Goal: Task Accomplishment & Management: Manage account settings

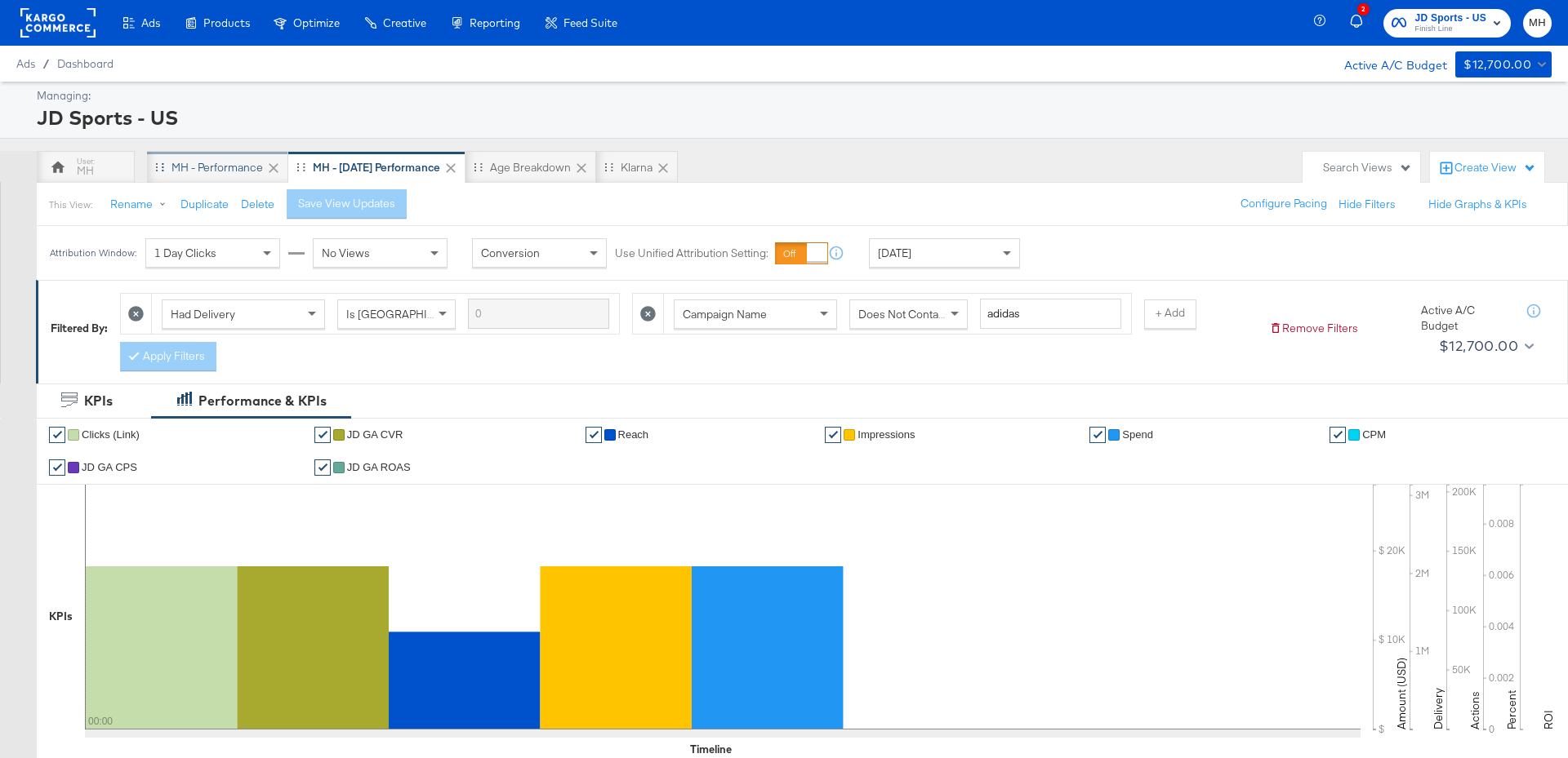
click at [238, 168] on div "MH - Performance" at bounding box center [217, 168] width 91 height 15
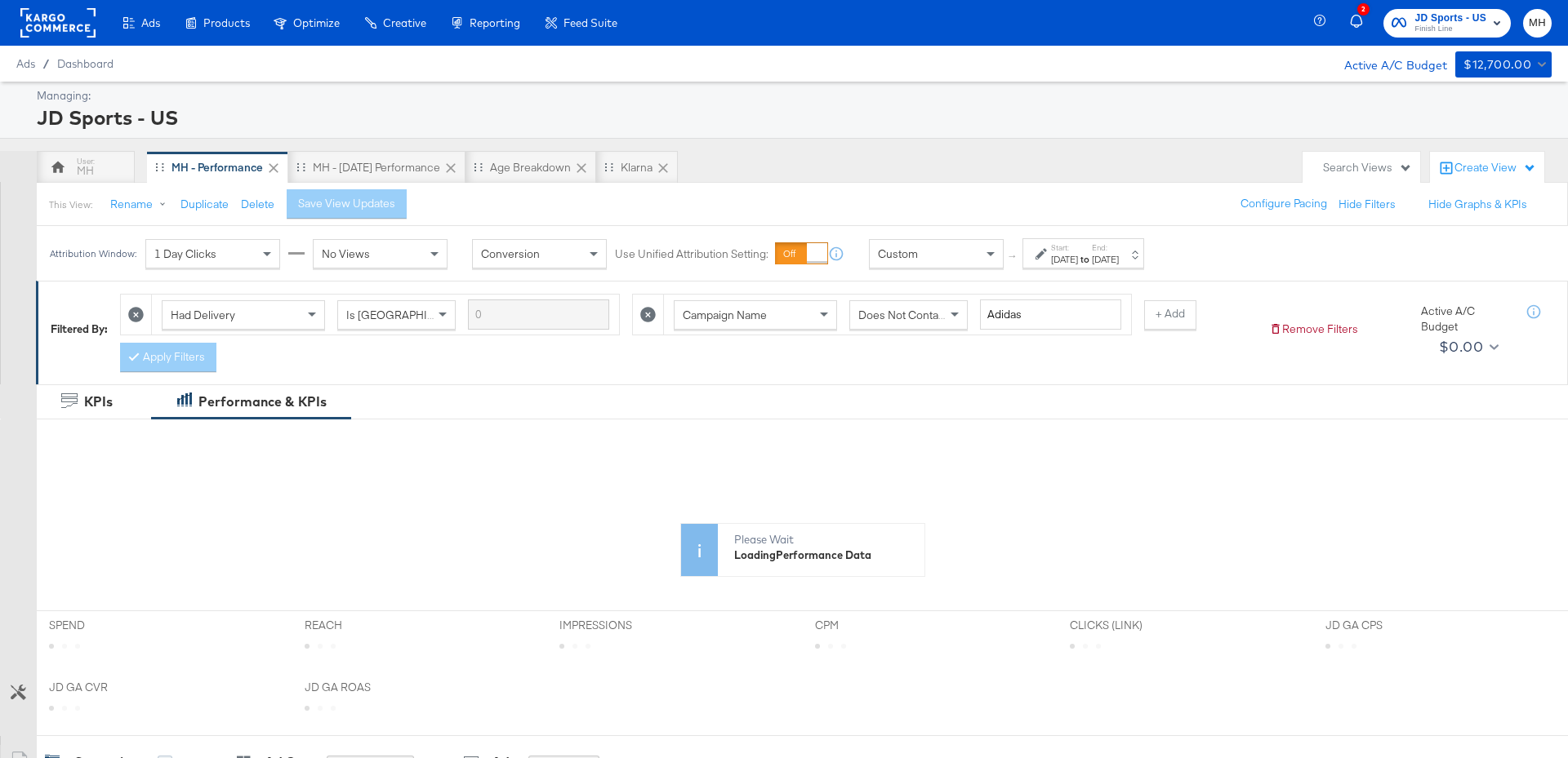
click at [1068, 254] on div "[DATE]" at bounding box center [1064, 260] width 27 height 13
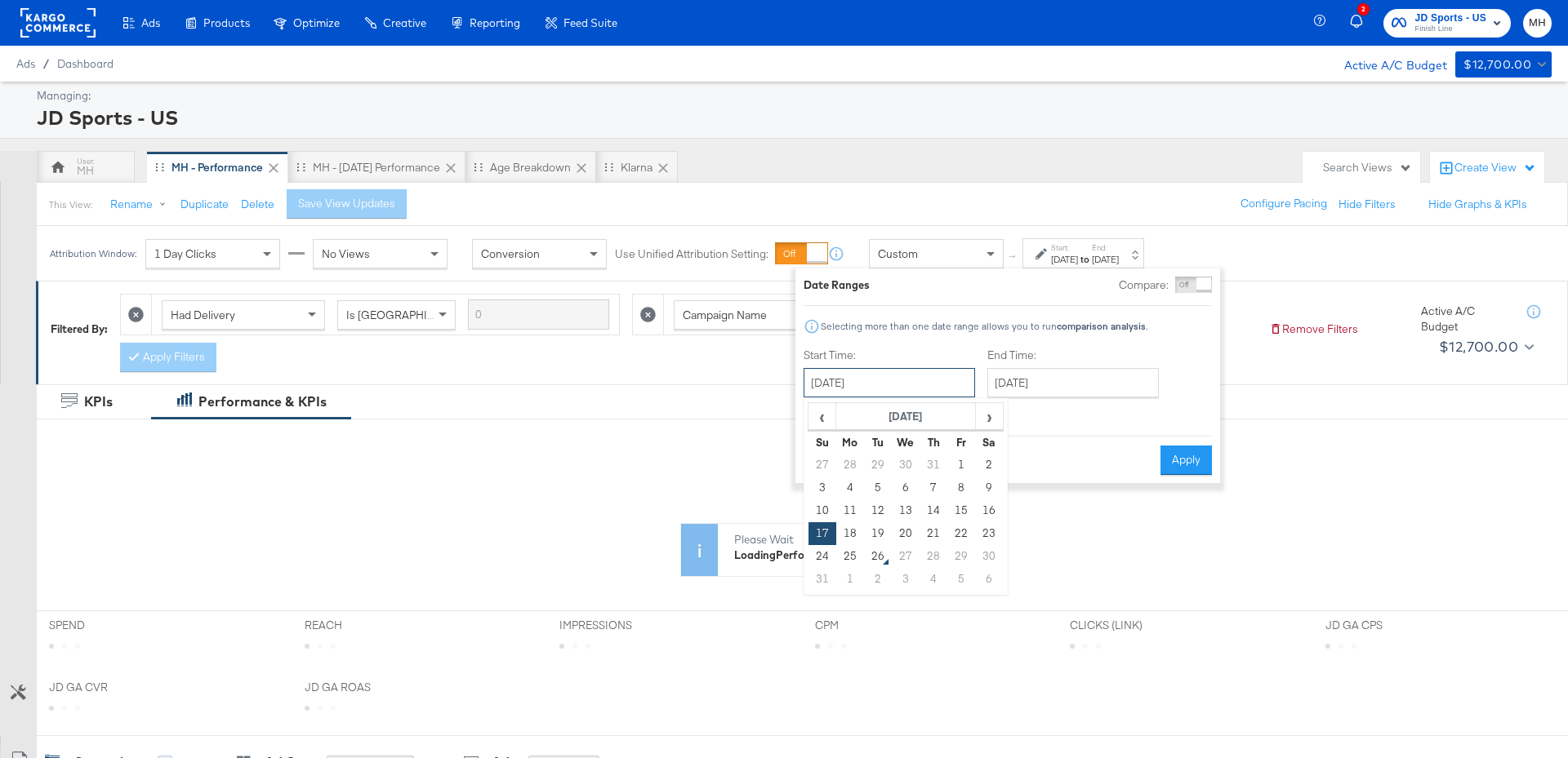
click at [945, 377] on input "[DATE]" at bounding box center [888, 382] width 172 height 29
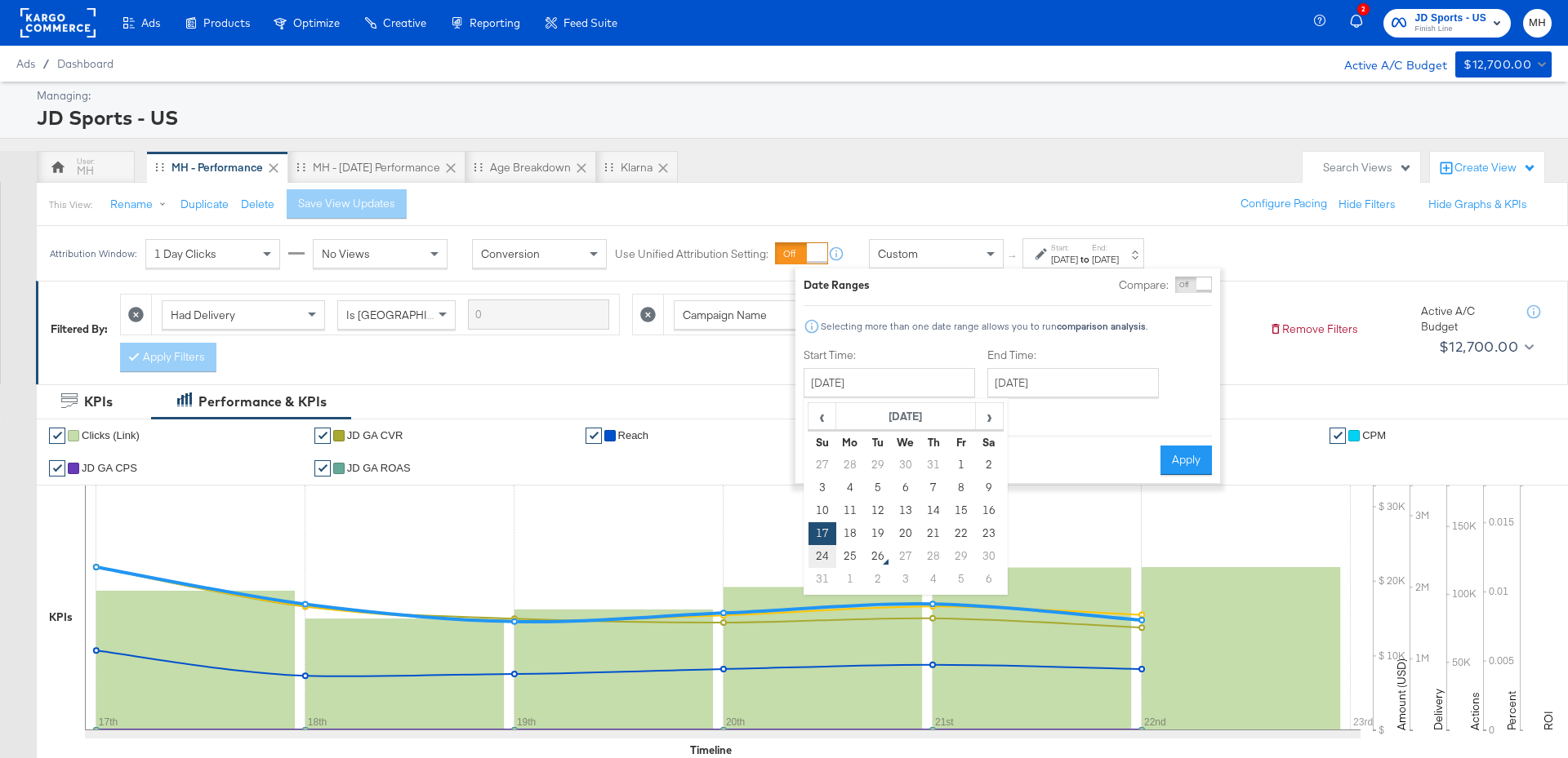
click at [827, 559] on td "24" at bounding box center [822, 556] width 27 height 23
type input "[DATE]"
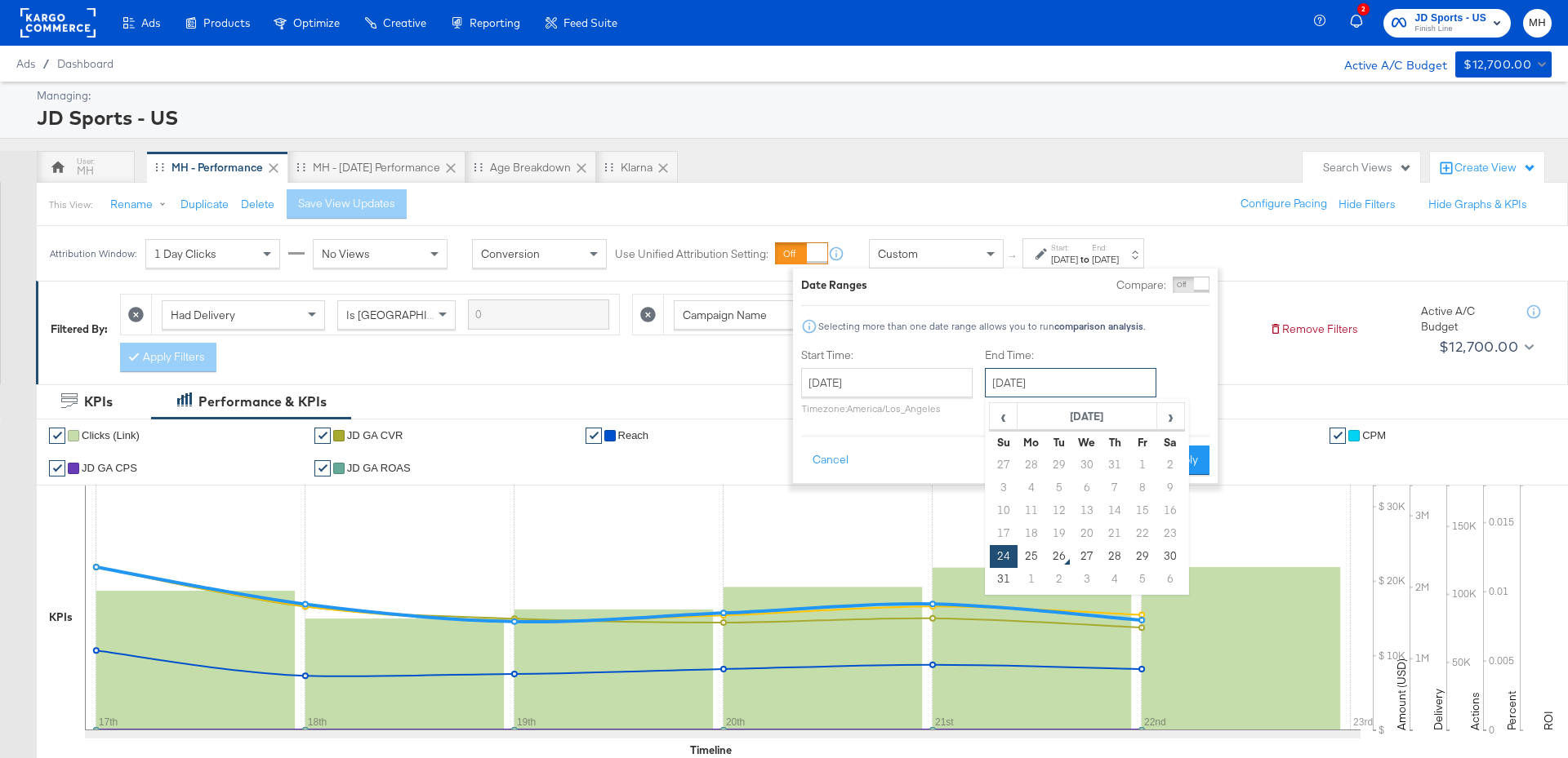
click at [1081, 391] on input "[DATE]" at bounding box center [1070, 382] width 172 height 29
click at [1033, 555] on td "25" at bounding box center [1030, 556] width 27 height 23
type input "[DATE]"
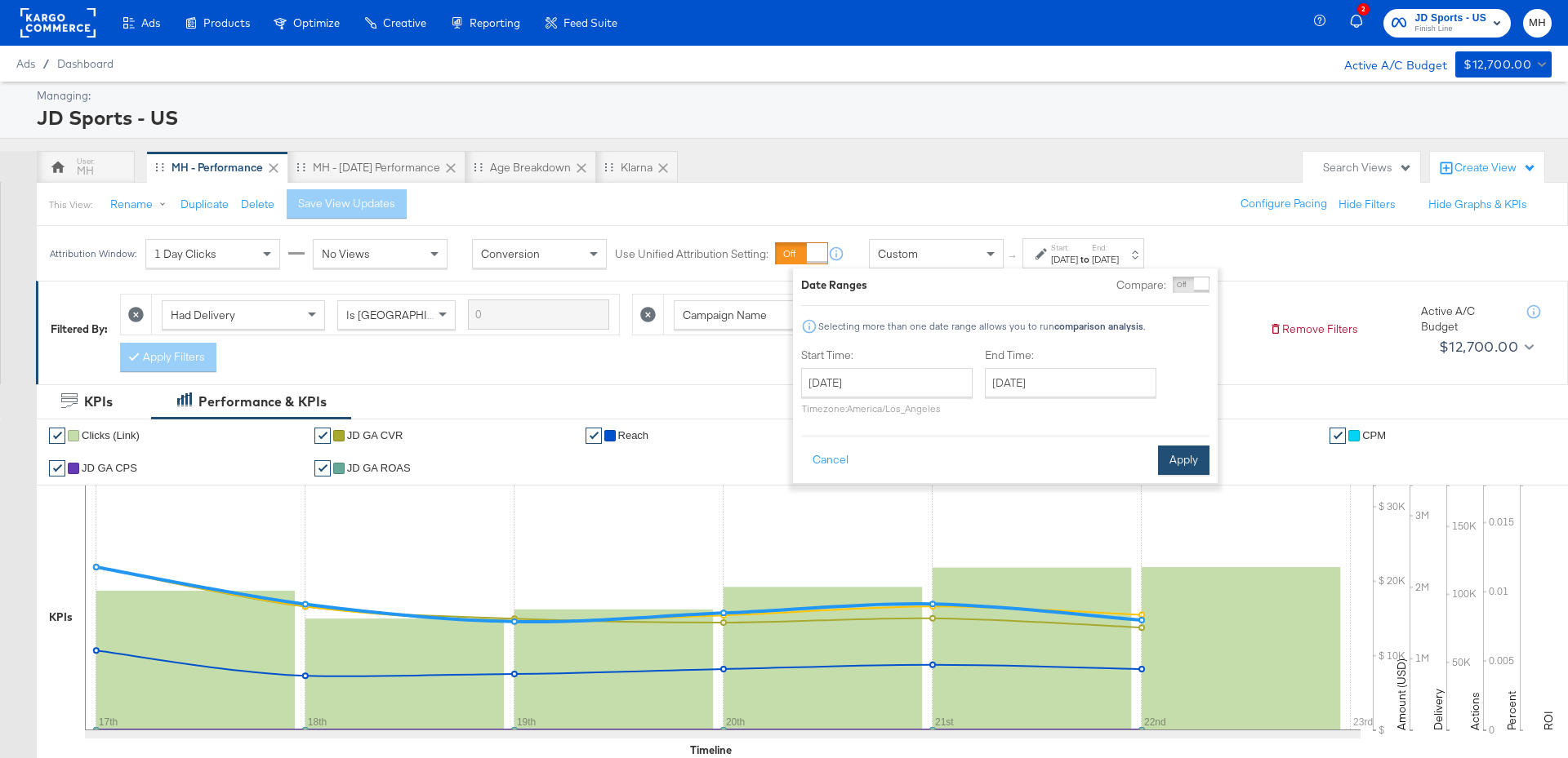
click at [1187, 445] on button "Apply" at bounding box center [1183, 460] width 51 height 29
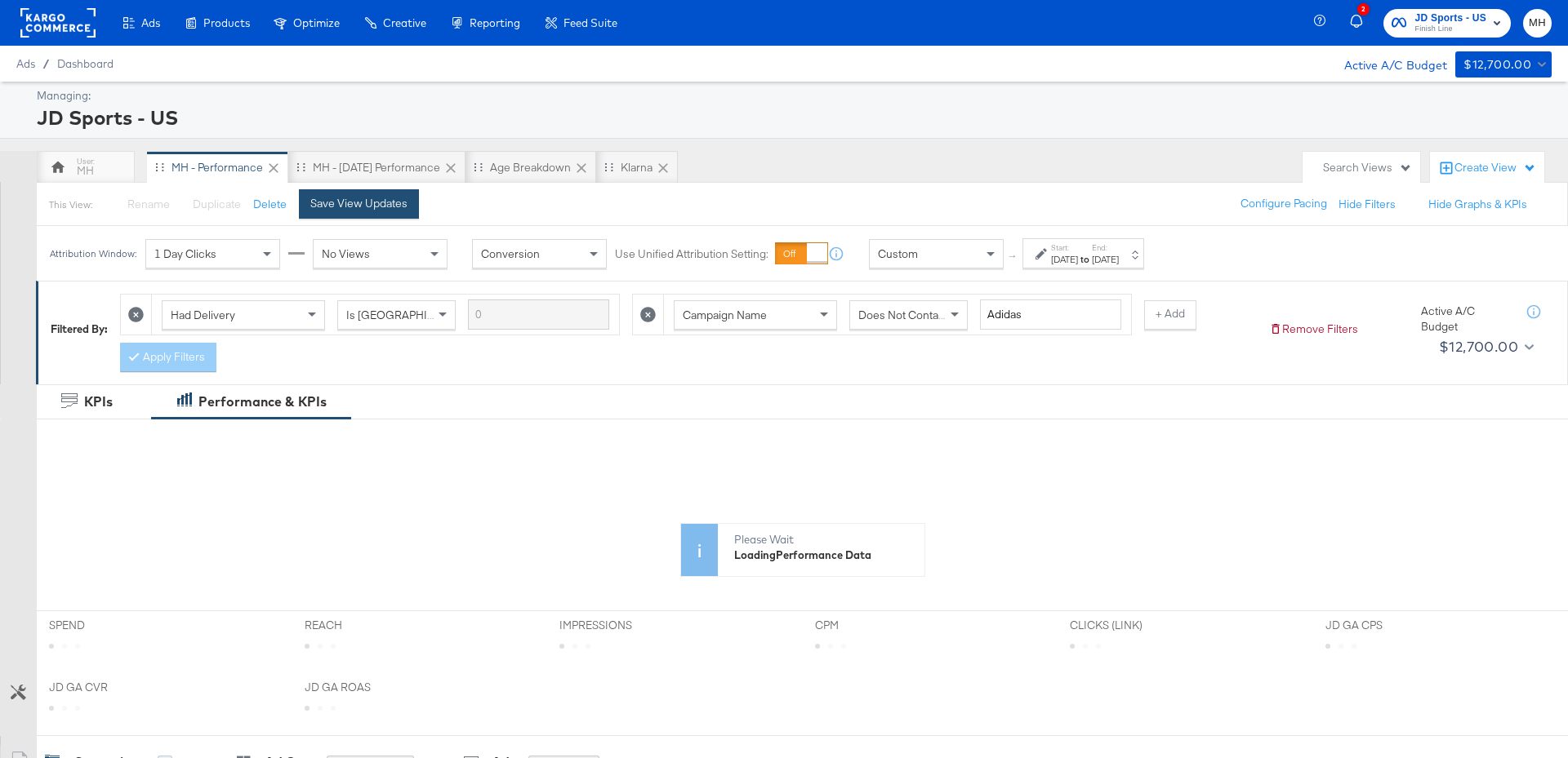
click at [384, 208] on div "Save View Updates" at bounding box center [358, 204] width 97 height 15
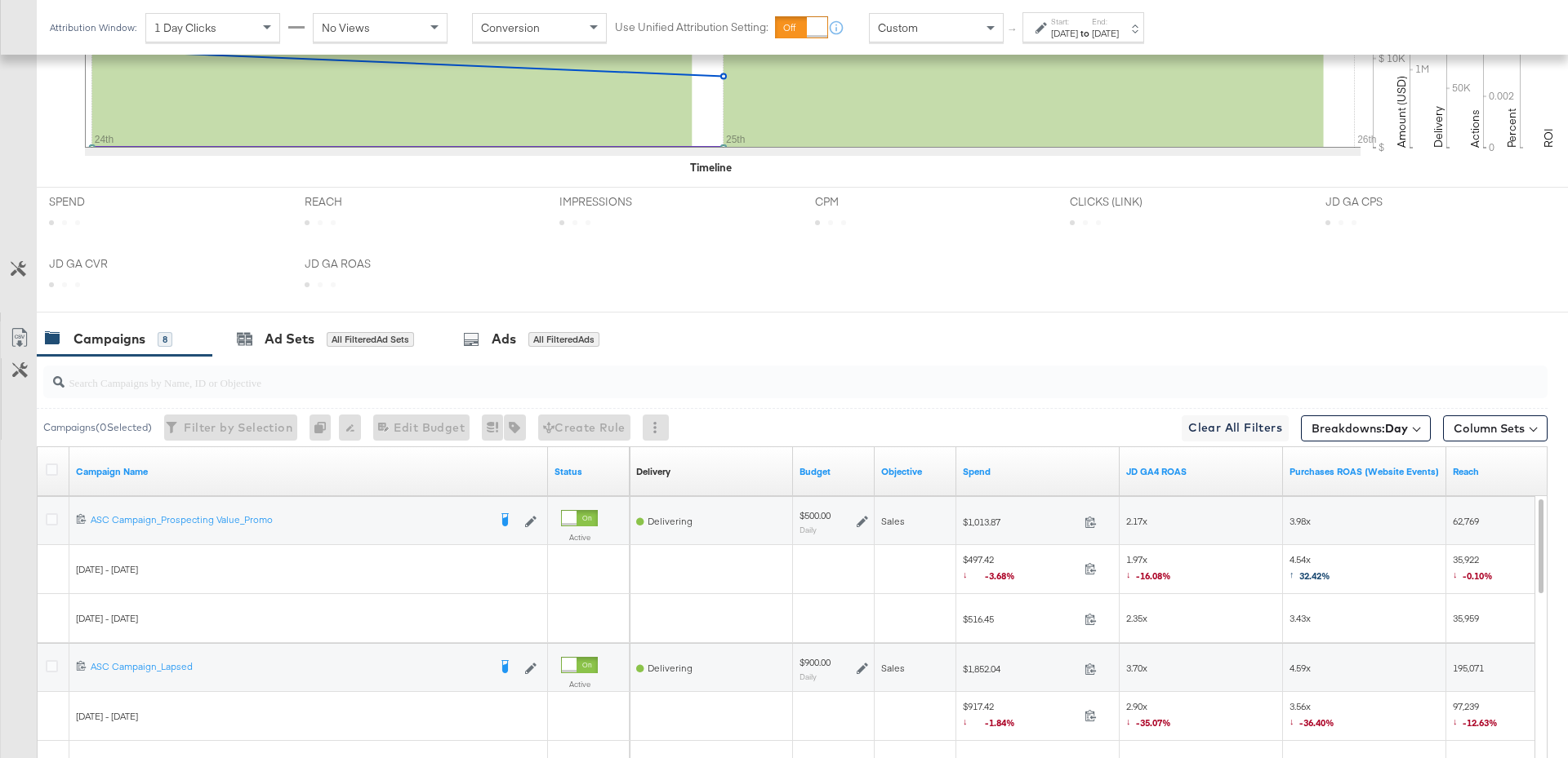
scroll to position [827, 0]
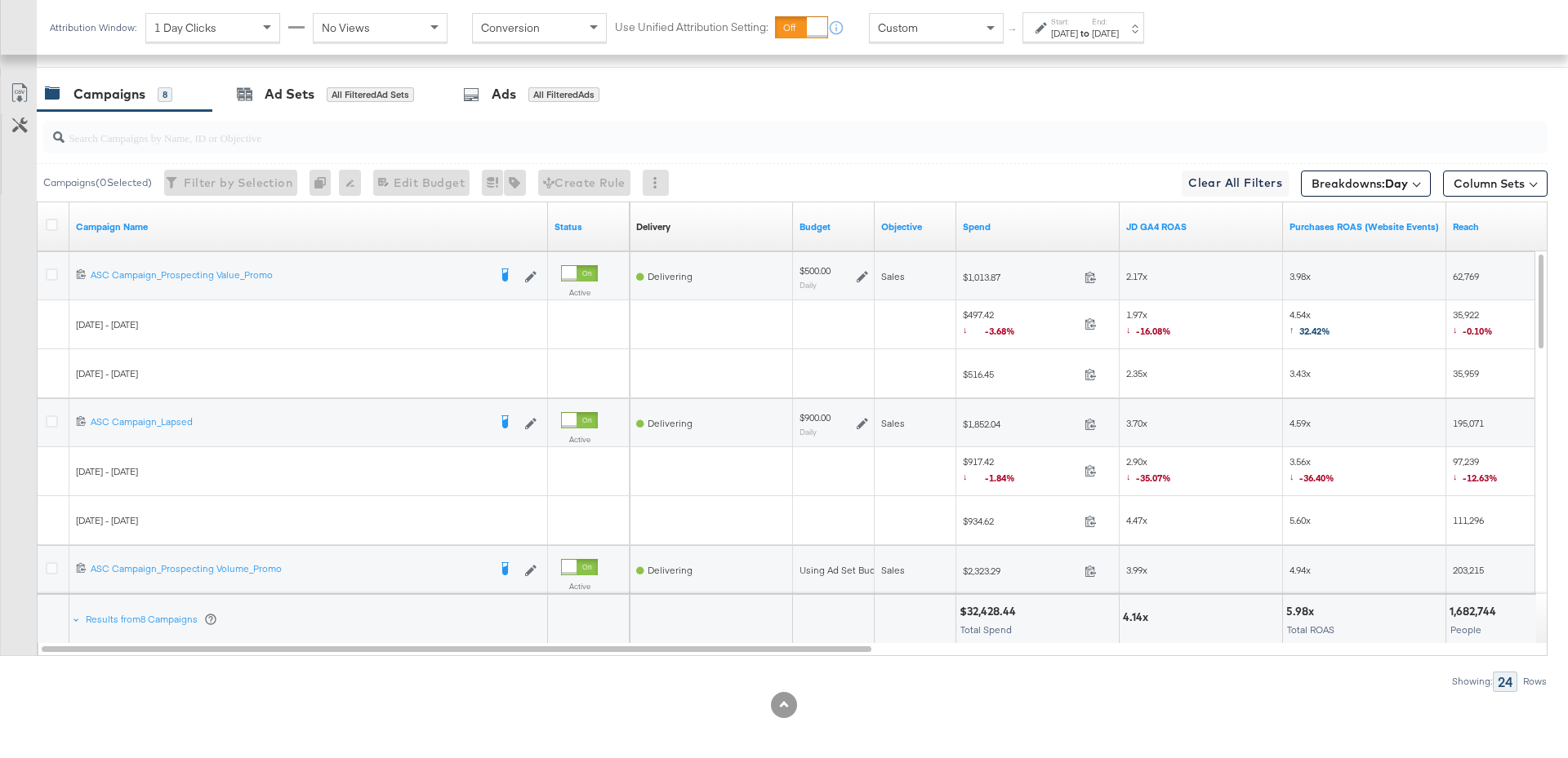
click at [1206, 214] on div "JD GA4 ROAS" at bounding box center [1201, 227] width 163 height 27
click at [1201, 223] on link "JD GA4 ROAS" at bounding box center [1201, 227] width 150 height 13
click at [863, 273] on icon at bounding box center [862, 277] width 11 height 11
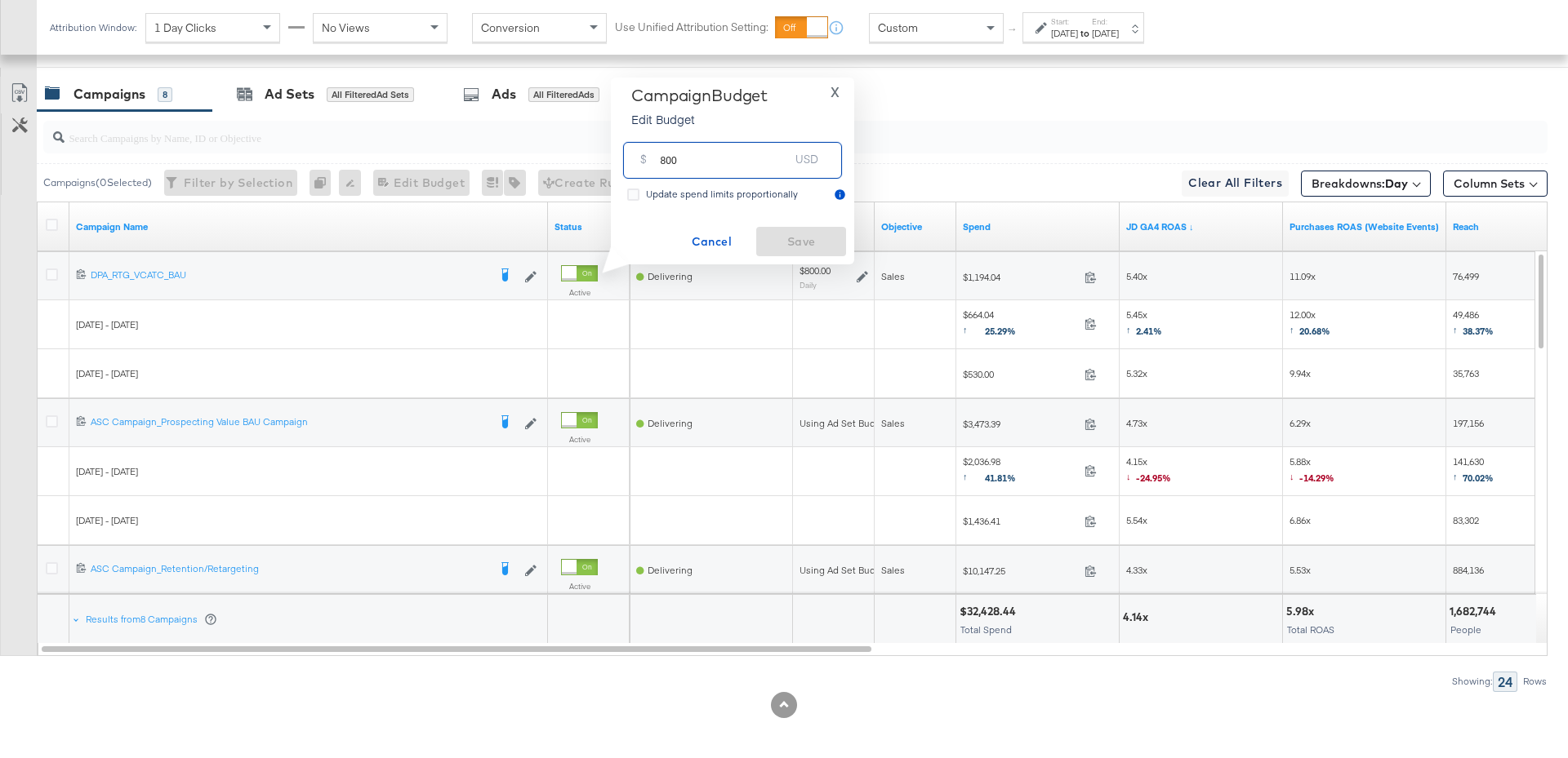
drag, startPoint x: 687, startPoint y: 159, endPoint x: 648, endPoint y: 159, distance: 39.0
click at [648, 159] on div "$ 800 USD" at bounding box center [732, 160] width 219 height 37
type input "1400"
click at [786, 235] on span "Save" at bounding box center [800, 243] width 77 height 21
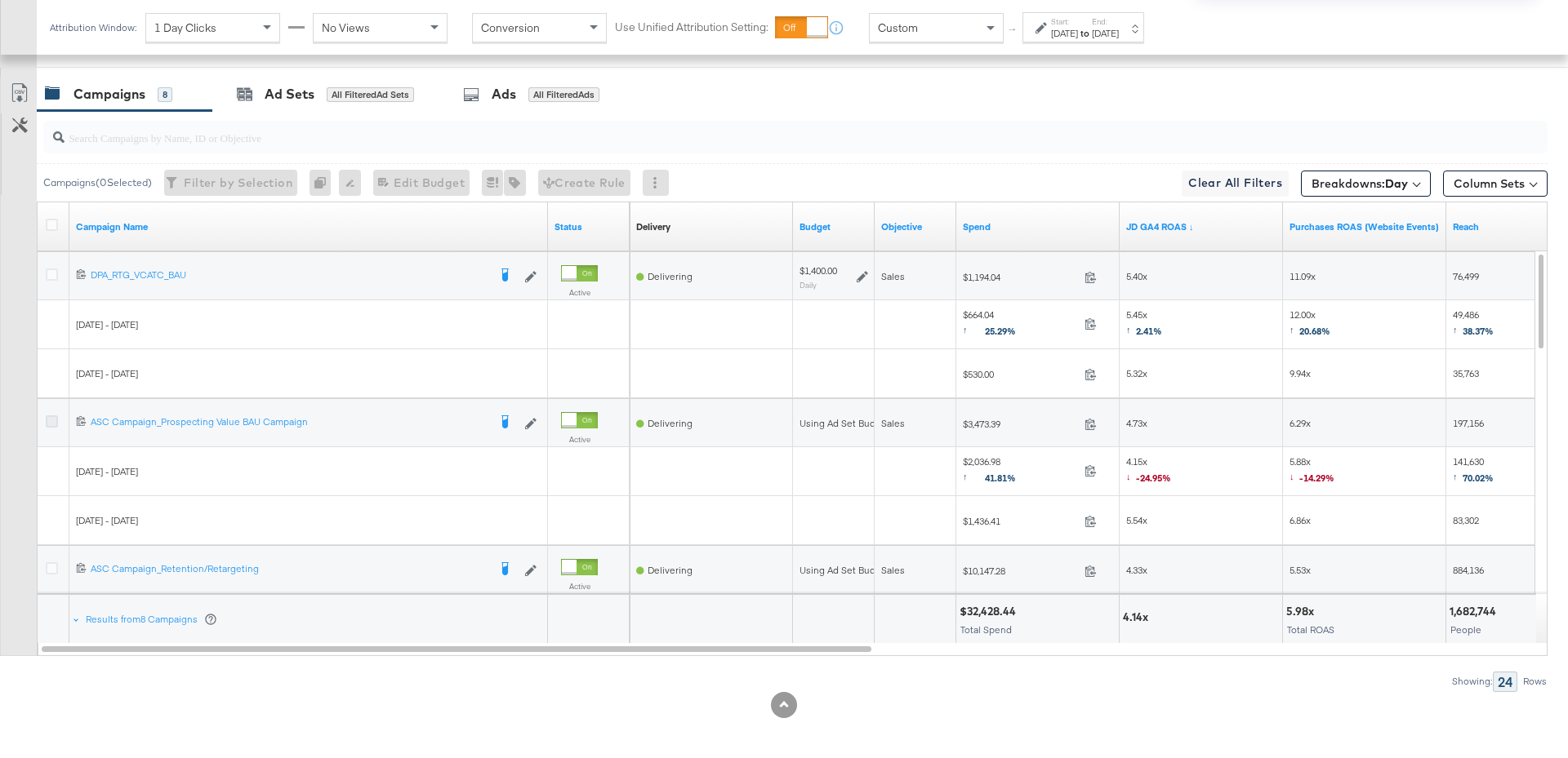
click at [53, 416] on icon at bounding box center [51, 421] width 12 height 12
click at [0, 0] on input "checkbox" at bounding box center [0, 0] width 0 height 0
click at [294, 85] on div "Ad Sets" at bounding box center [289, 95] width 50 height 19
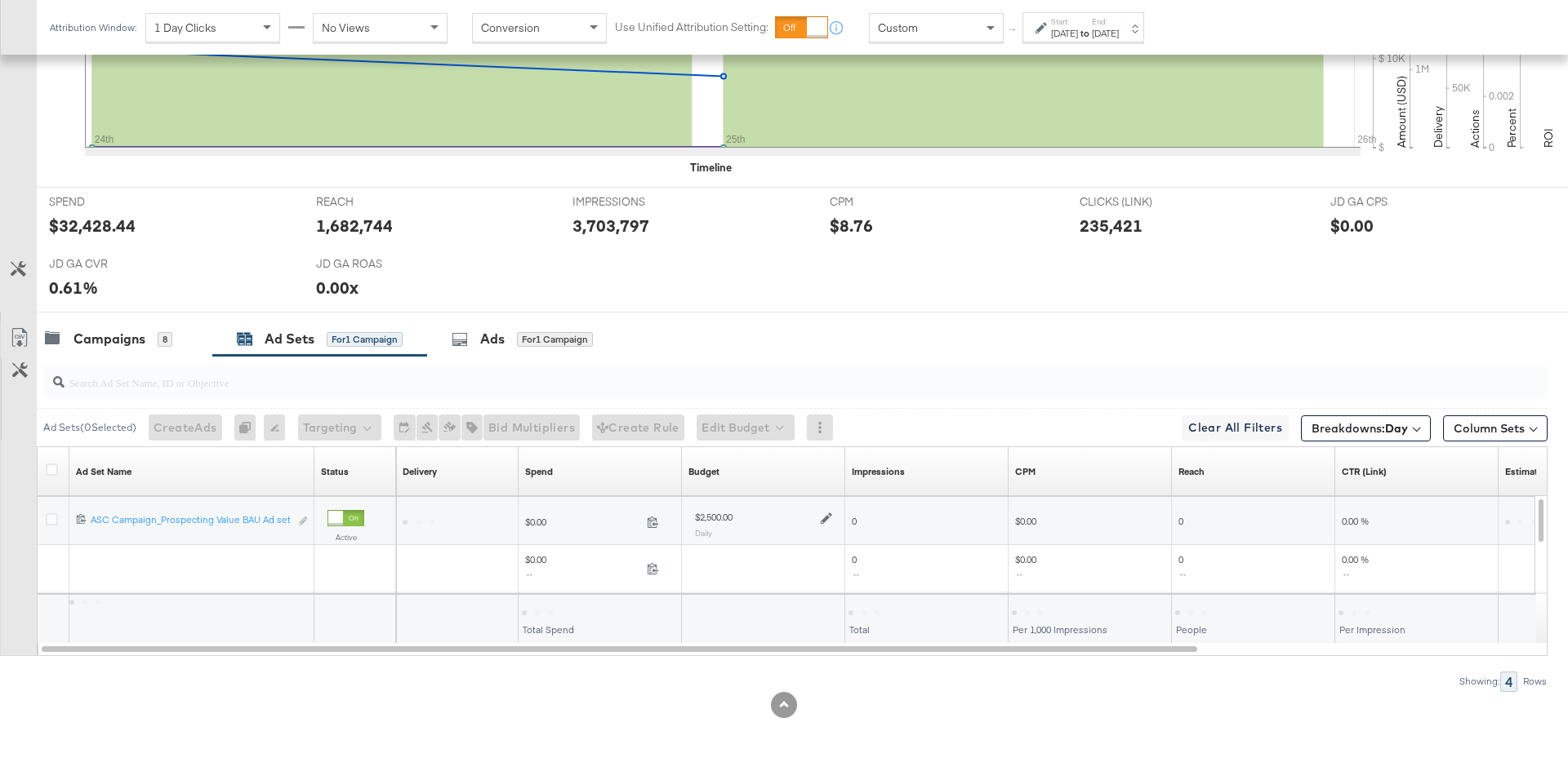
scroll to position [632, 0]
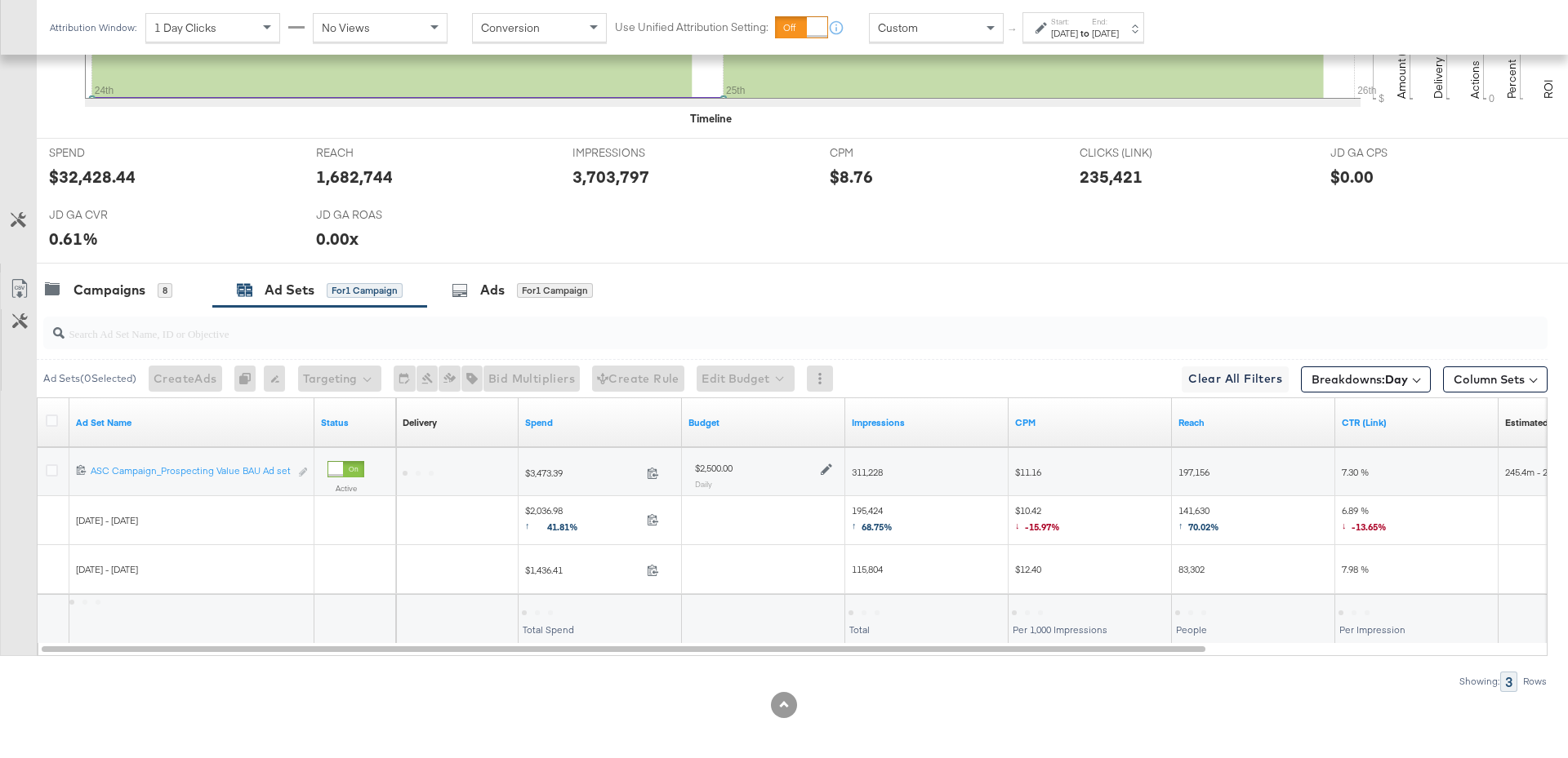
click at [828, 464] on icon at bounding box center [827, 470] width 11 height 11
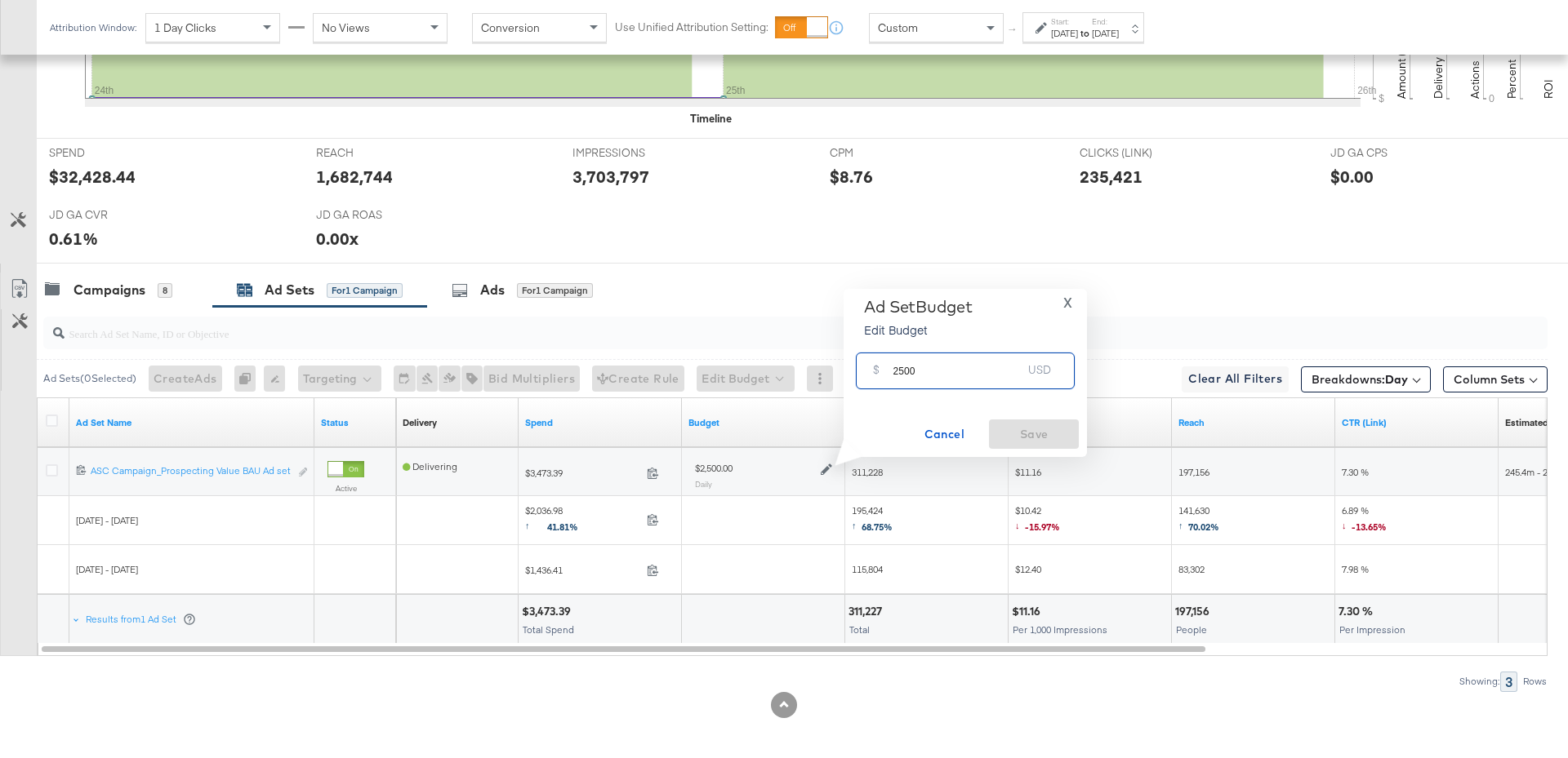
drag, startPoint x: 918, startPoint y: 373, endPoint x: 880, endPoint y: 374, distance: 38.0
click at [880, 374] on div "$ 2500 USD" at bounding box center [965, 370] width 219 height 37
type input "4000"
click at [1048, 438] on span "Save" at bounding box center [1033, 435] width 77 height 21
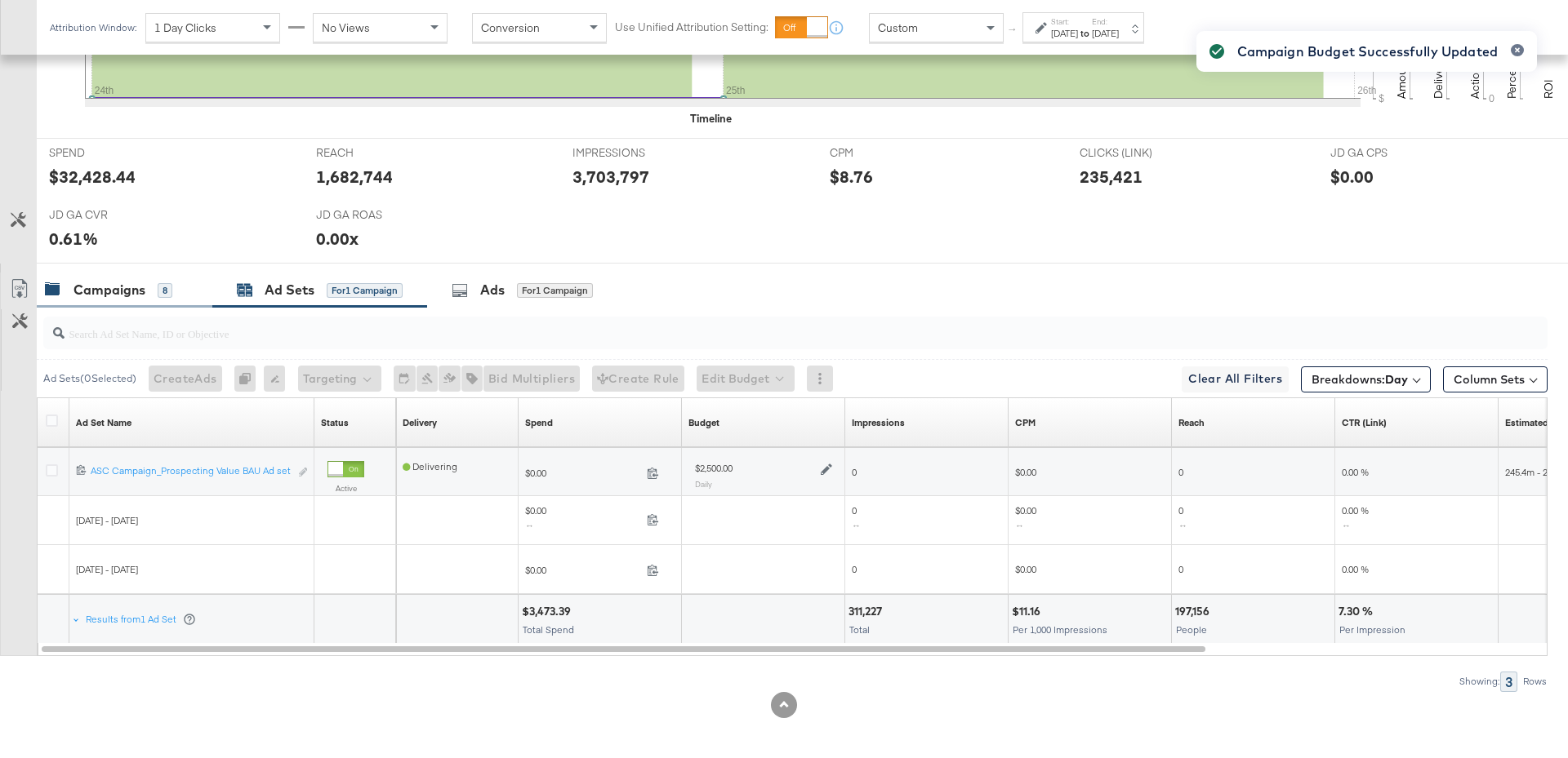
click at [136, 285] on div "Campaigns" at bounding box center [110, 290] width 72 height 19
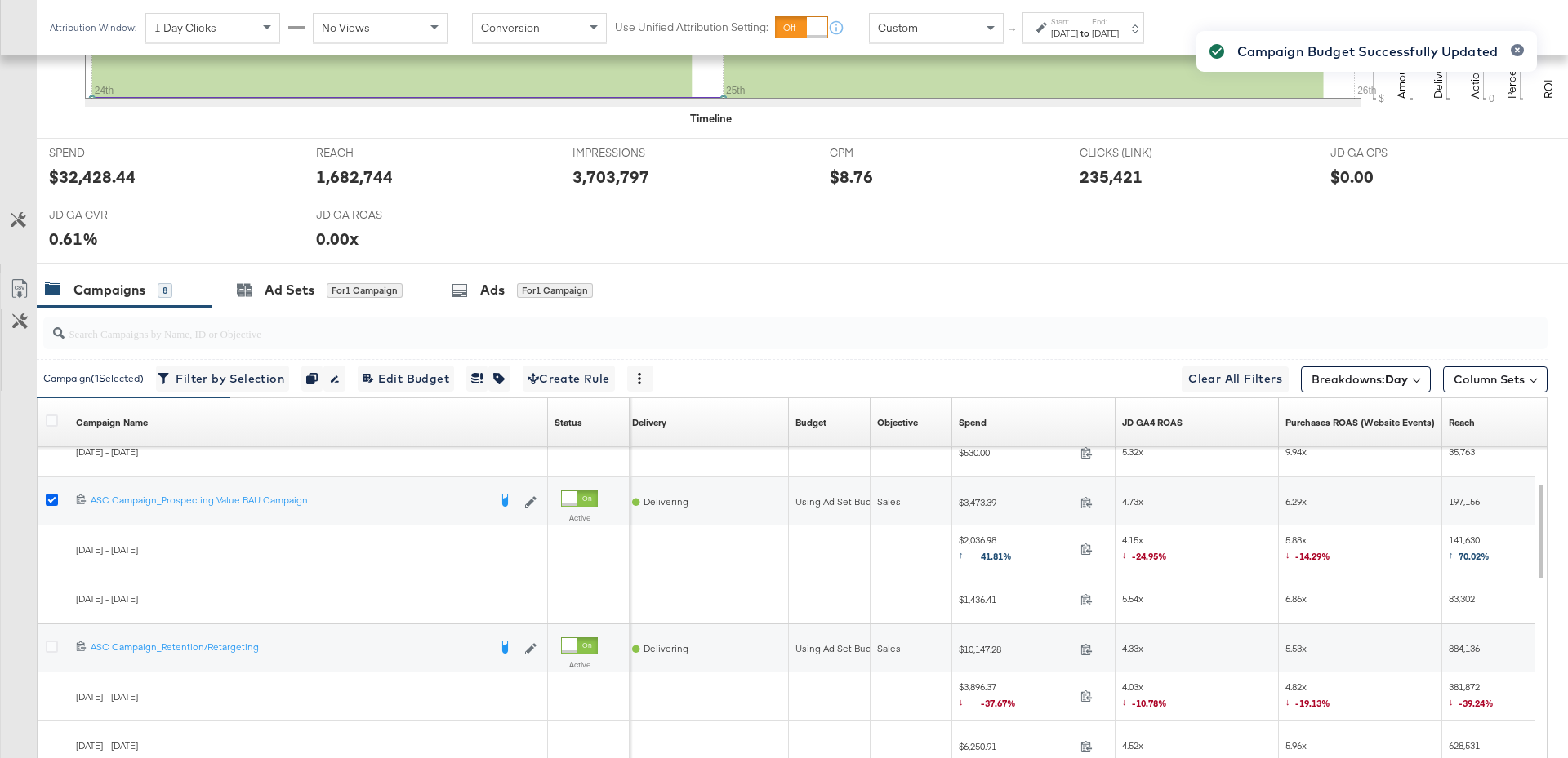
click at [50, 494] on icon at bounding box center [51, 499] width 12 height 12
click at [0, 0] on input "checkbox" at bounding box center [0, 0] width 0 height 0
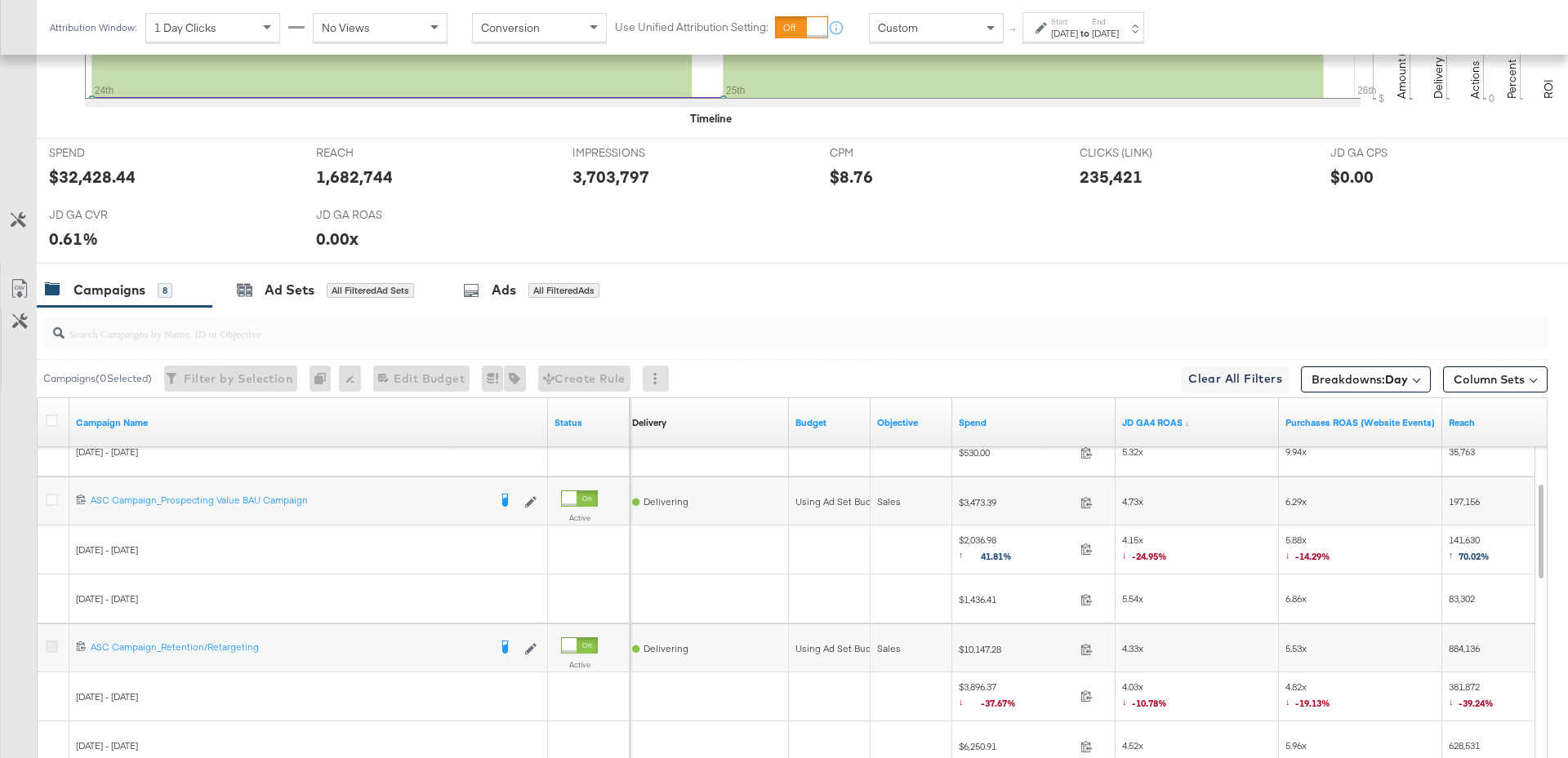
click at [50, 641] on icon at bounding box center [51, 646] width 12 height 12
click at [0, 0] on input "checkbox" at bounding box center [0, 0] width 0 height 0
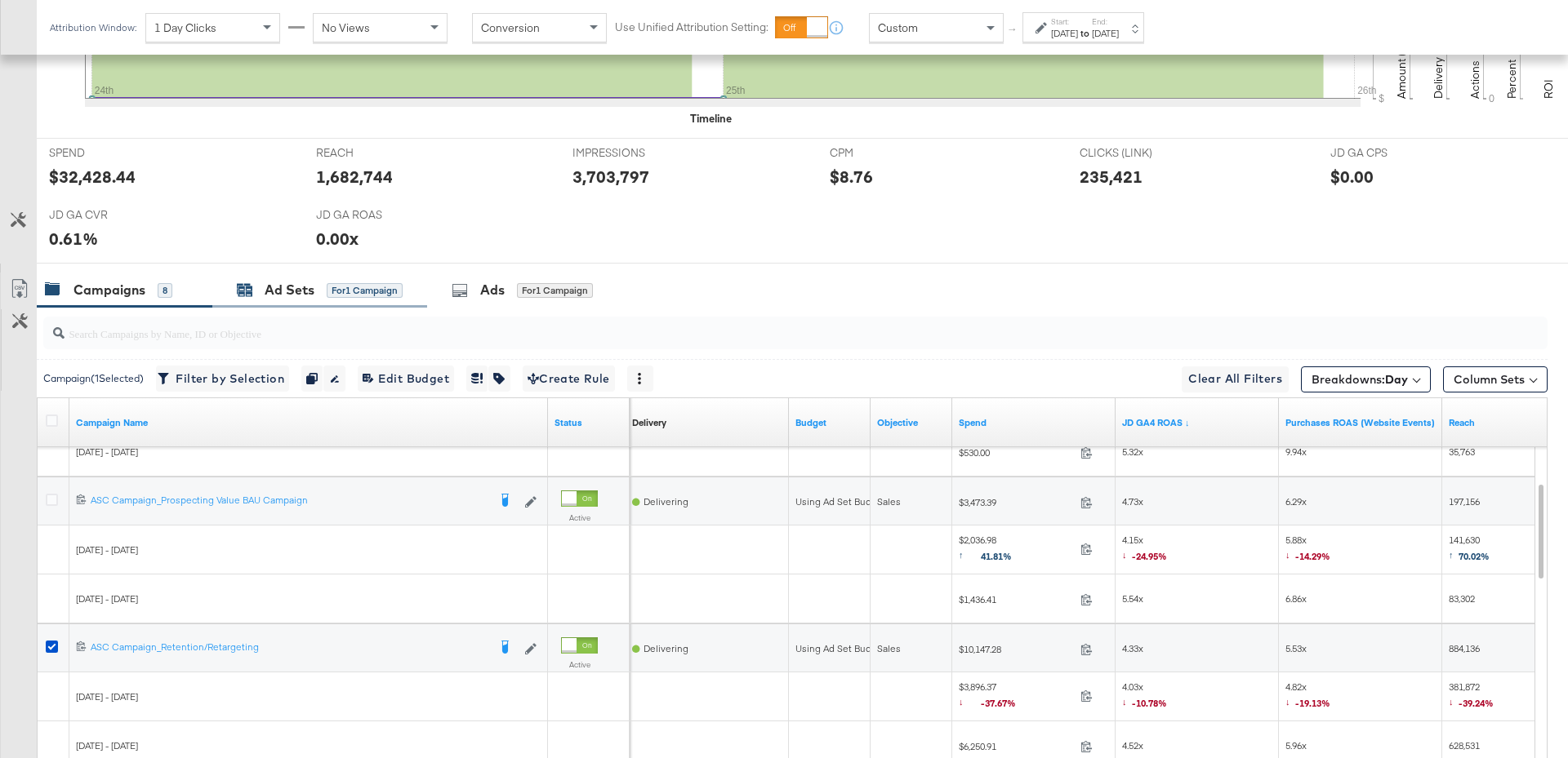
click at [332, 284] on div "for 1 Campaign" at bounding box center [364, 291] width 76 height 15
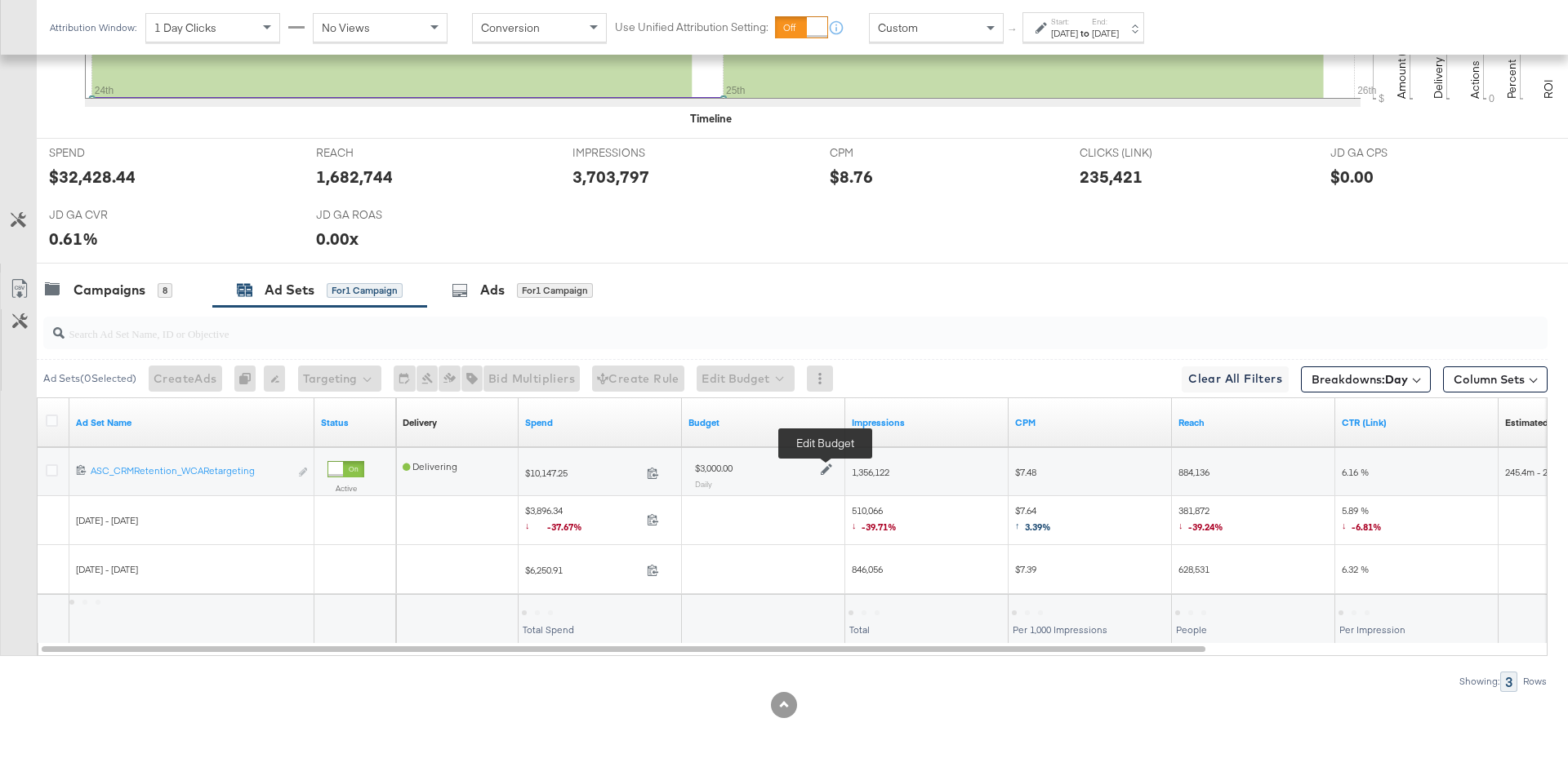
click at [827, 464] on icon at bounding box center [827, 470] width 11 height 11
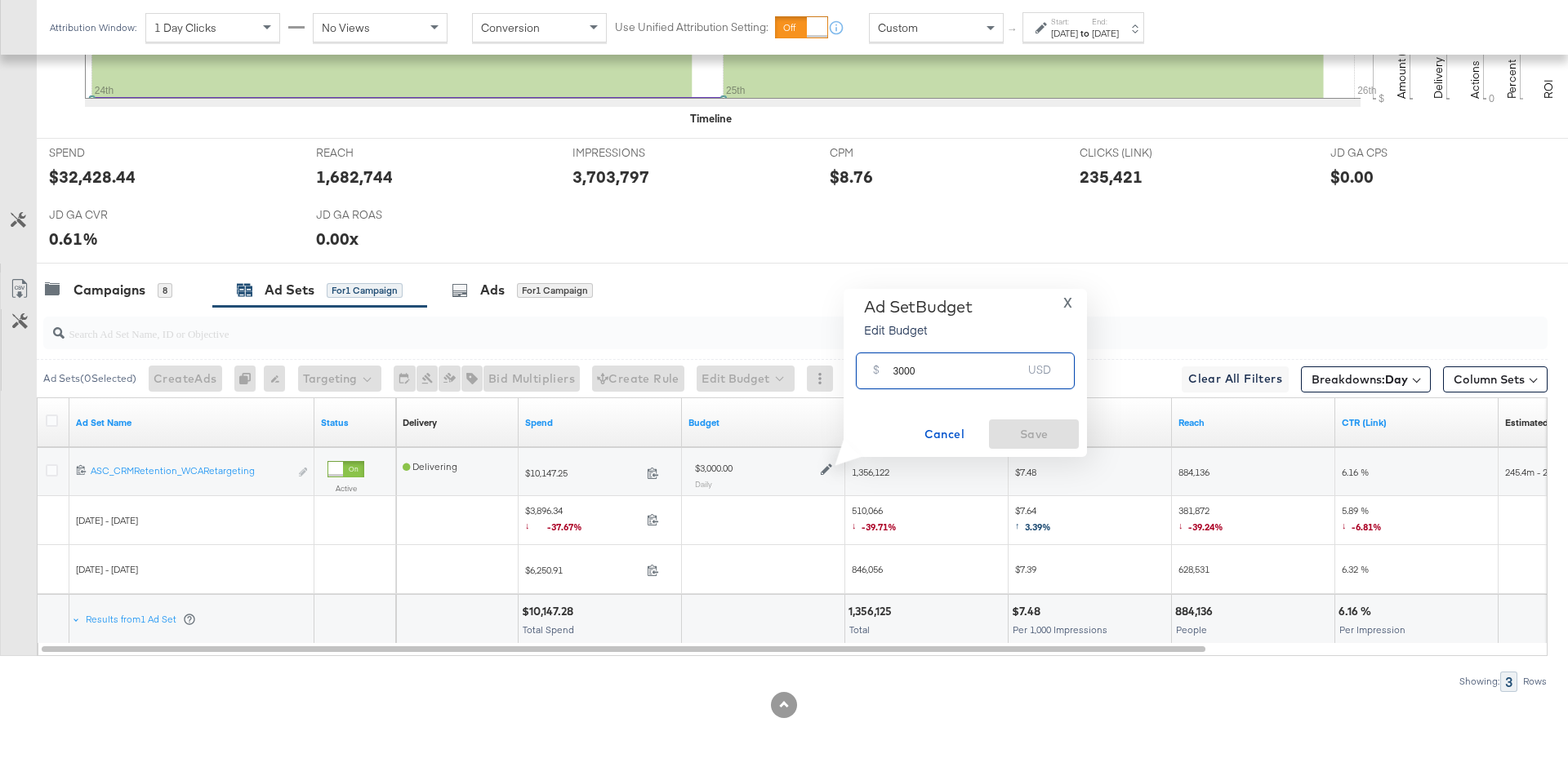
drag, startPoint x: 922, startPoint y: 372, endPoint x: 886, endPoint y: 372, distance: 36.0
click at [886, 372] on div "$ 3000 USD" at bounding box center [965, 370] width 219 height 37
type input "1500"
click at [999, 435] on span "Save" at bounding box center [1033, 435] width 77 height 21
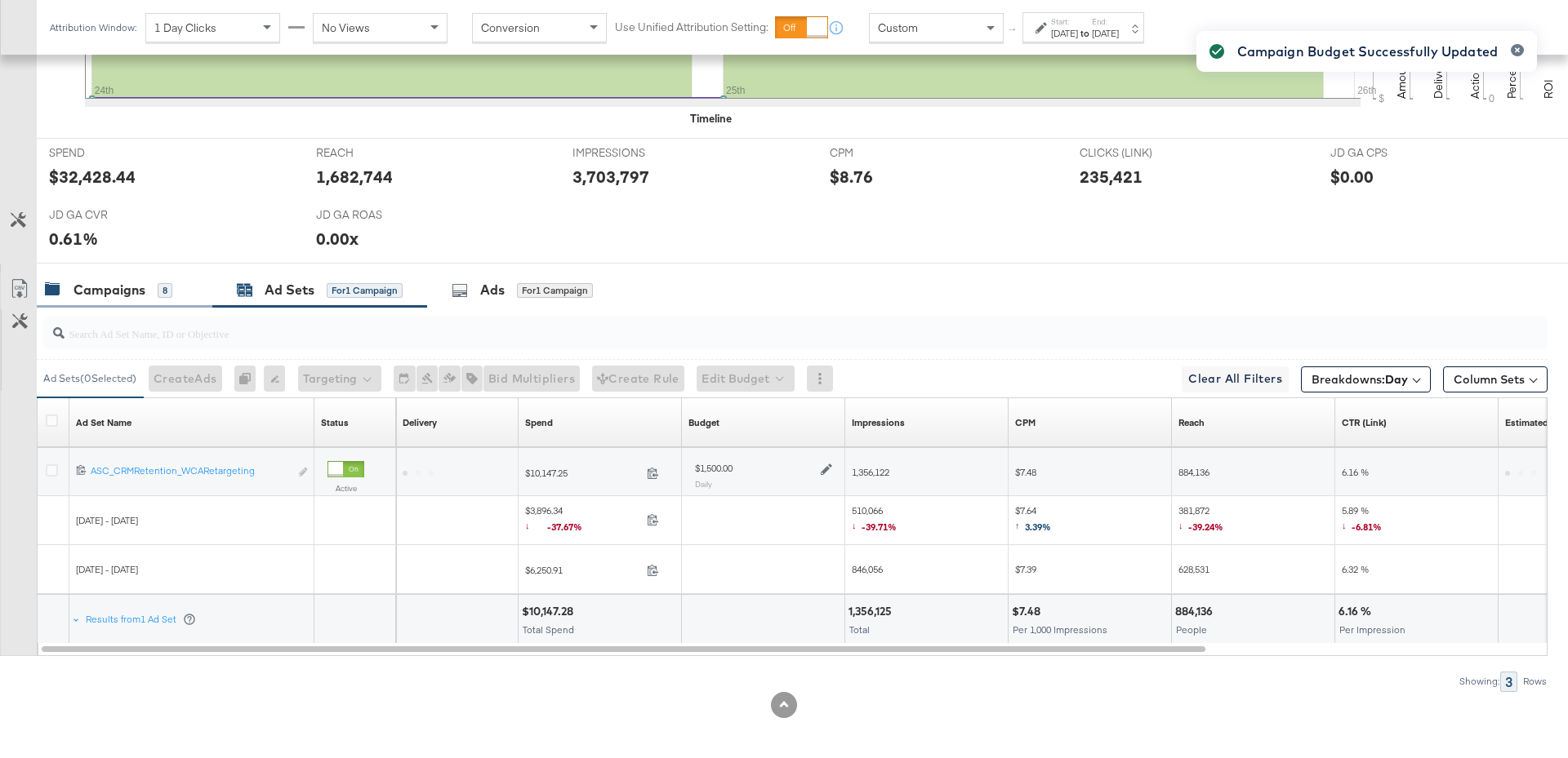
click at [117, 281] on div "Campaigns" at bounding box center [110, 290] width 72 height 19
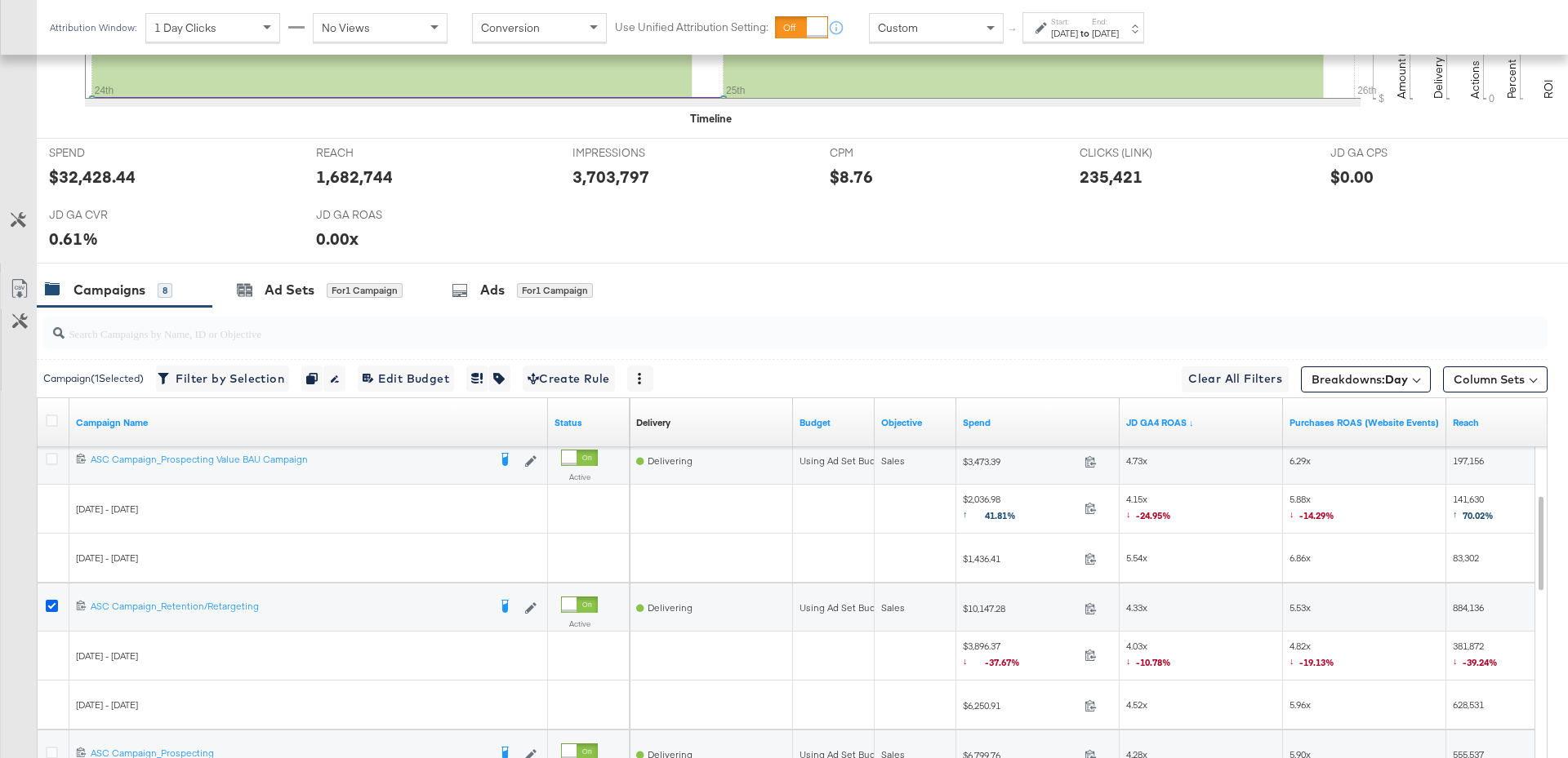
click at [53, 600] on icon at bounding box center [51, 605] width 12 height 12
click at [0, 0] on input "checkbox" at bounding box center [0, 0] width 0 height 0
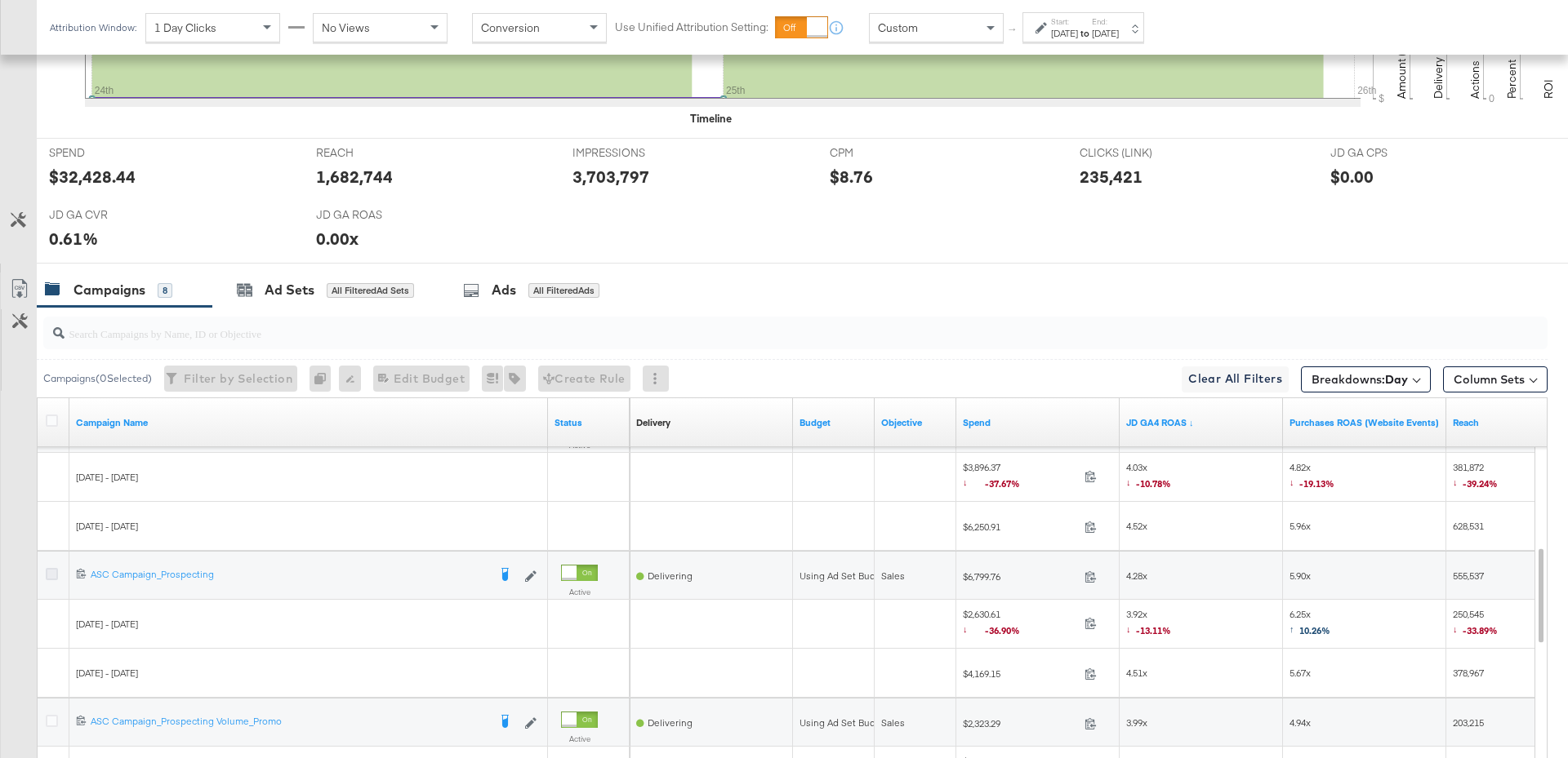
click at [53, 569] on icon at bounding box center [51, 573] width 12 height 12
click at [0, 0] on input "checkbox" at bounding box center [0, 0] width 0 height 0
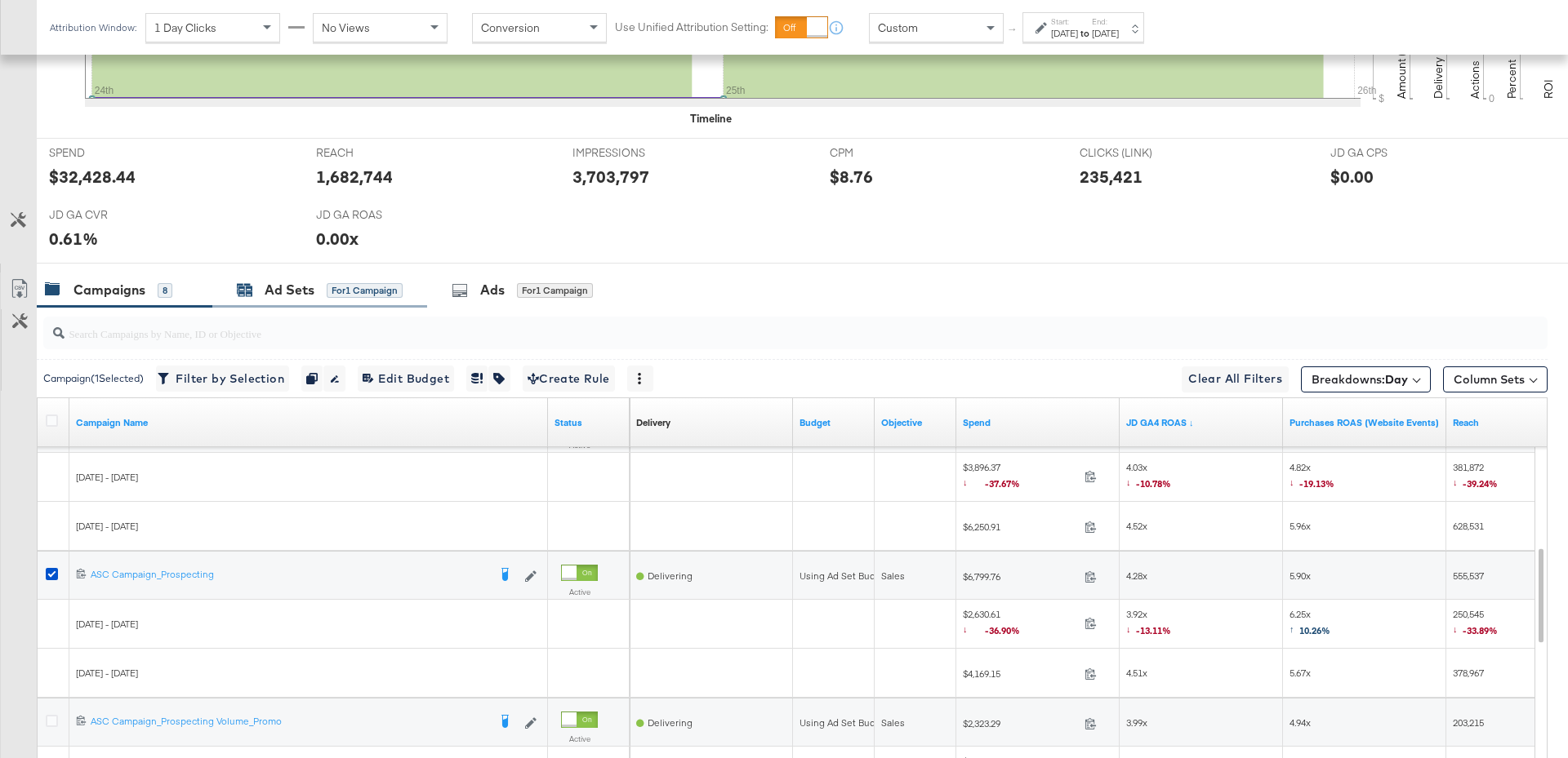
click at [386, 287] on div "for 1 Campaign" at bounding box center [364, 291] width 76 height 15
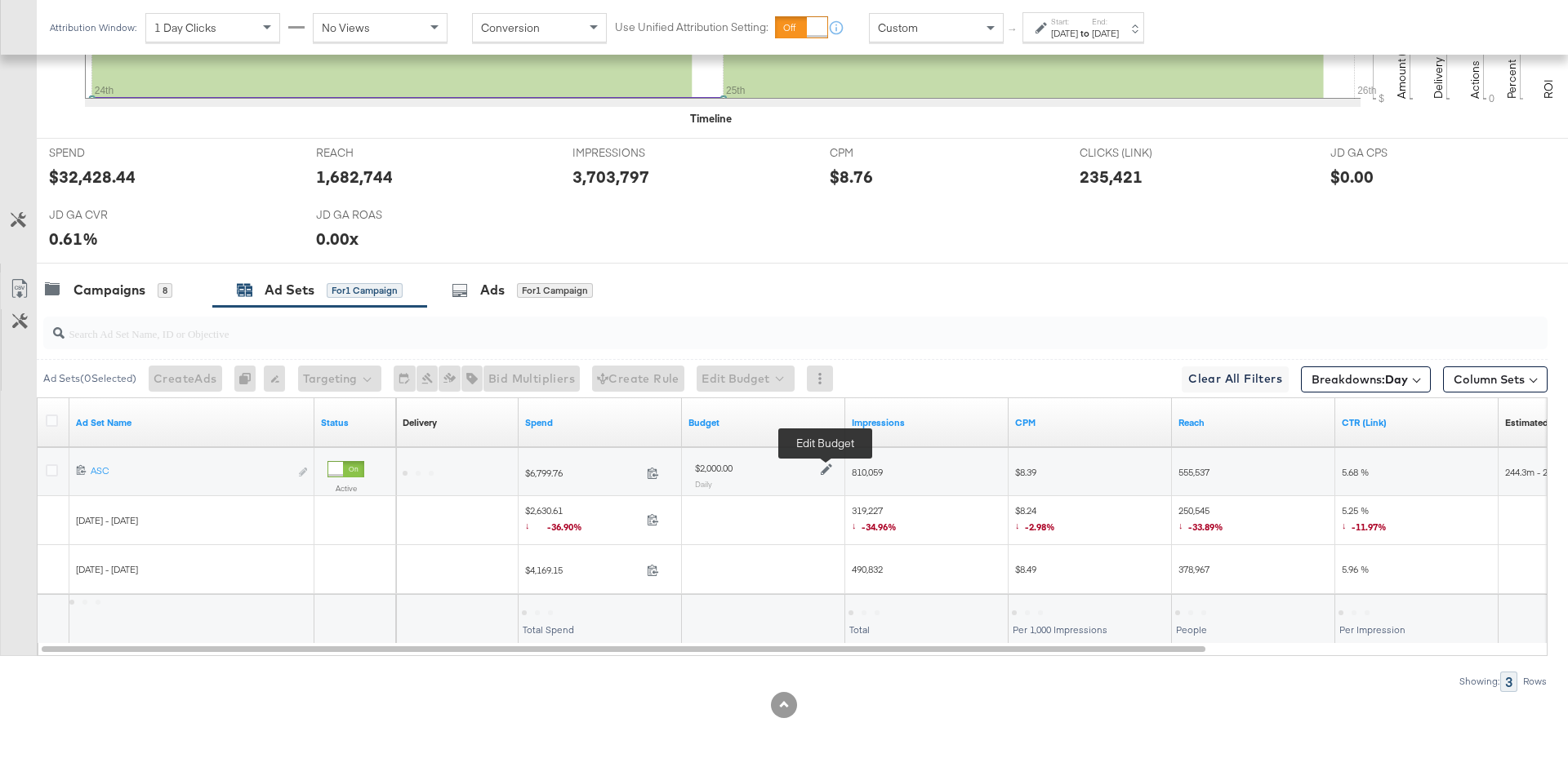
click at [825, 464] on icon at bounding box center [827, 470] width 11 height 11
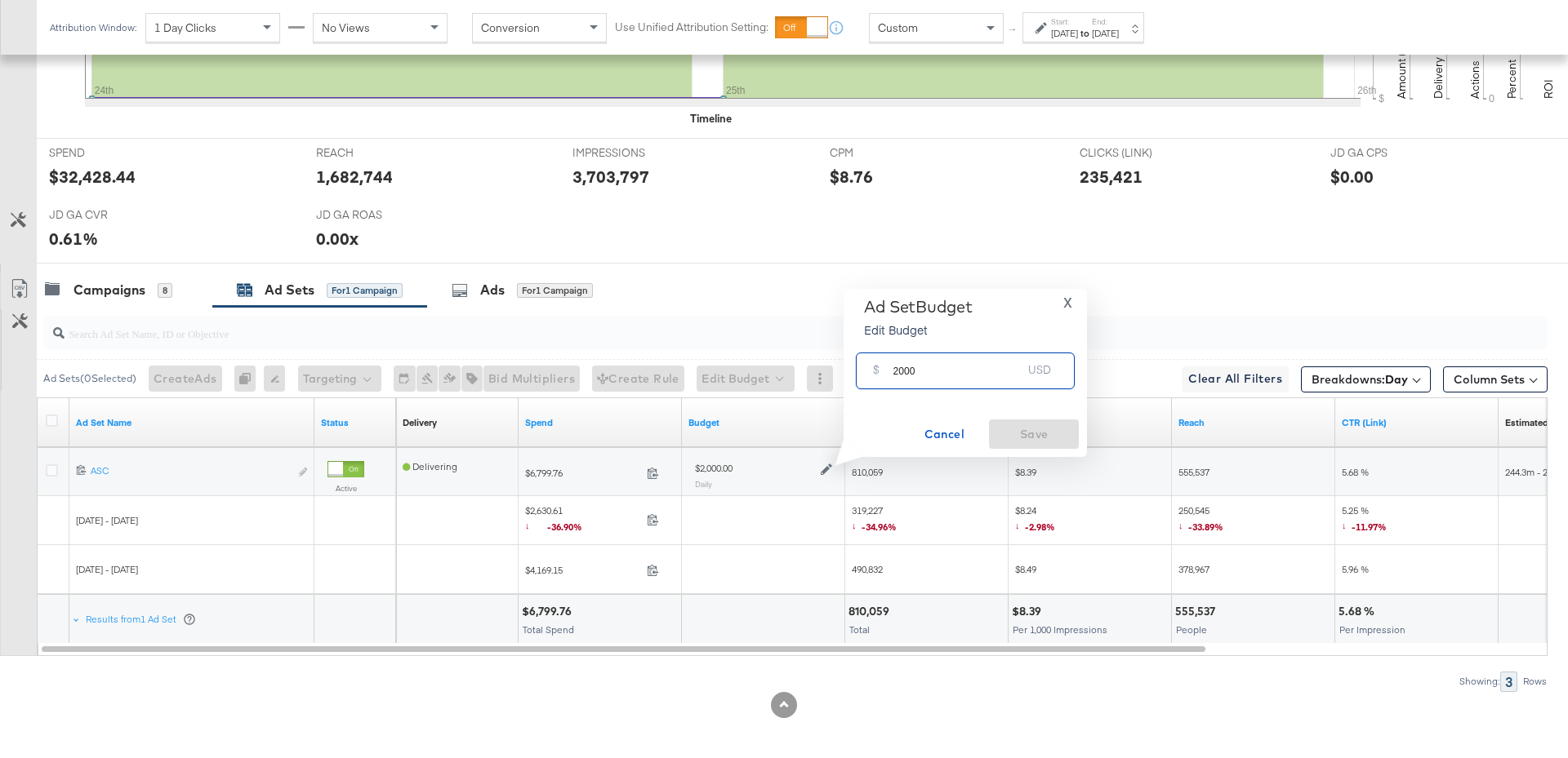
drag, startPoint x: 924, startPoint y: 376, endPoint x: 887, endPoint y: 376, distance: 37.0
click at [887, 376] on div "$ 2000 USD" at bounding box center [965, 370] width 219 height 37
type input "1600"
click at [1018, 434] on span "Save" at bounding box center [1033, 435] width 77 height 21
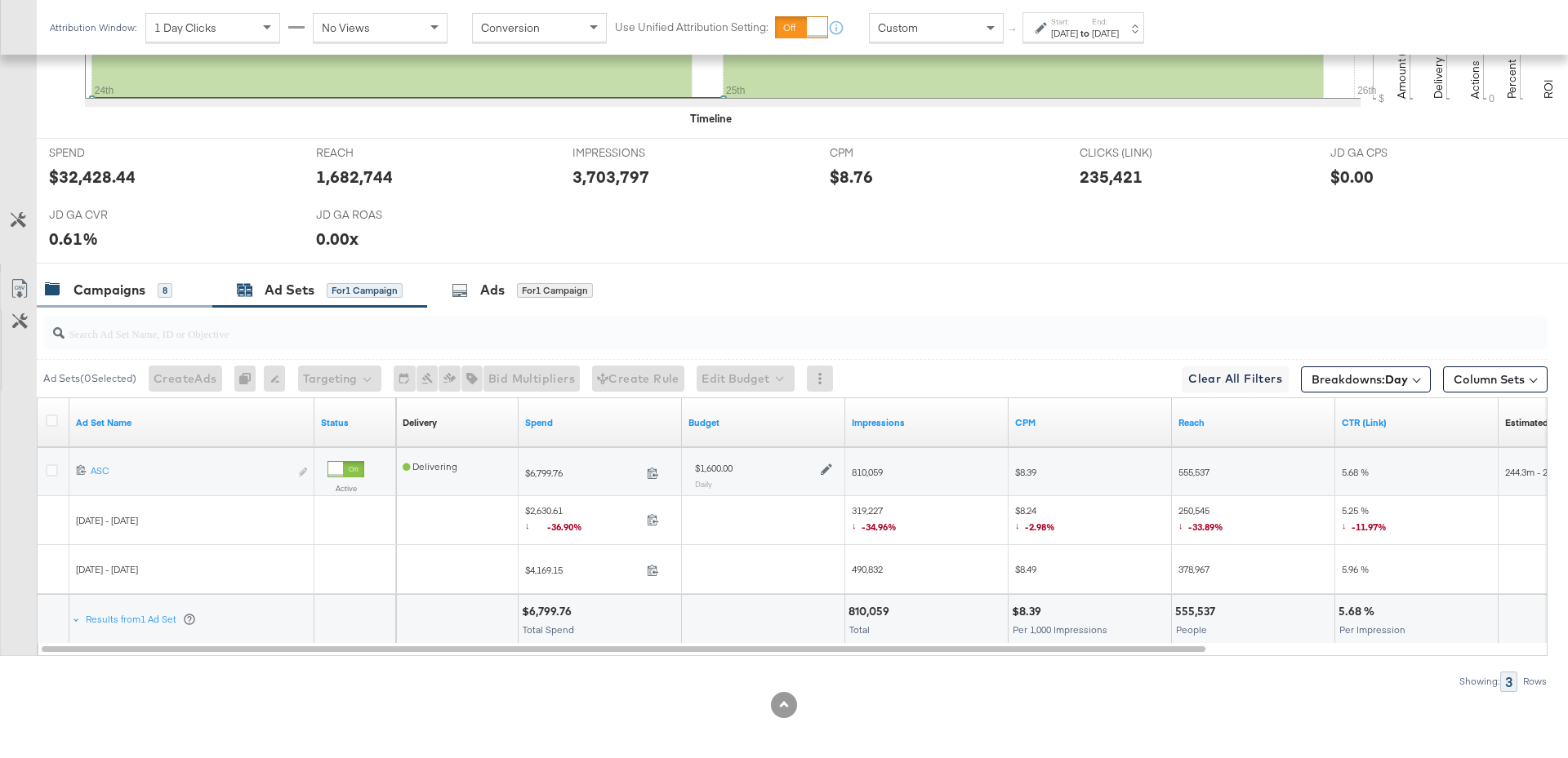
click at [141, 280] on div "Campaigns" at bounding box center [110, 290] width 72 height 19
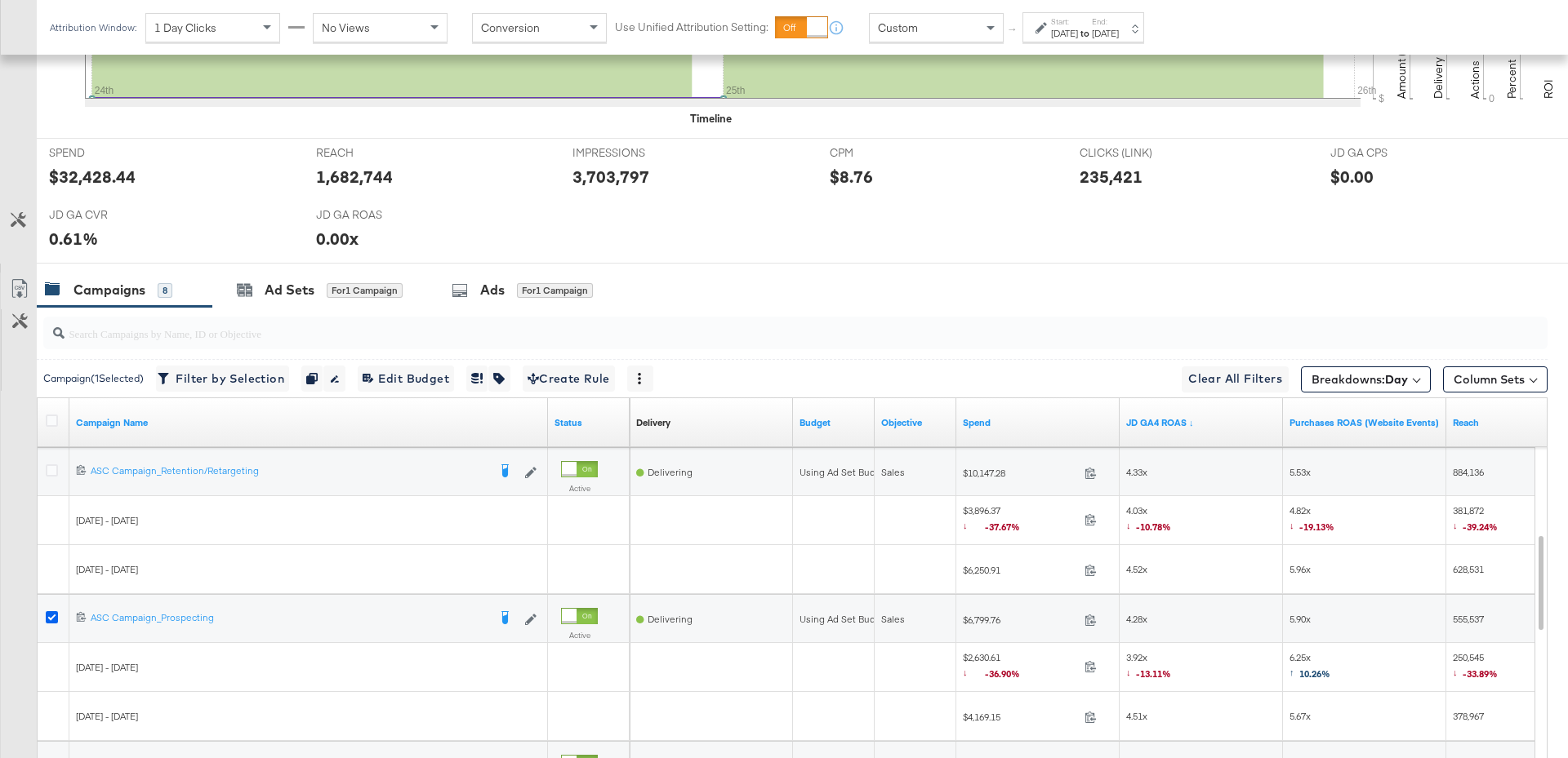
click at [49, 614] on icon at bounding box center [51, 617] width 12 height 12
click at [0, 0] on input "checkbox" at bounding box center [0, 0] width 0 height 0
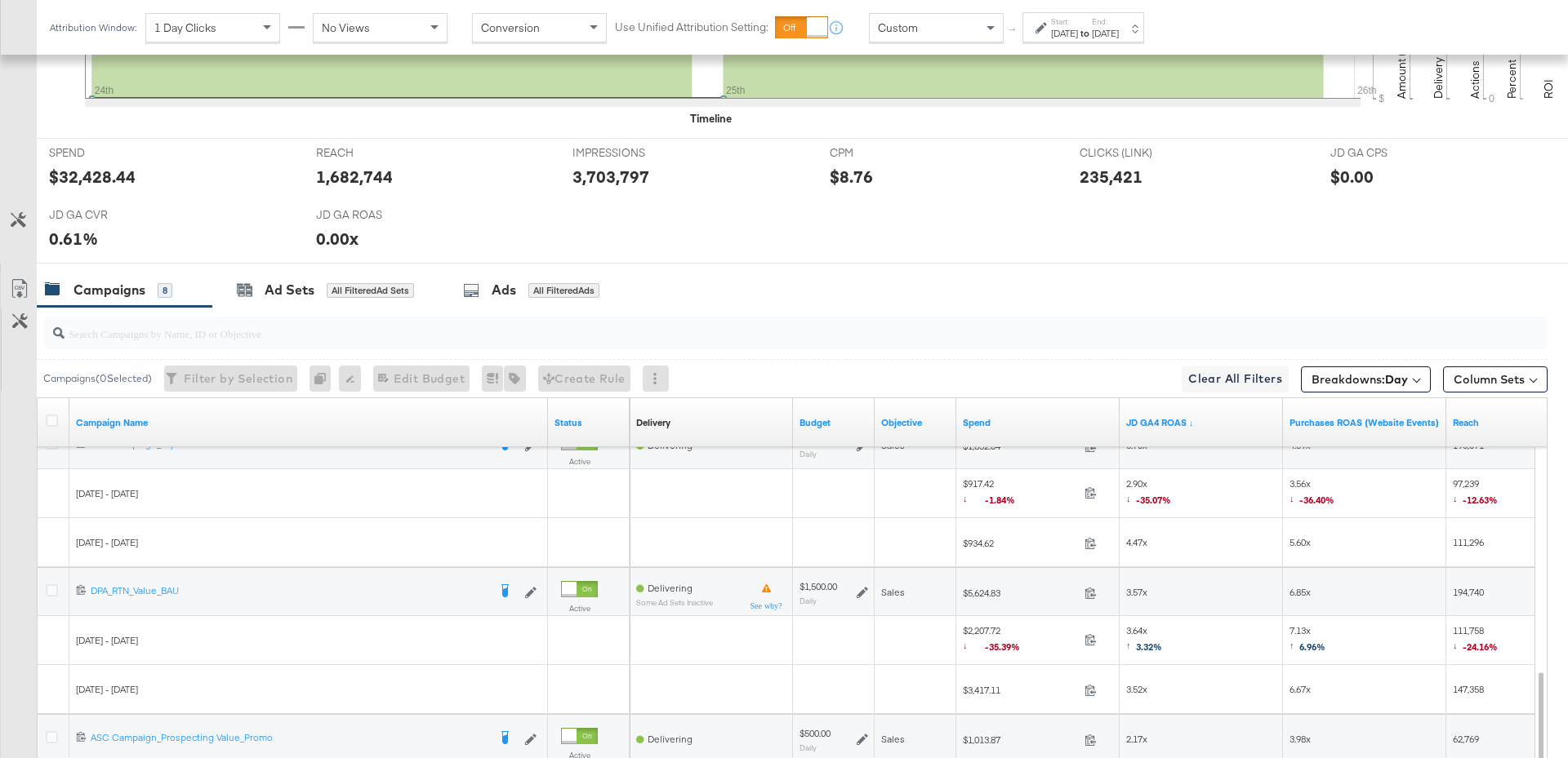
click at [861, 587] on icon at bounding box center [862, 592] width 11 height 11
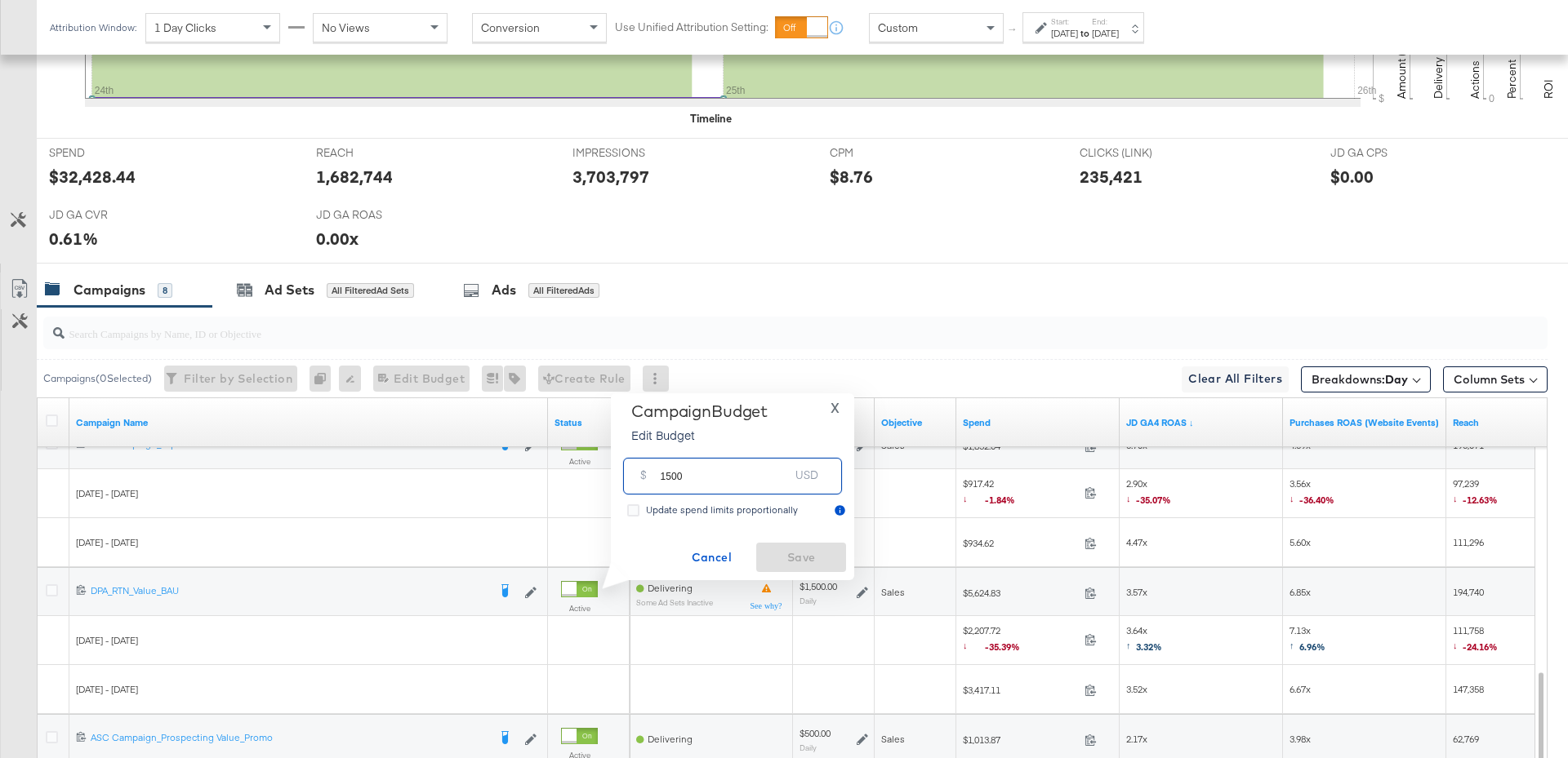
drag, startPoint x: 686, startPoint y: 479, endPoint x: 641, endPoint y: 479, distance: 45.0
click at [640, 479] on div "$ 1500 USD" at bounding box center [732, 476] width 219 height 37
type input "900"
click at [790, 562] on span "Save" at bounding box center [800, 558] width 77 height 21
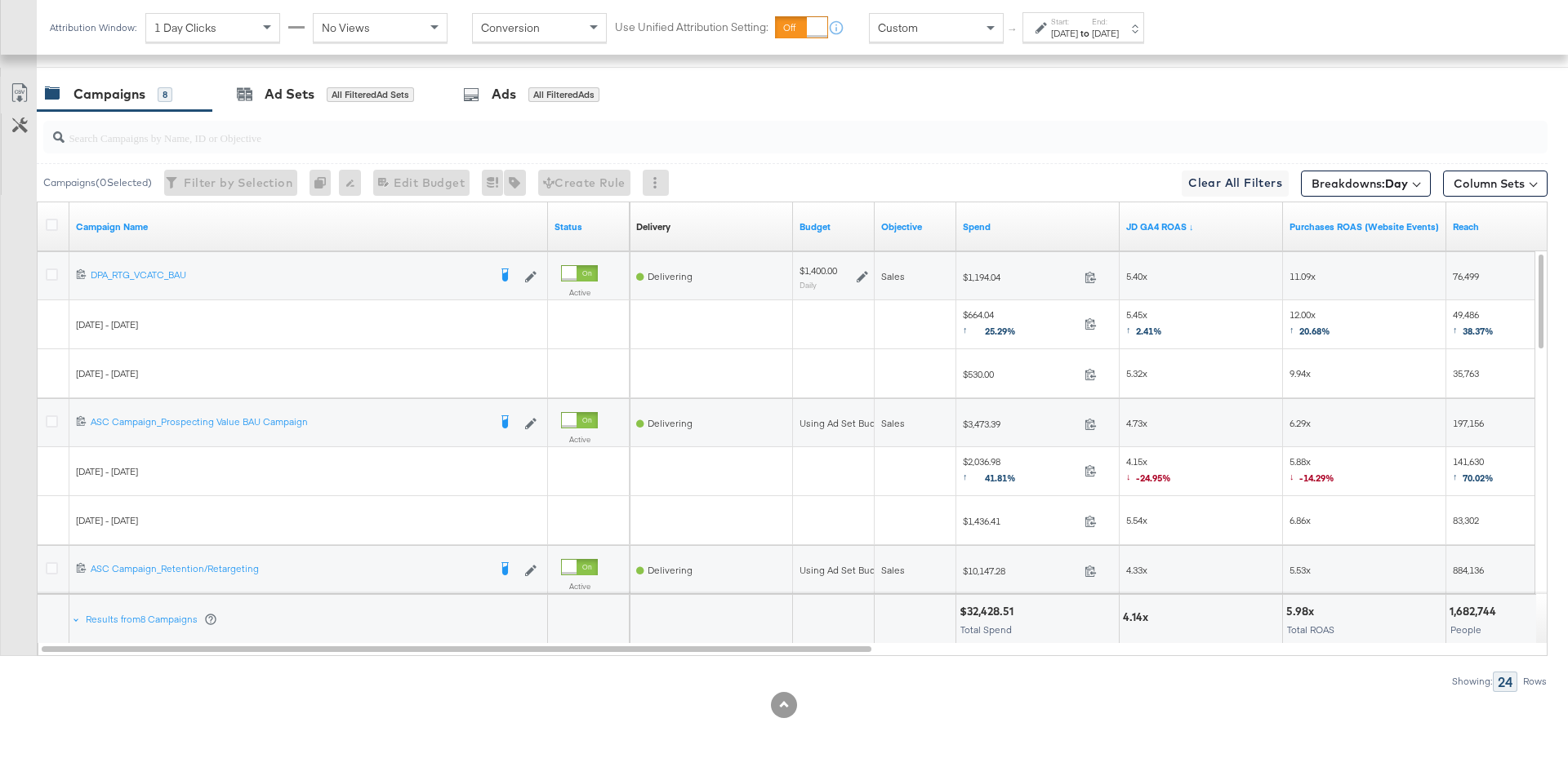
scroll to position [0, 0]
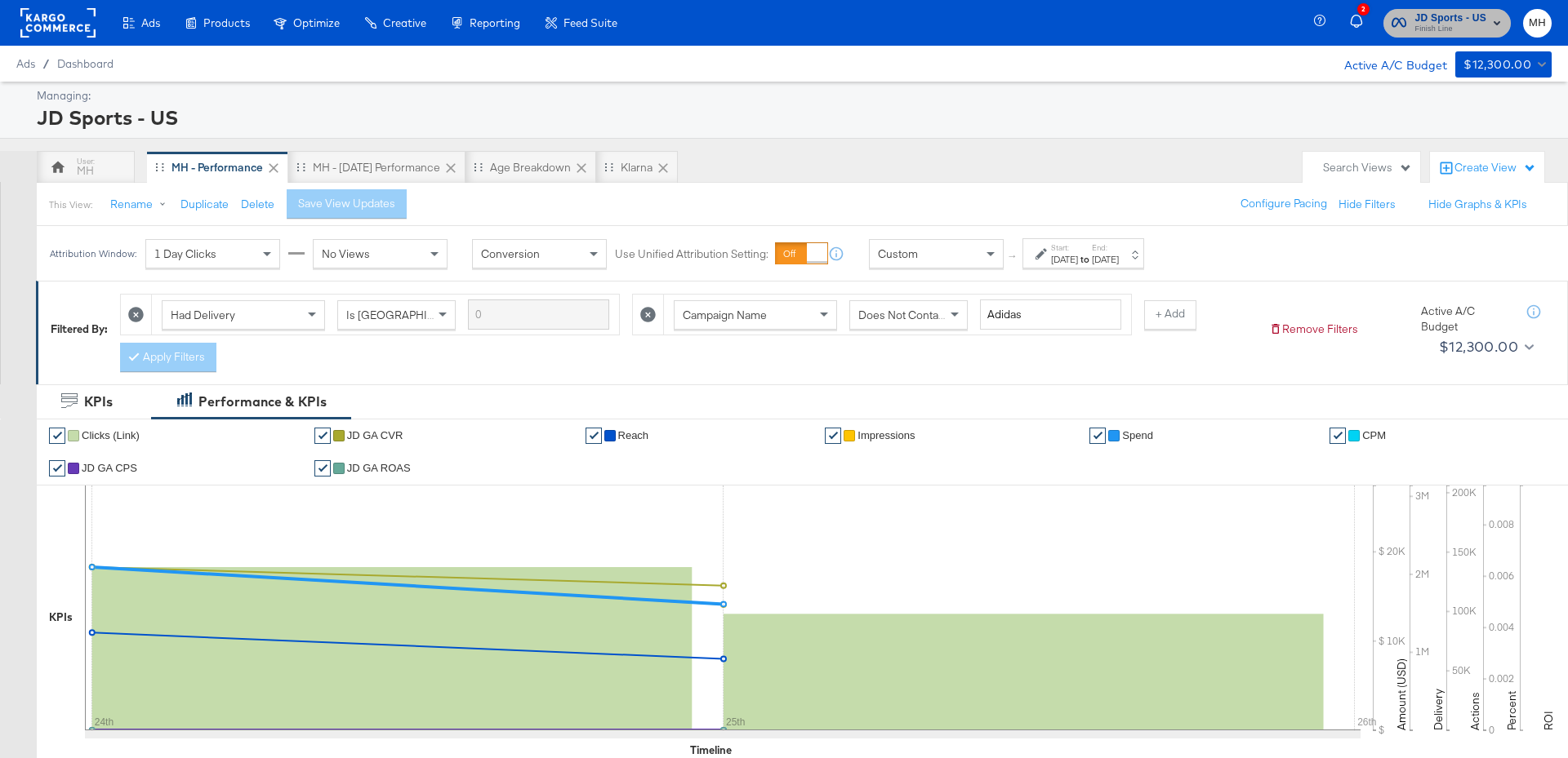
click at [1468, 23] on span "Finish Line" at bounding box center [1450, 29] width 72 height 13
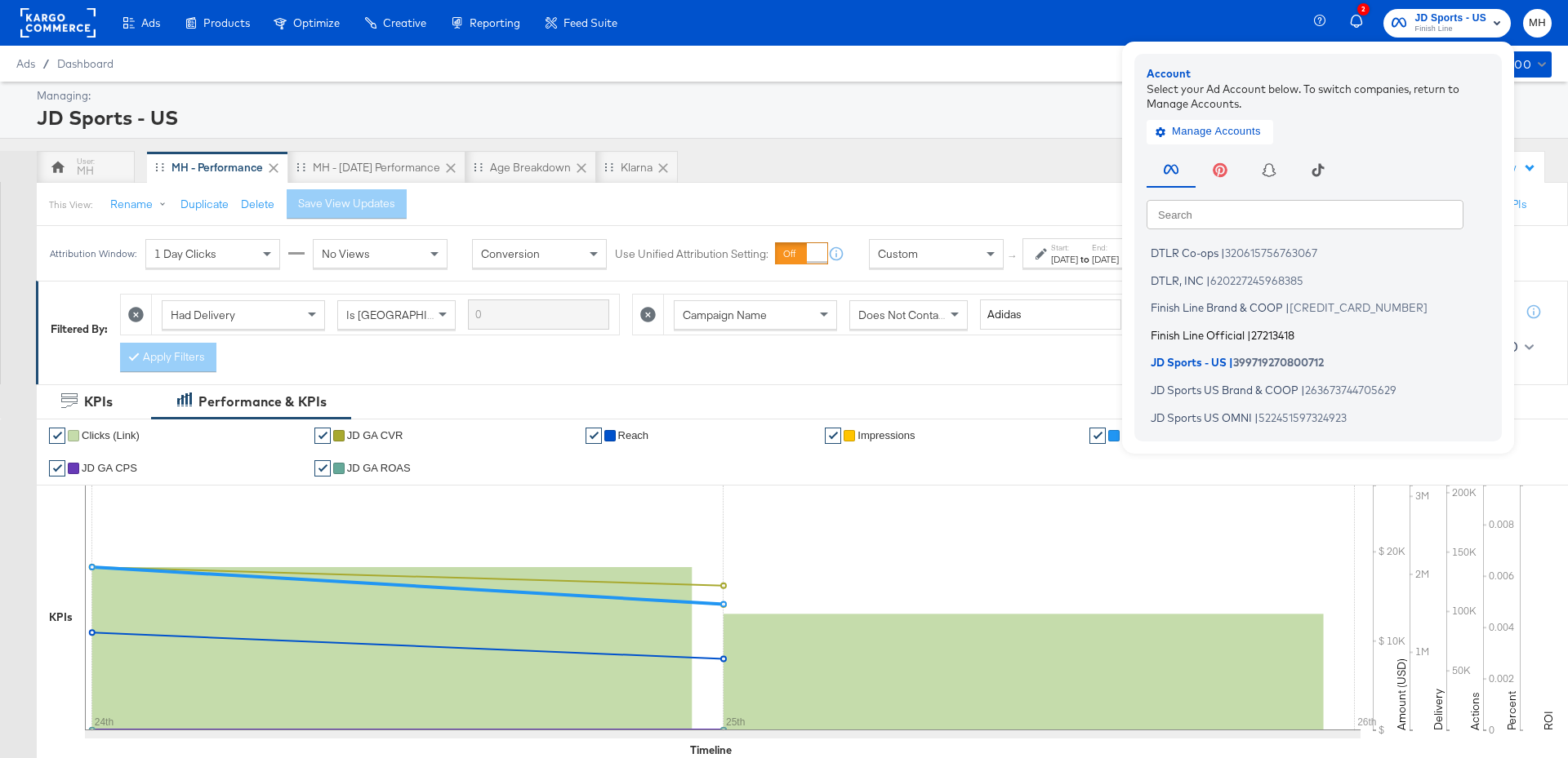
click at [1232, 333] on span "Finish Line Official" at bounding box center [1196, 334] width 94 height 13
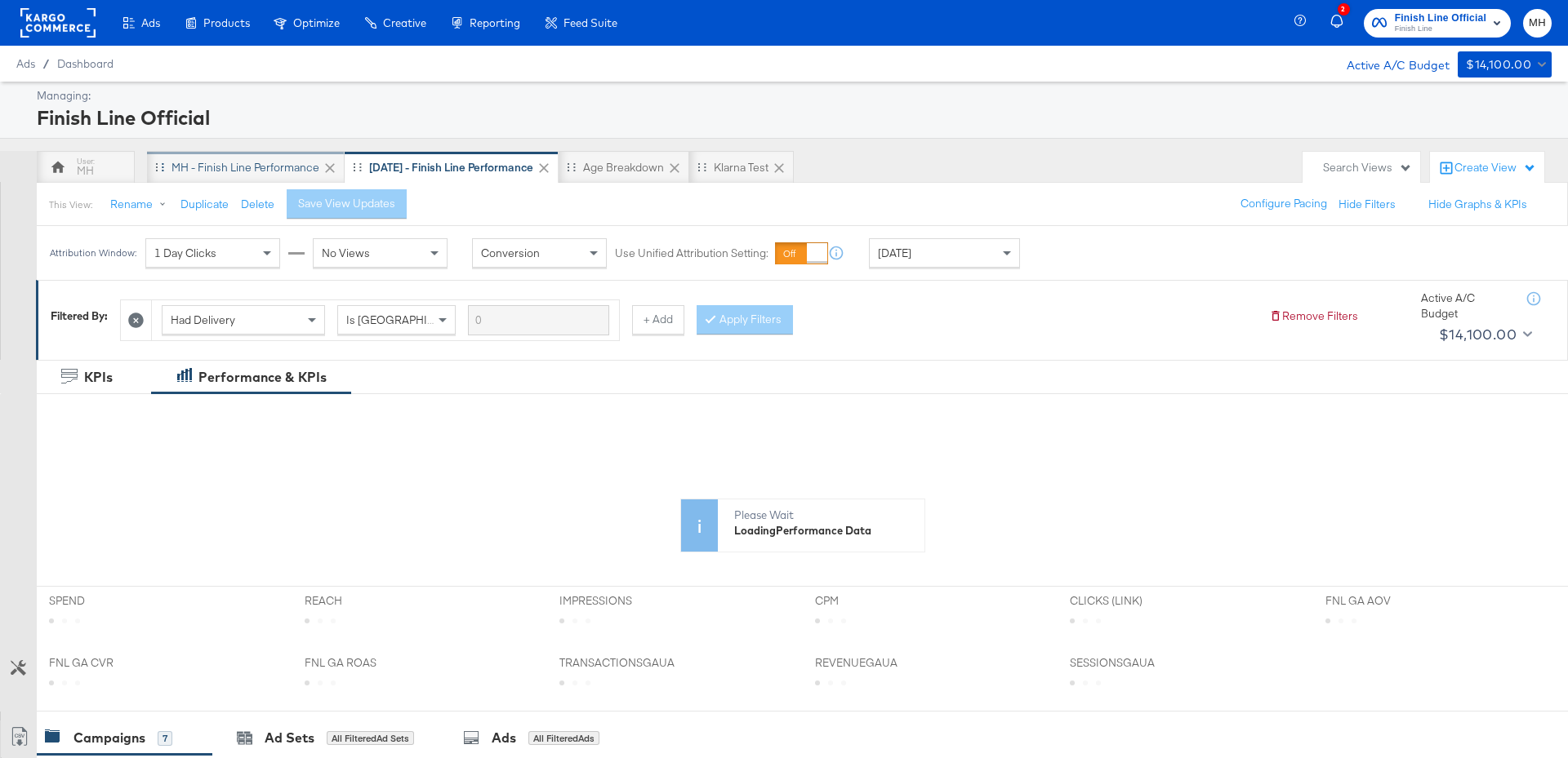
click at [244, 168] on div "MH - Finish Line Performance" at bounding box center [246, 168] width 148 height 15
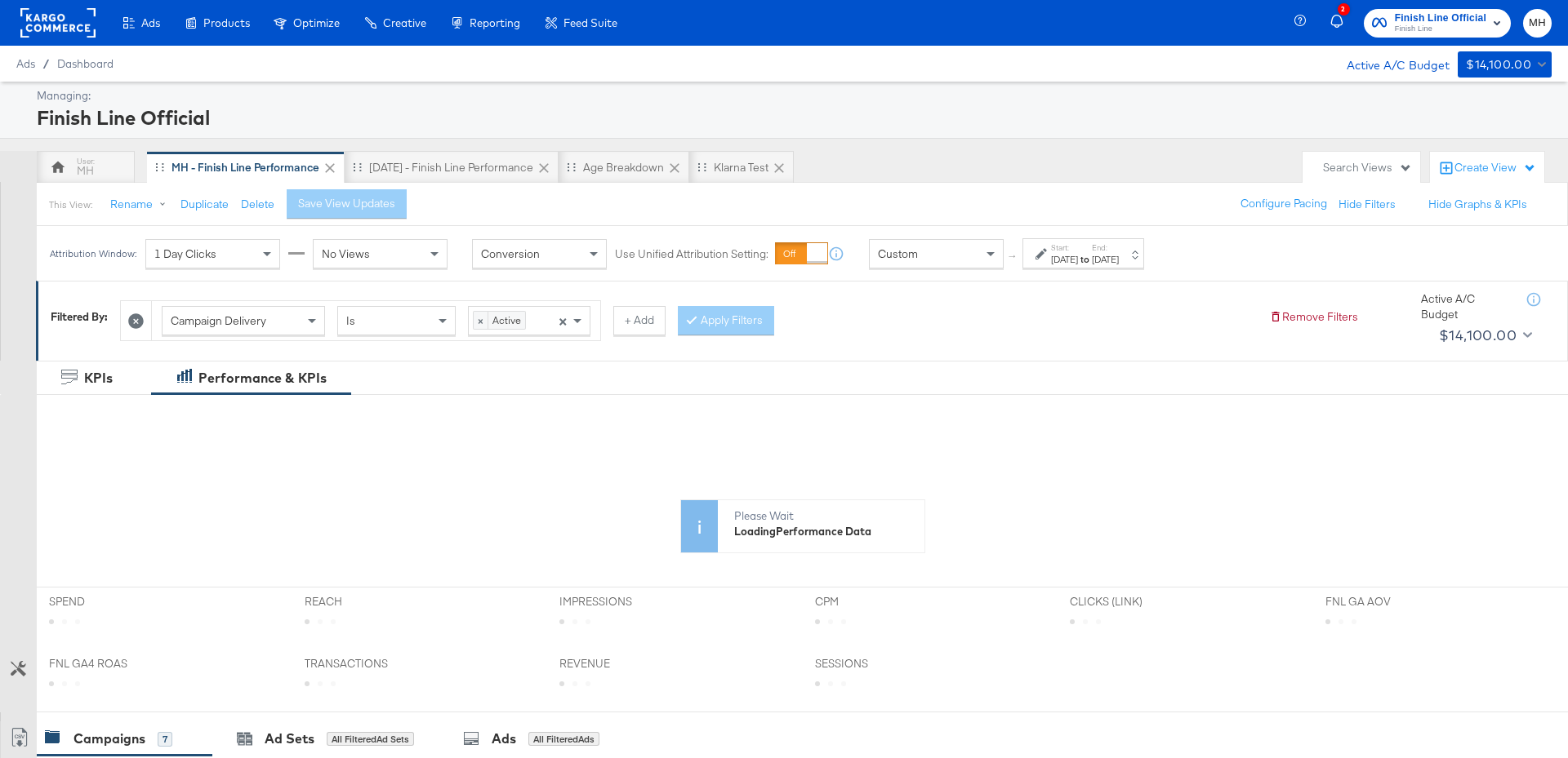
click at [1045, 256] on icon at bounding box center [1041, 254] width 11 height 11
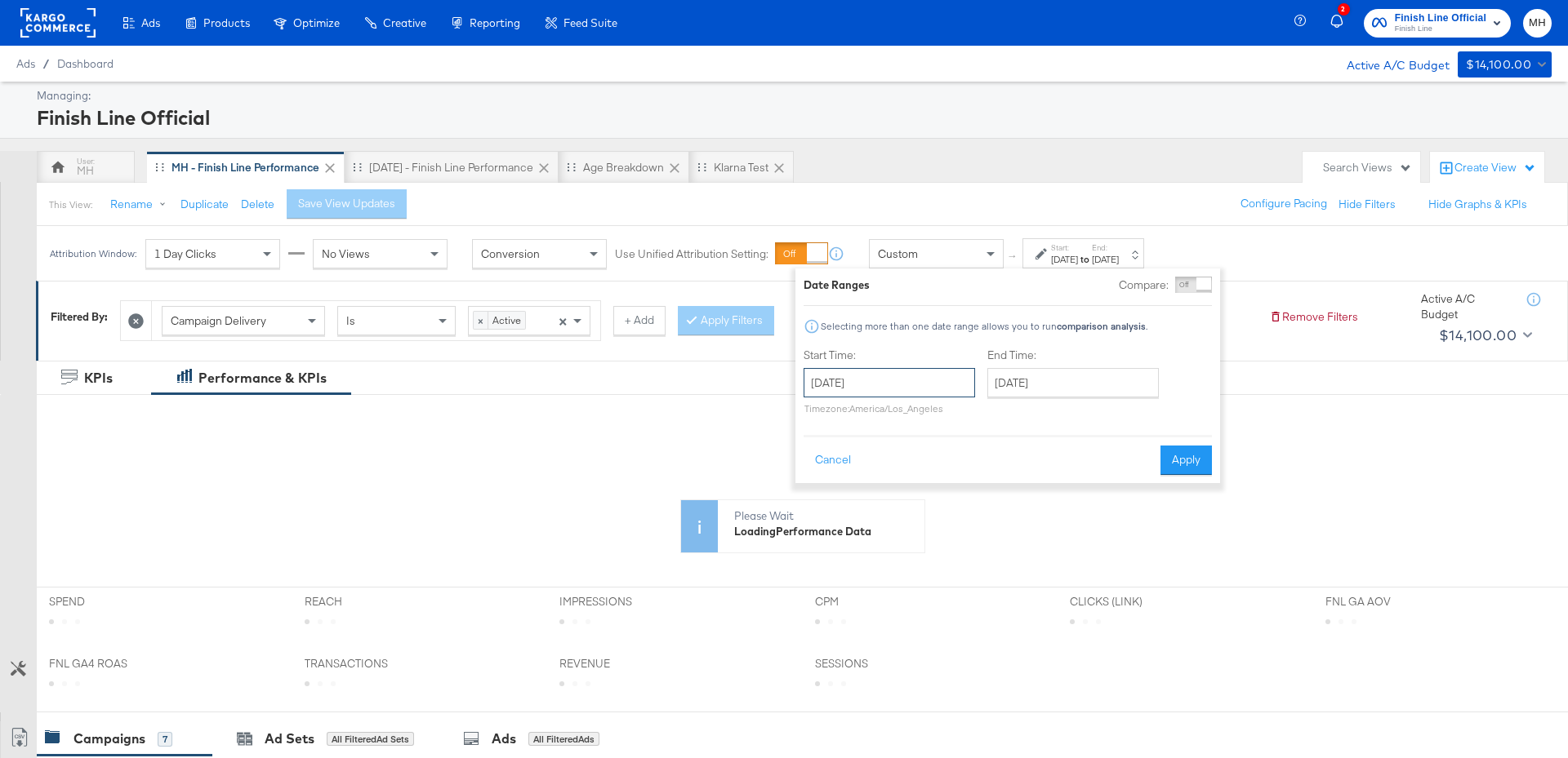
click at [903, 374] on input "[DATE]" at bounding box center [888, 382] width 172 height 29
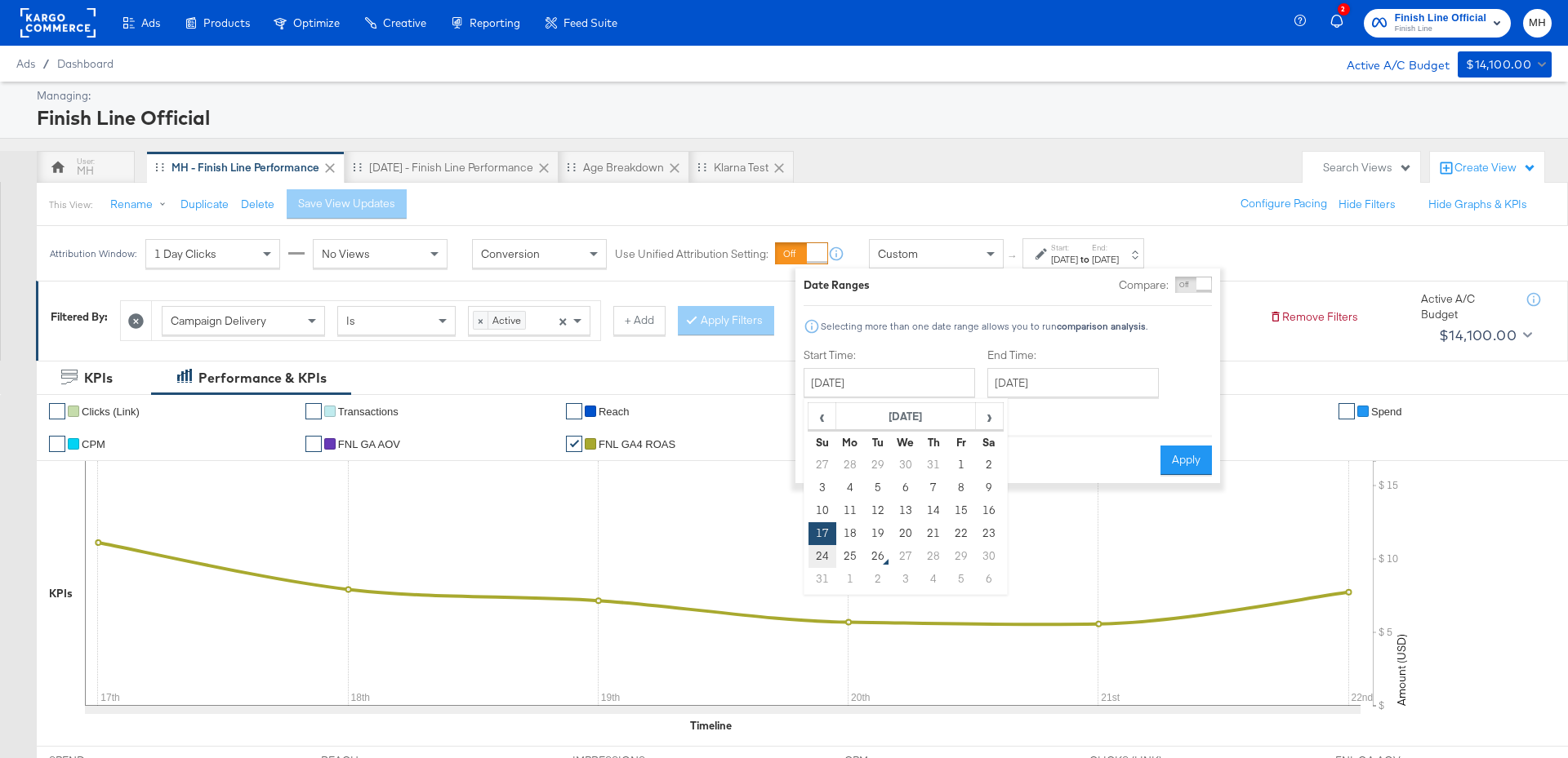
click at [823, 558] on td "24" at bounding box center [822, 556] width 27 height 23
type input "[DATE]"
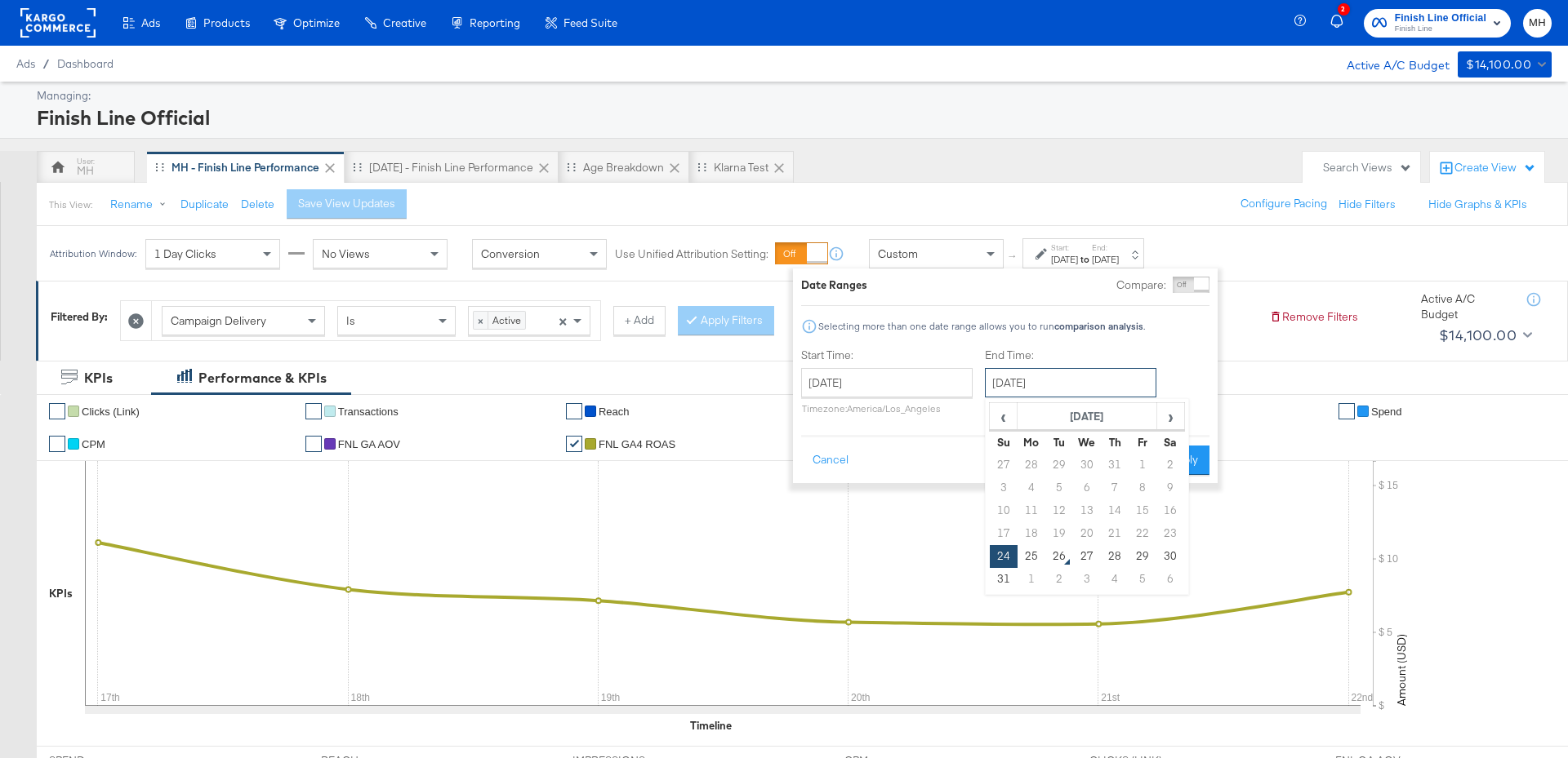
click at [1048, 378] on input "[DATE]" at bounding box center [1070, 382] width 172 height 29
click at [1036, 554] on td "25" at bounding box center [1030, 556] width 27 height 23
type input "[DATE]"
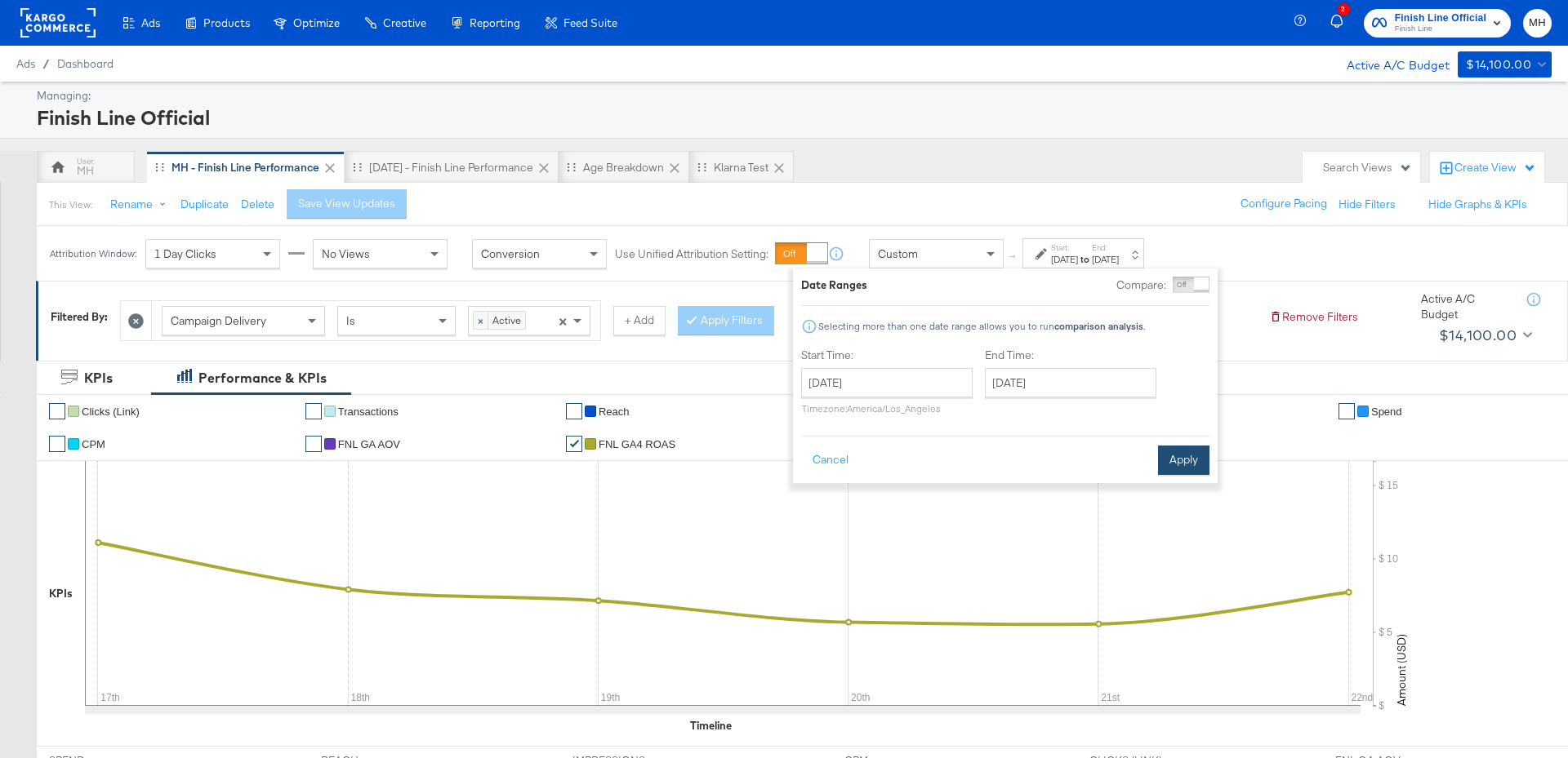
click at [1175, 456] on button "Apply" at bounding box center [1183, 460] width 51 height 29
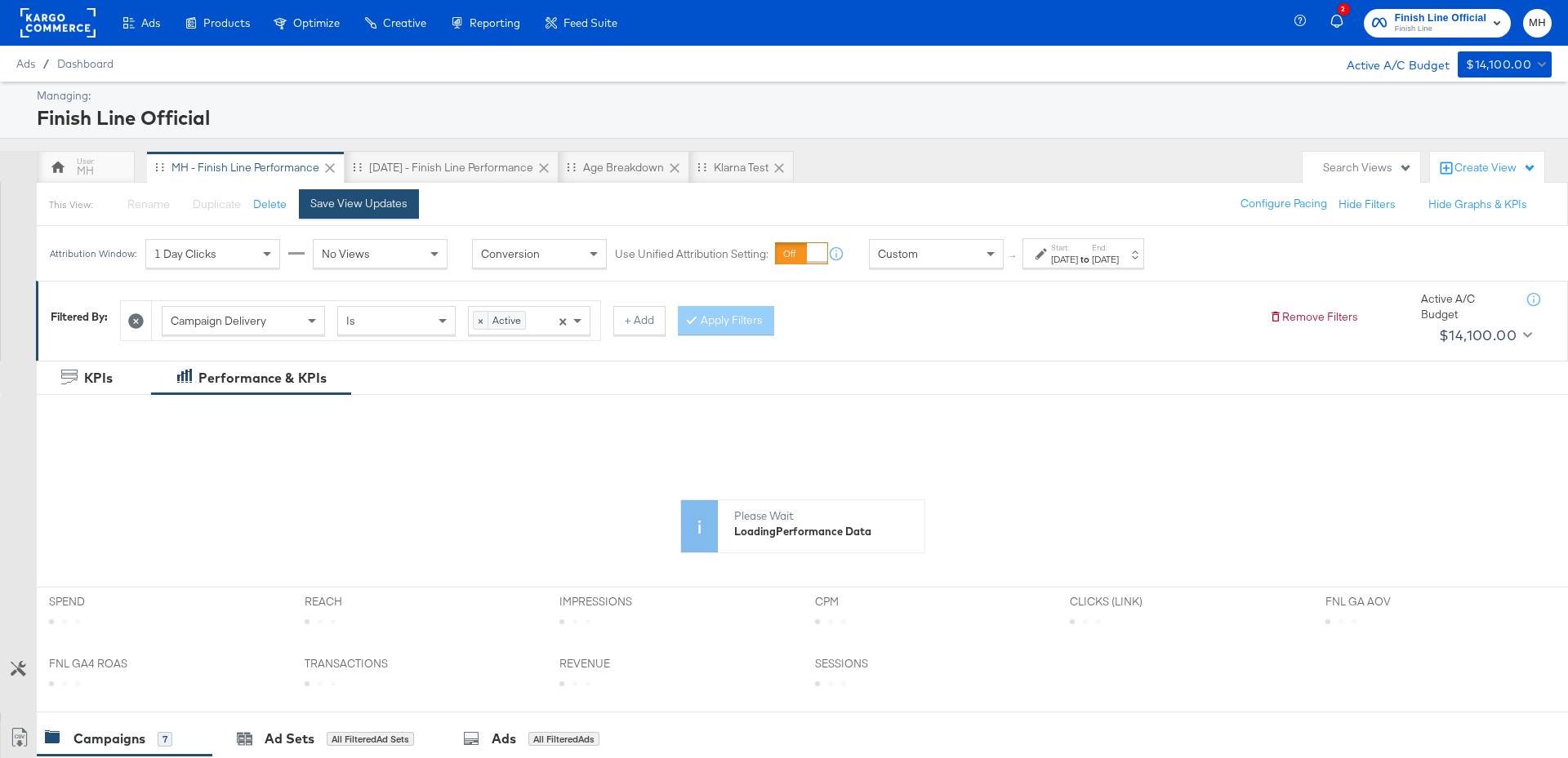
click at [349, 208] on div "Save View Updates" at bounding box center [358, 204] width 97 height 15
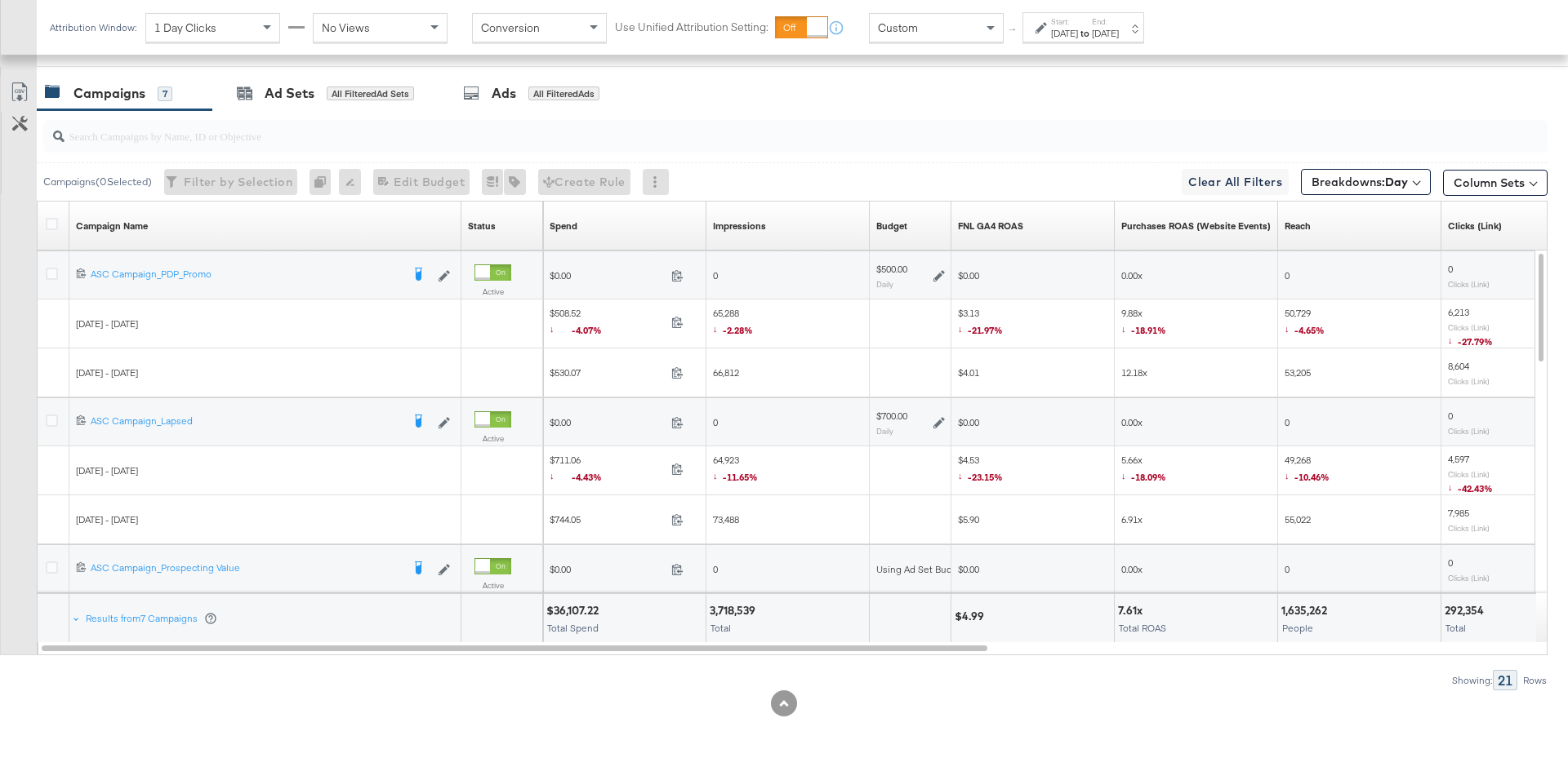
scroll to position [804, 0]
click at [994, 220] on link "FNL GA4 ROAS" at bounding box center [1032, 226] width 150 height 13
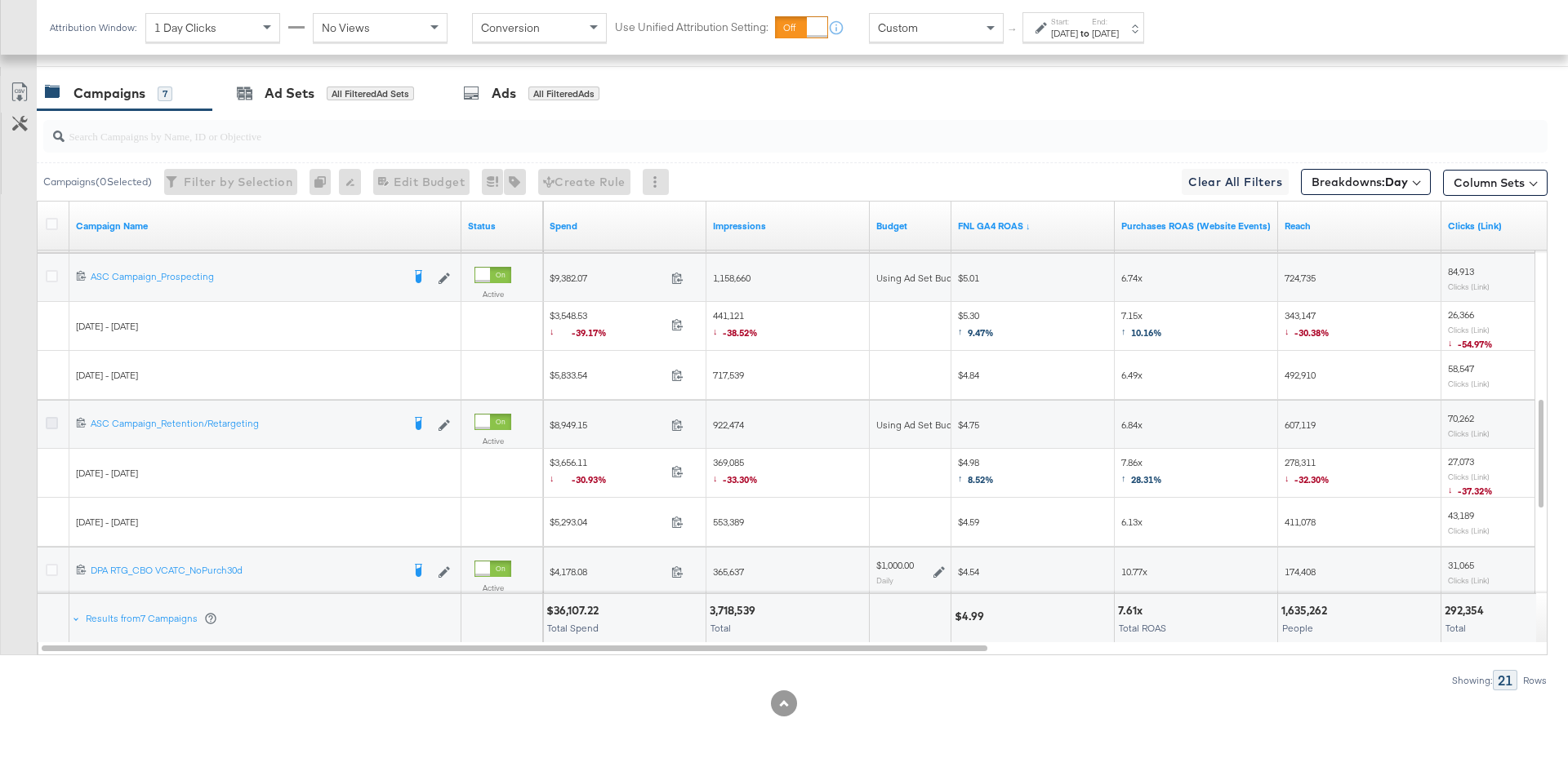
click at [56, 417] on icon at bounding box center [51, 423] width 12 height 12
click at [0, 0] on input "checkbox" at bounding box center [0, 0] width 0 height 0
click at [285, 87] on div "Ad Sets" at bounding box center [289, 94] width 50 height 19
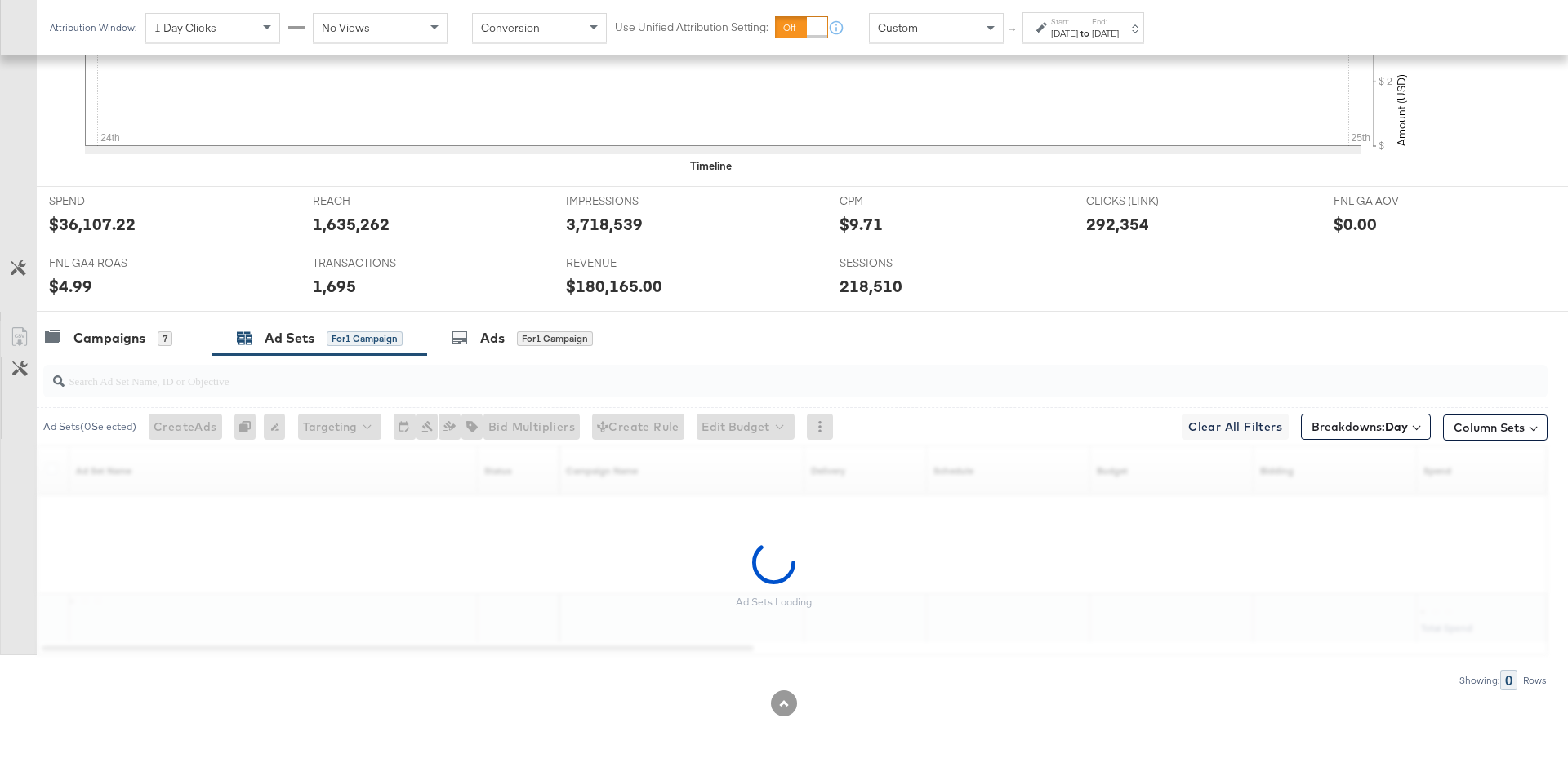
scroll to position [608, 0]
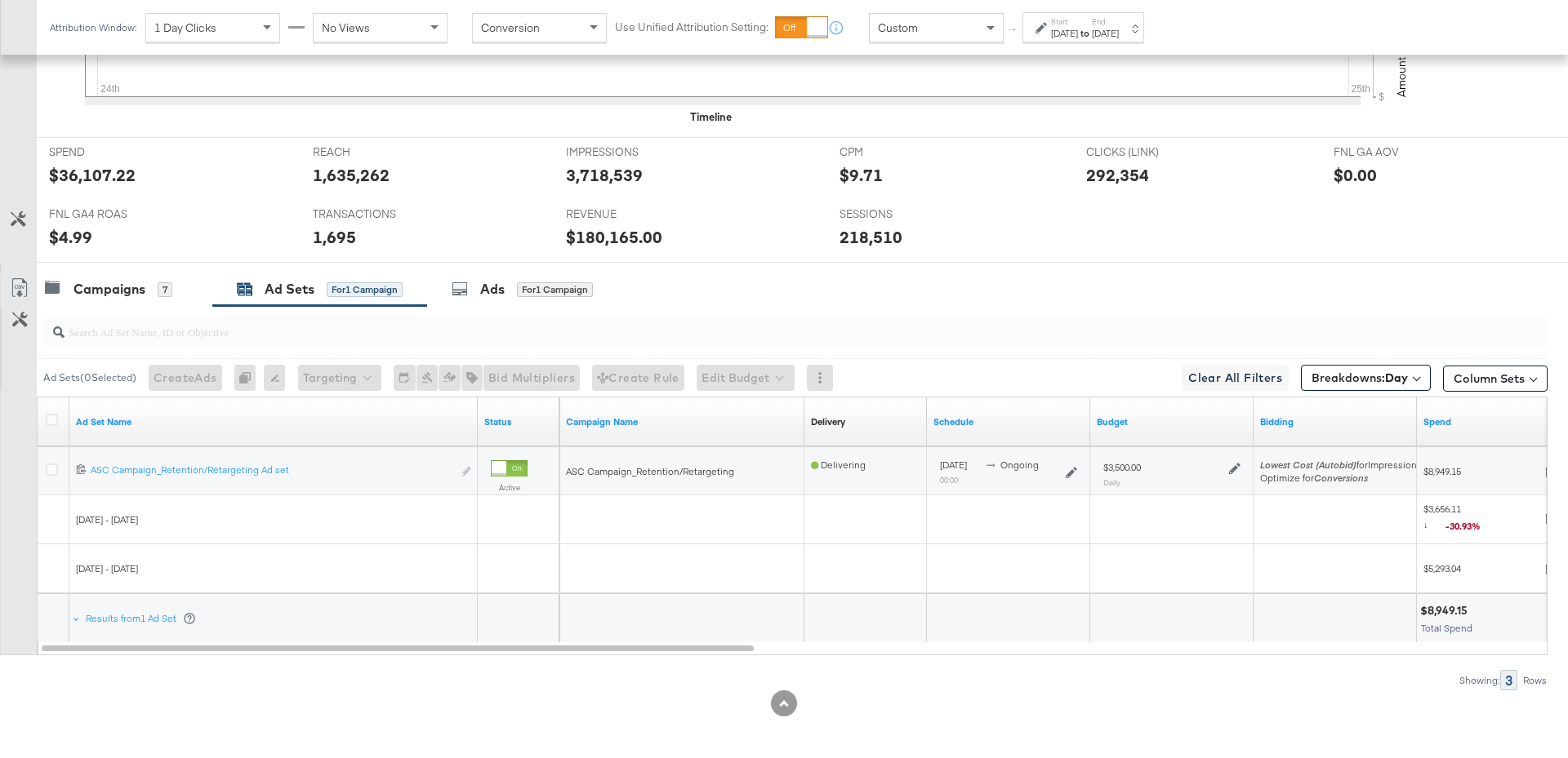
click at [1232, 465] on icon at bounding box center [1234, 468] width 11 height 11
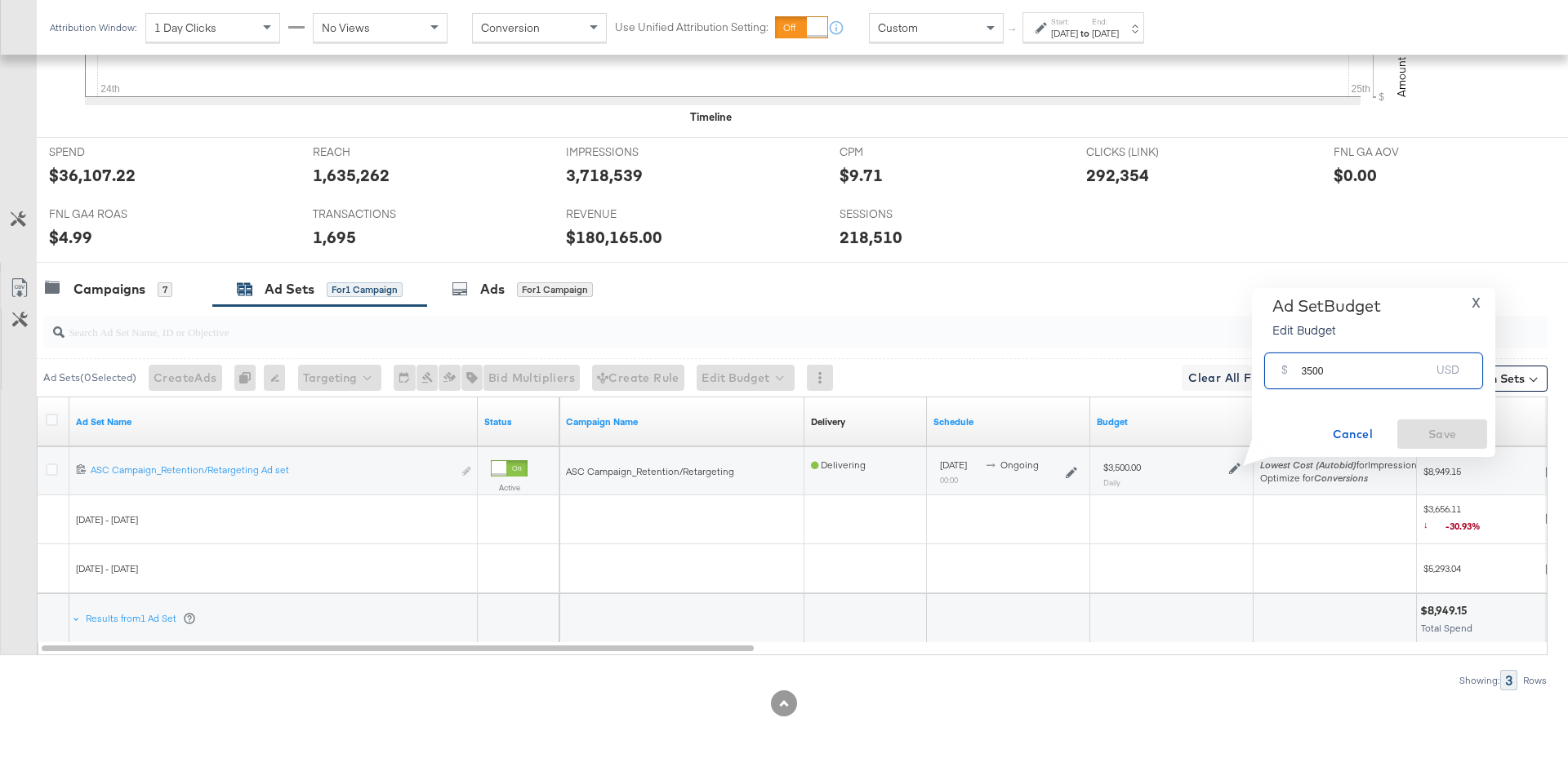
drag, startPoint x: 1327, startPoint y: 373, endPoint x: 1286, endPoint y: 374, distance: 41.0
click at [1286, 374] on div "$ 3500 USD" at bounding box center [1373, 370] width 219 height 37
type input "2000"
click at [1418, 439] on span "Save" at bounding box center [1441, 435] width 77 height 21
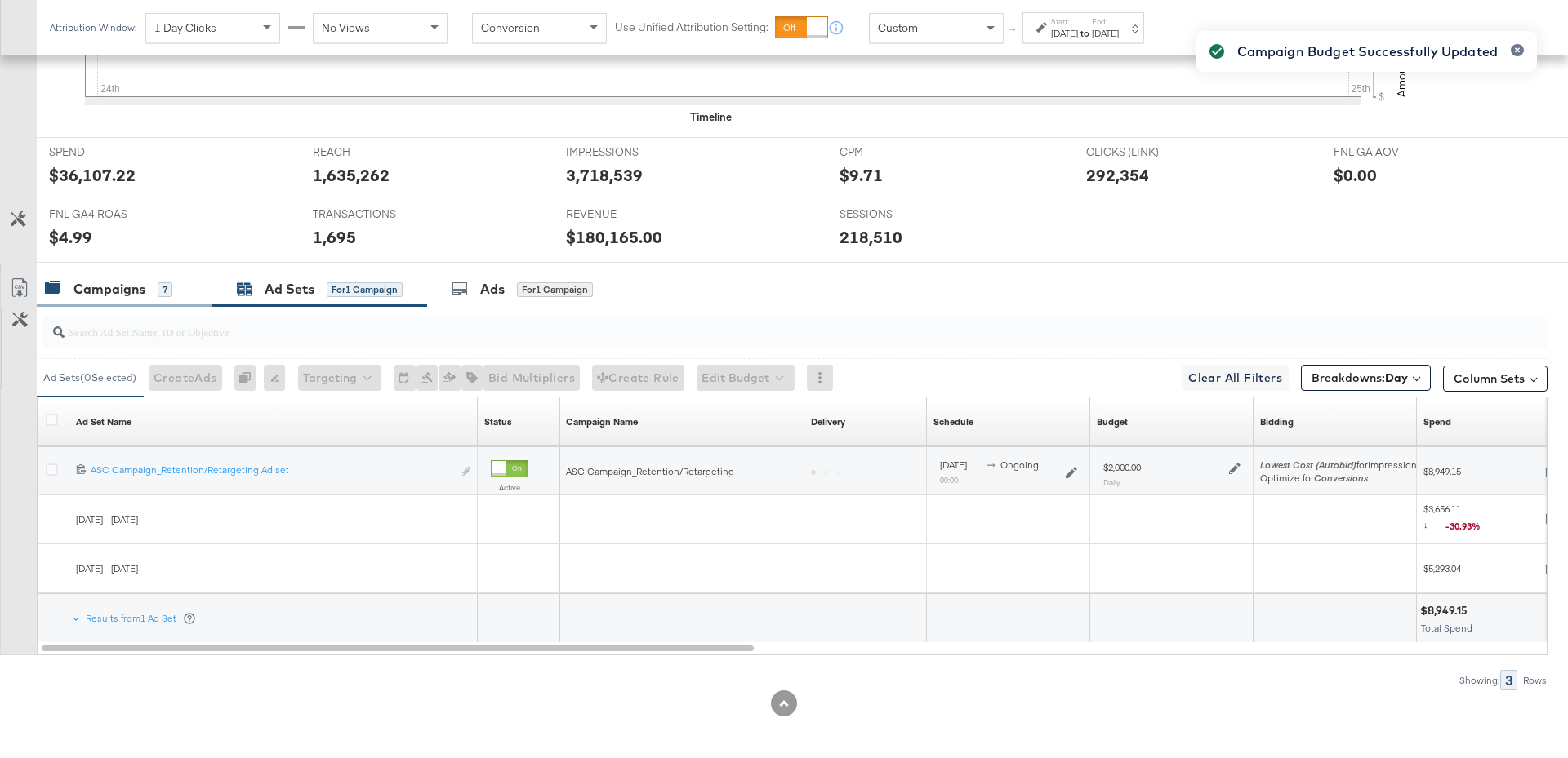
click at [121, 292] on div "Campaigns" at bounding box center [110, 289] width 72 height 19
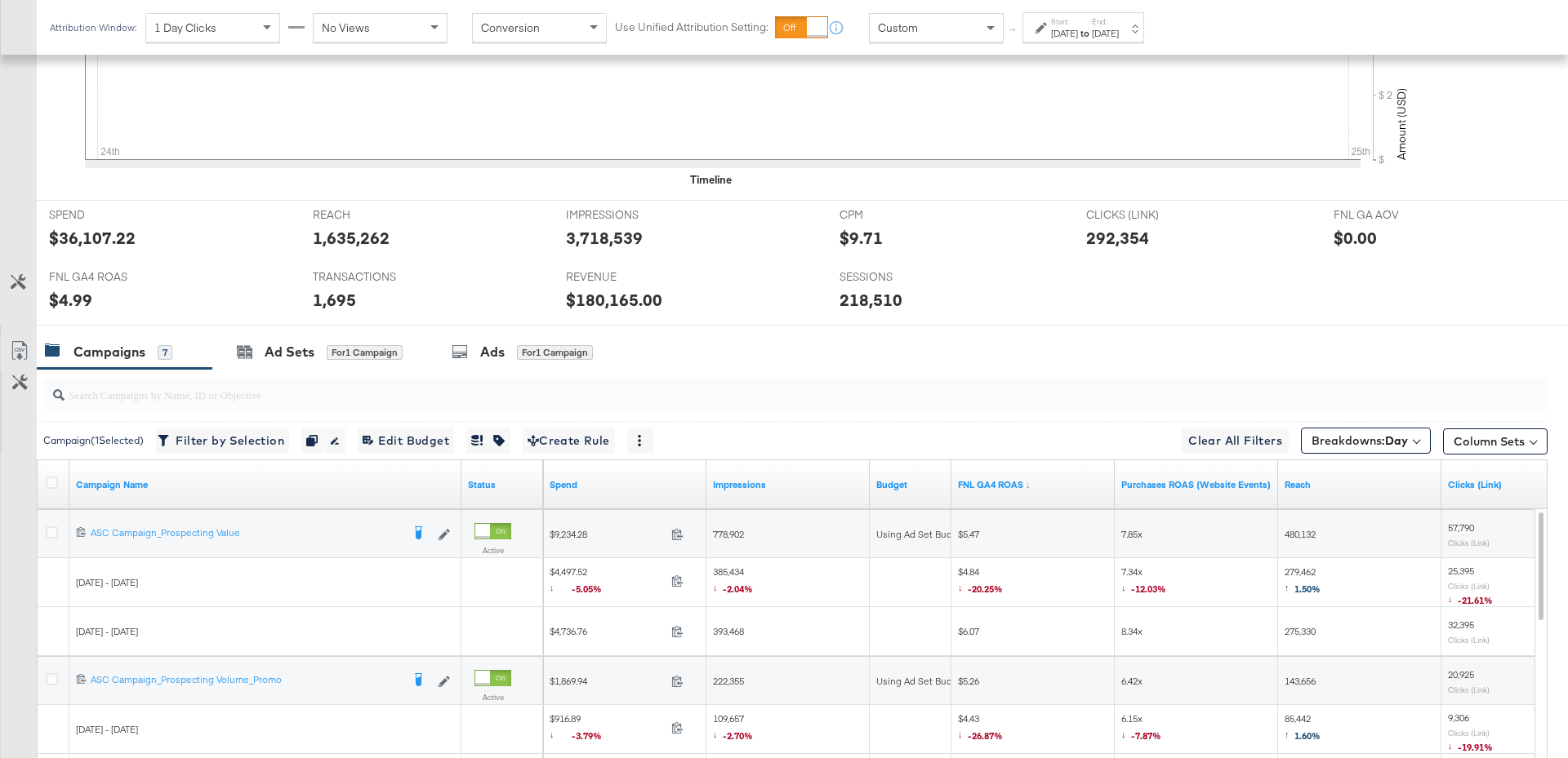
scroll to position [804, 0]
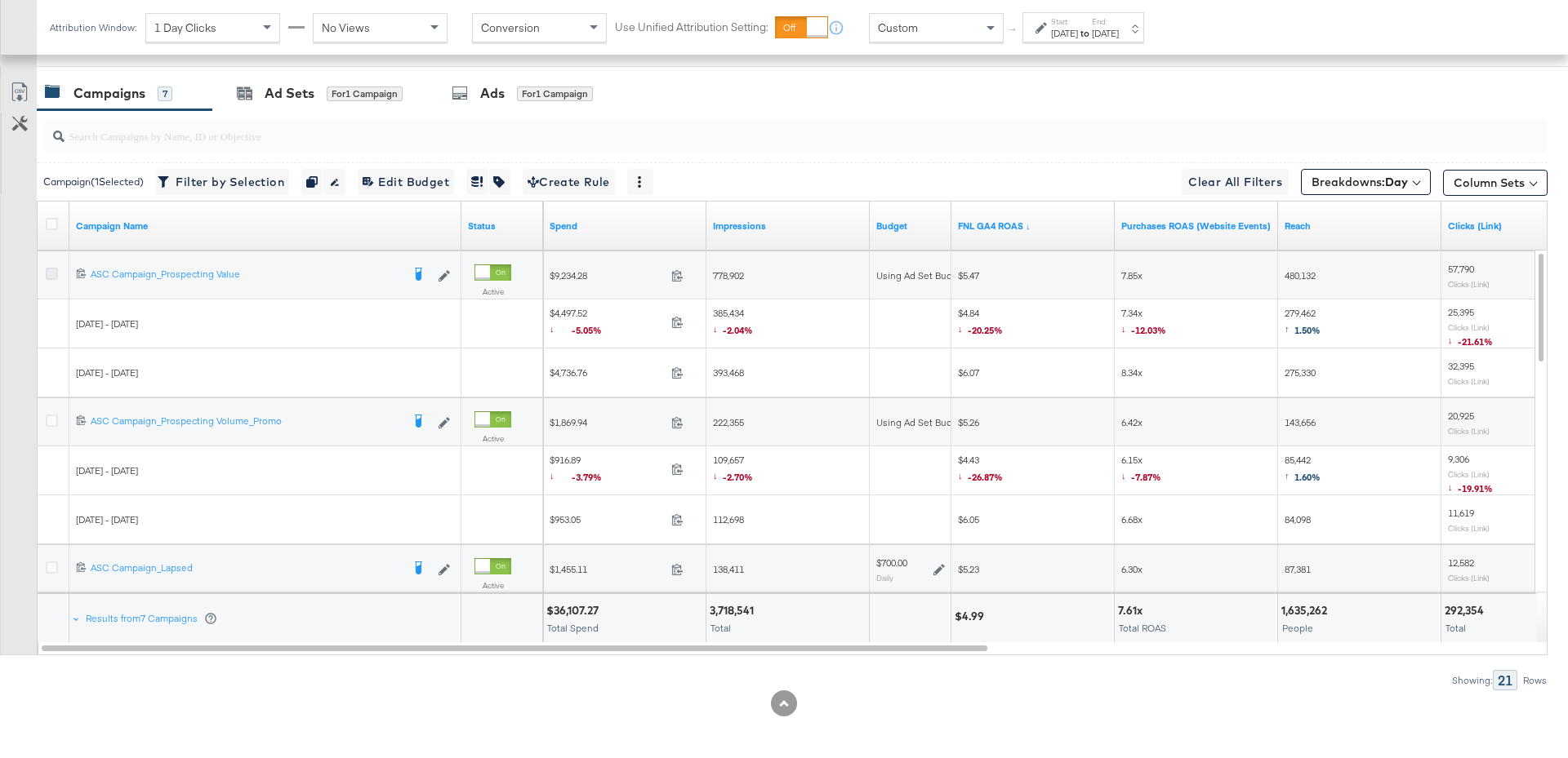
click at [51, 269] on icon at bounding box center [51, 273] width 12 height 12
click at [0, 0] on input "checkbox" at bounding box center [0, 0] width 0 height 0
click at [285, 101] on div "Ad Sets for 2 Campaigns" at bounding box center [322, 93] width 220 height 35
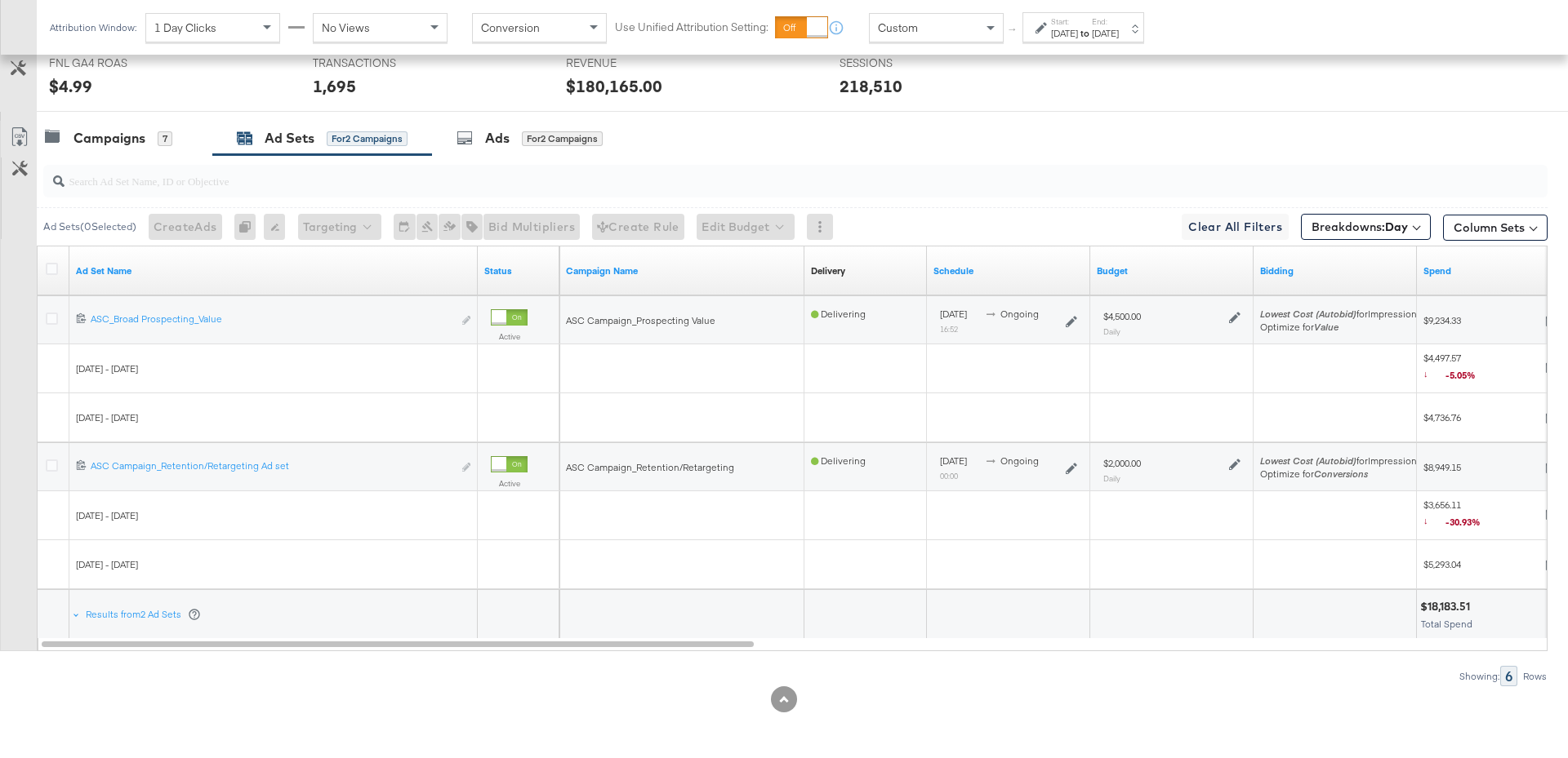
scroll to position [756, 0]
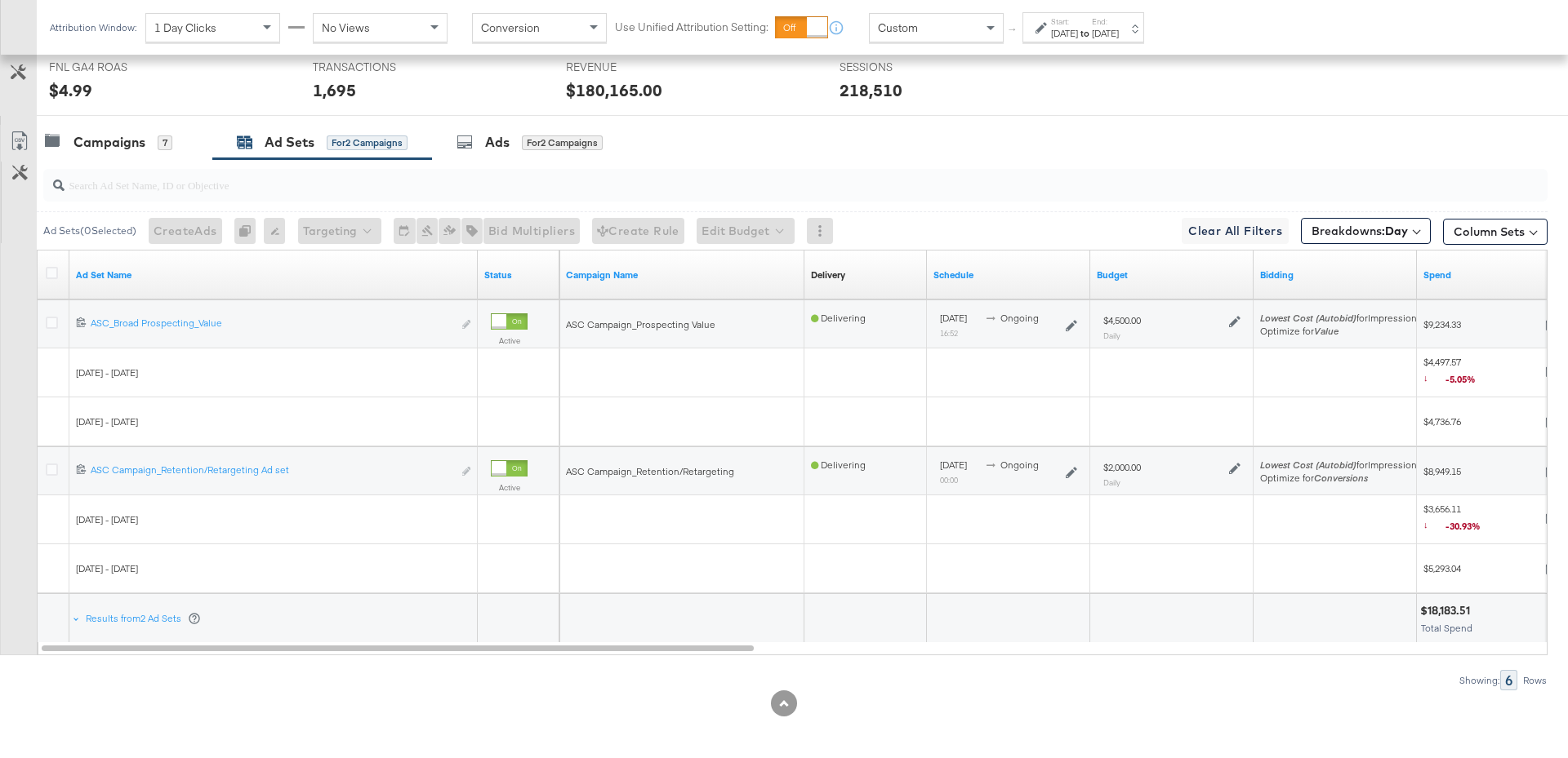
click at [1238, 318] on icon at bounding box center [1234, 321] width 11 height 11
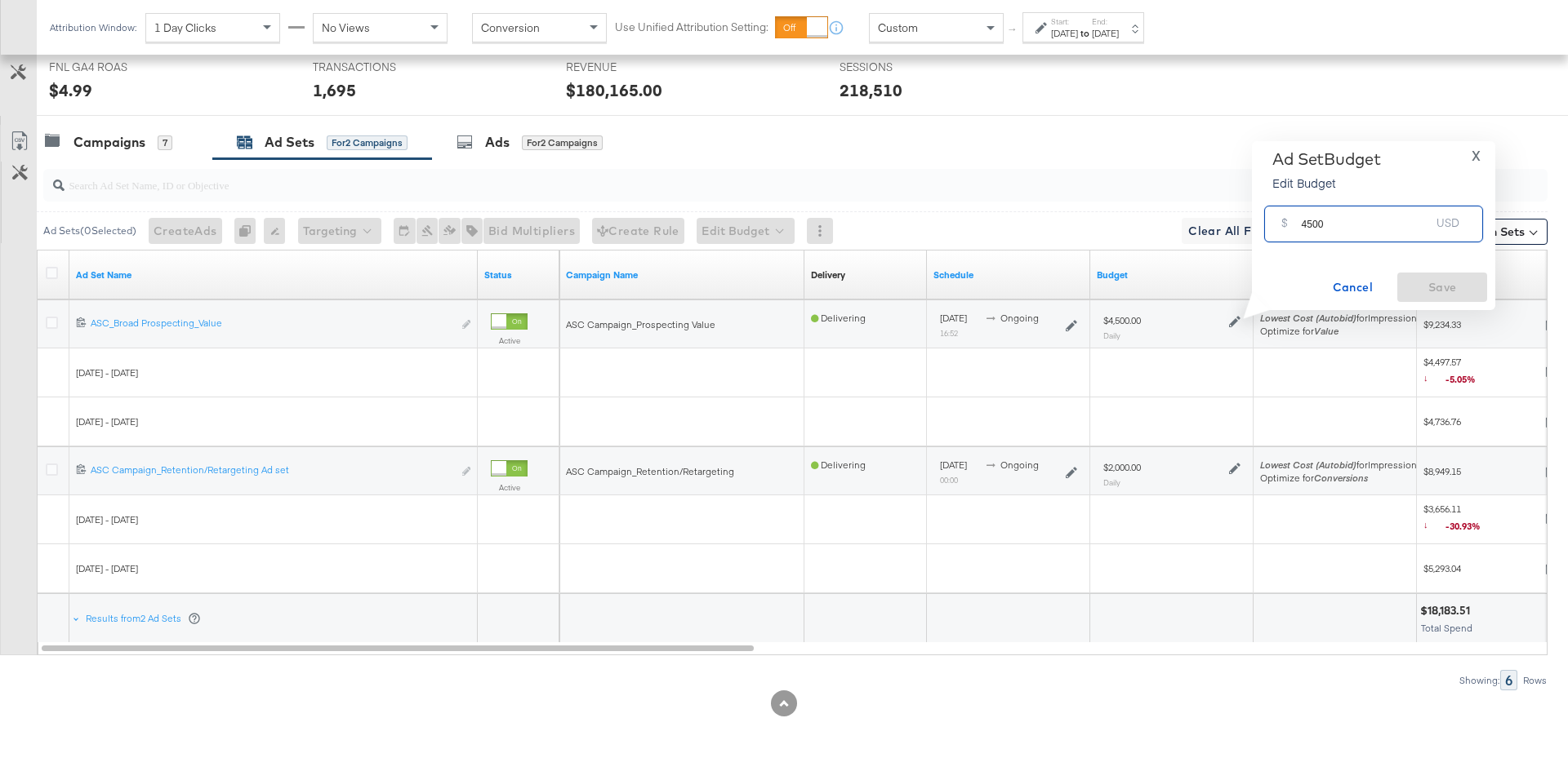
drag, startPoint x: 1321, startPoint y: 226, endPoint x: 1296, endPoint y: 226, distance: 25.0
click at [1296, 226] on div "$ 4500 USD" at bounding box center [1373, 224] width 219 height 37
type input "3000"
click at [1439, 284] on span "Save" at bounding box center [1441, 288] width 77 height 21
click at [126, 139] on div "Campaigns" at bounding box center [110, 142] width 72 height 19
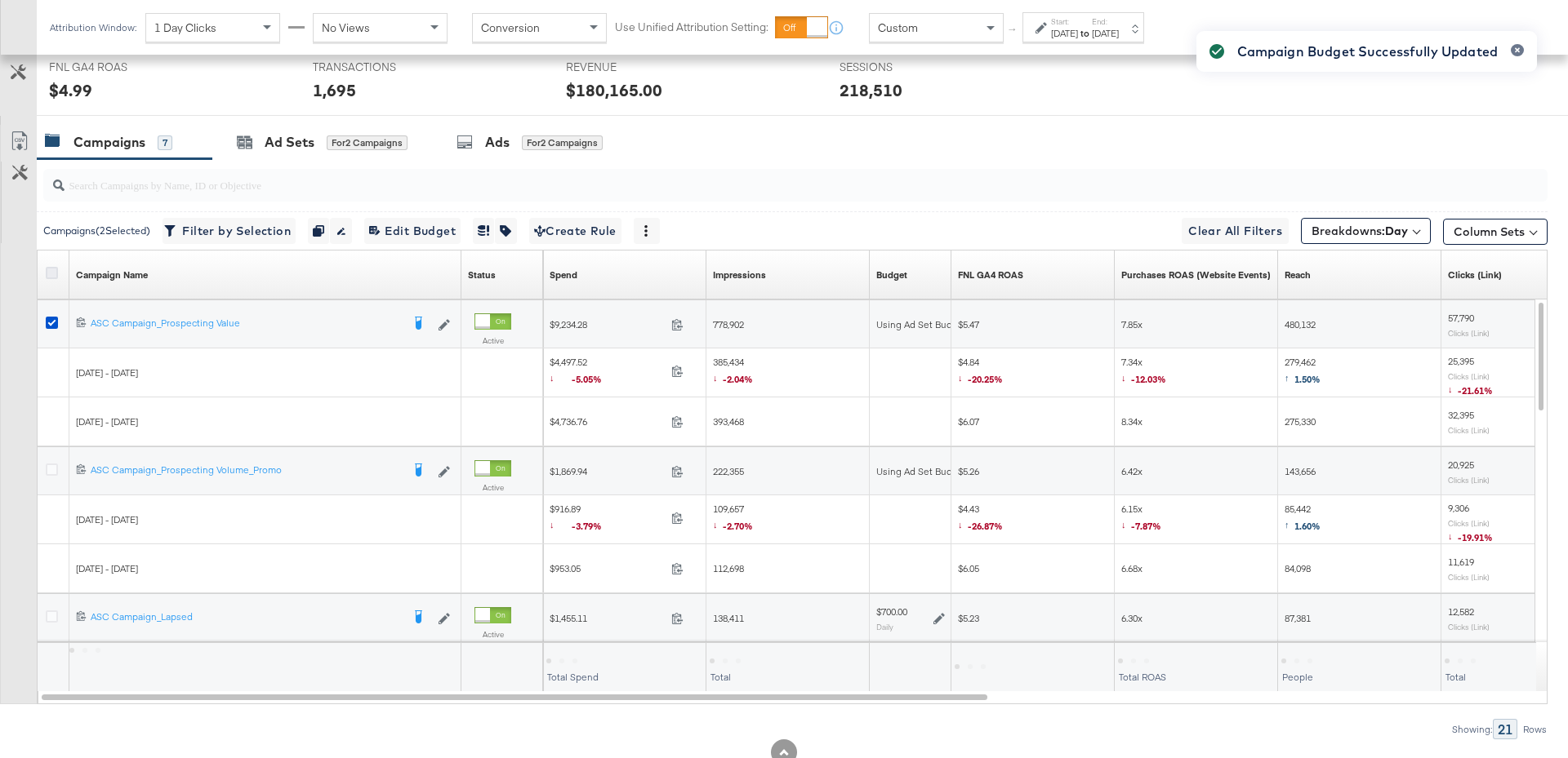
click at [51, 269] on icon at bounding box center [51, 273] width 12 height 12
click at [0, 0] on input "checkbox" at bounding box center [0, 0] width 0 height 0
click at [51, 269] on icon at bounding box center [51, 273] width 12 height 12
click at [0, 0] on input "checkbox" at bounding box center [0, 0] width 0 height 0
click at [47, 467] on icon at bounding box center [51, 469] width 12 height 12
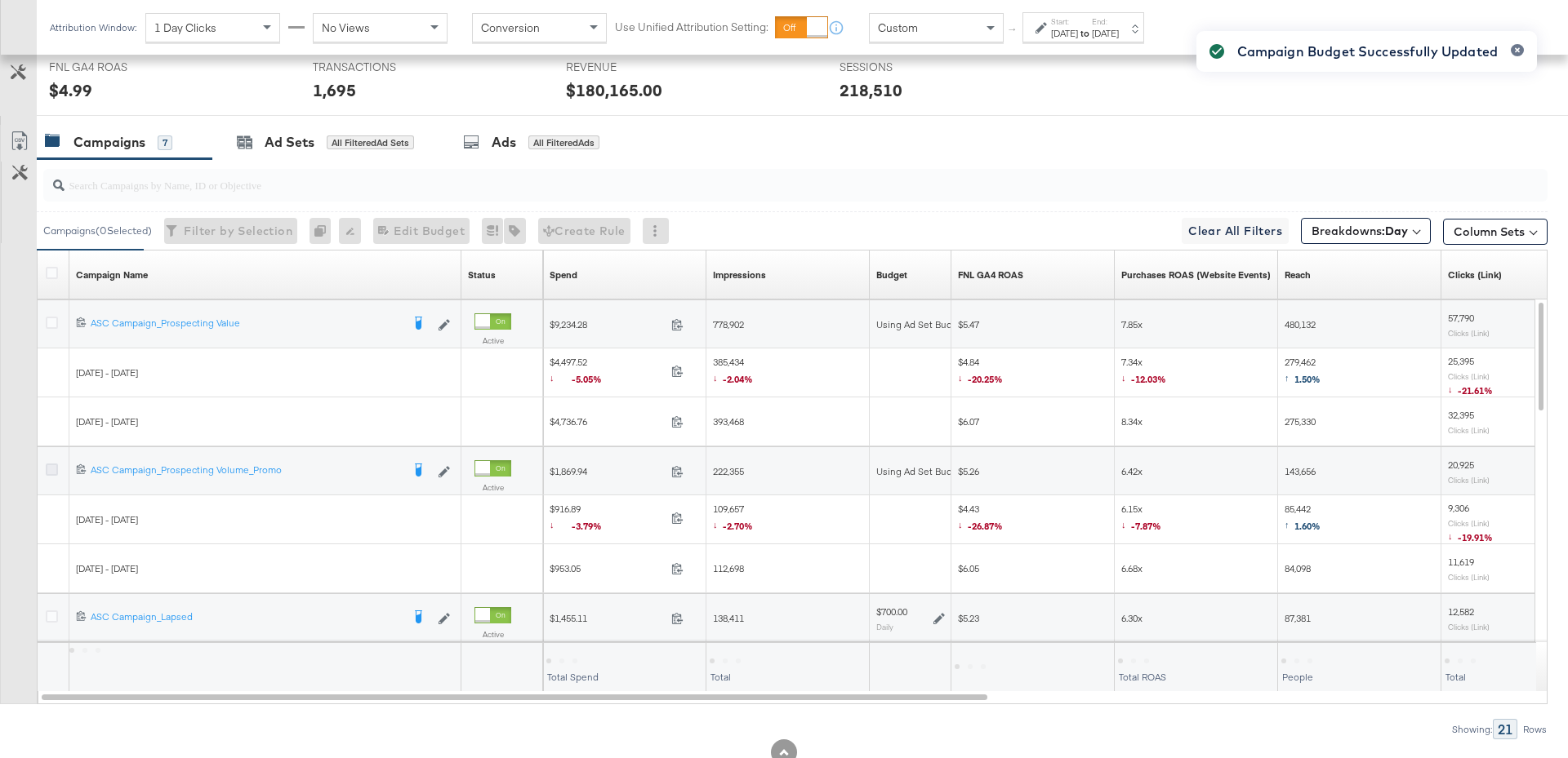
click at [0, 0] on input "checkbox" at bounding box center [0, 0] width 0 height 0
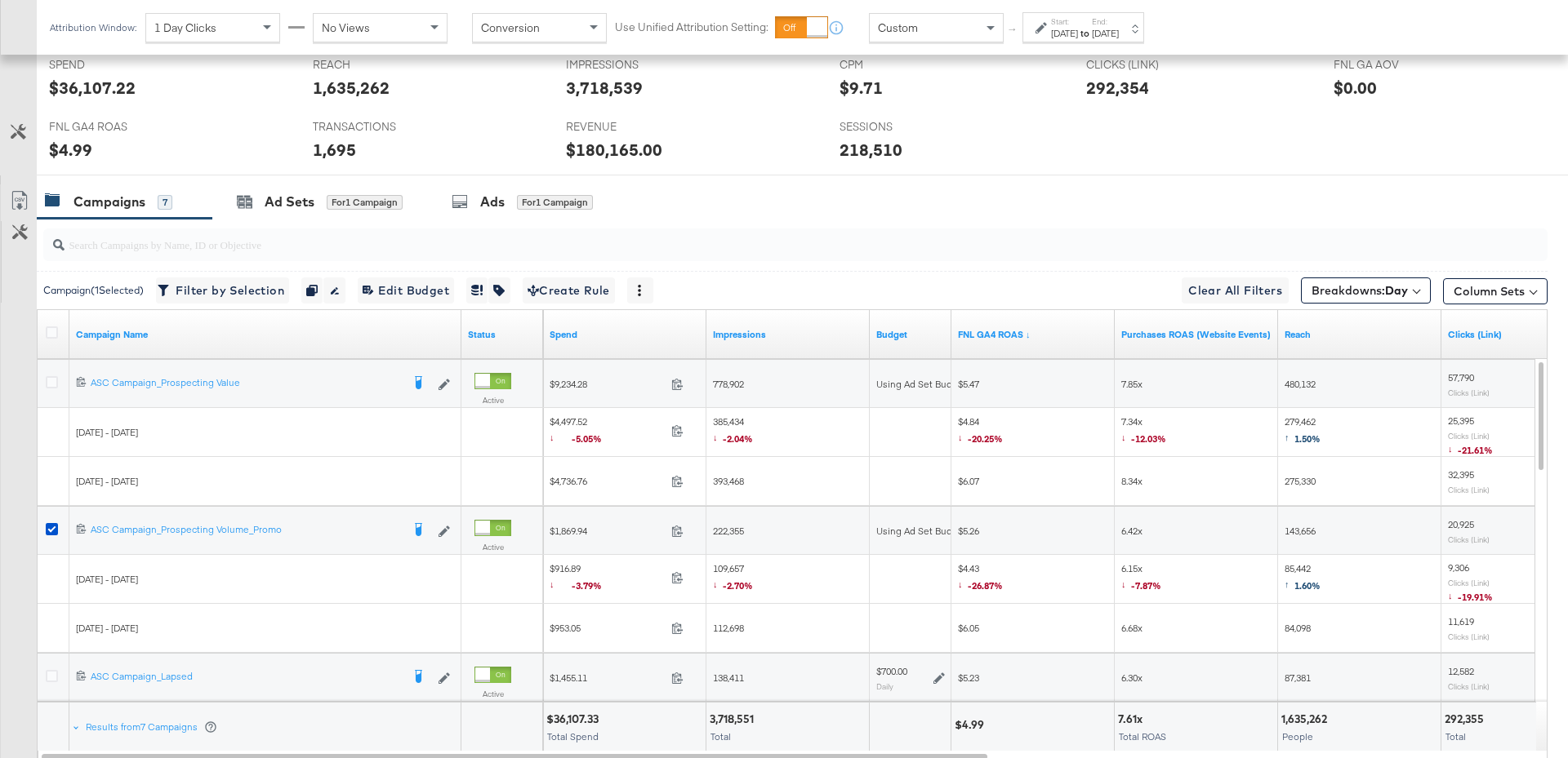
scroll to position [804, 0]
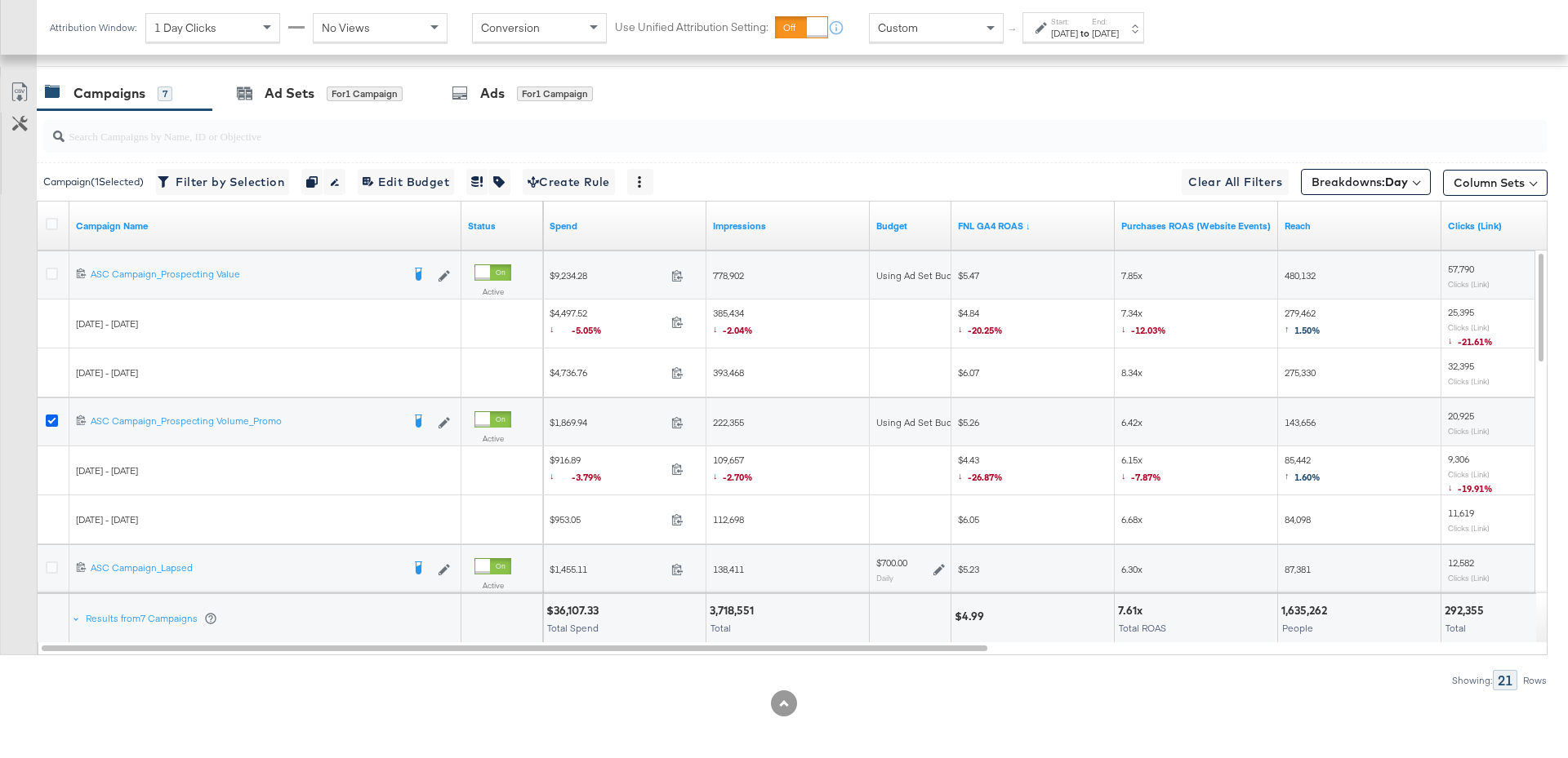
click at [53, 415] on icon at bounding box center [51, 421] width 12 height 12
click at [0, 0] on input "checkbox" at bounding box center [0, 0] width 0 height 0
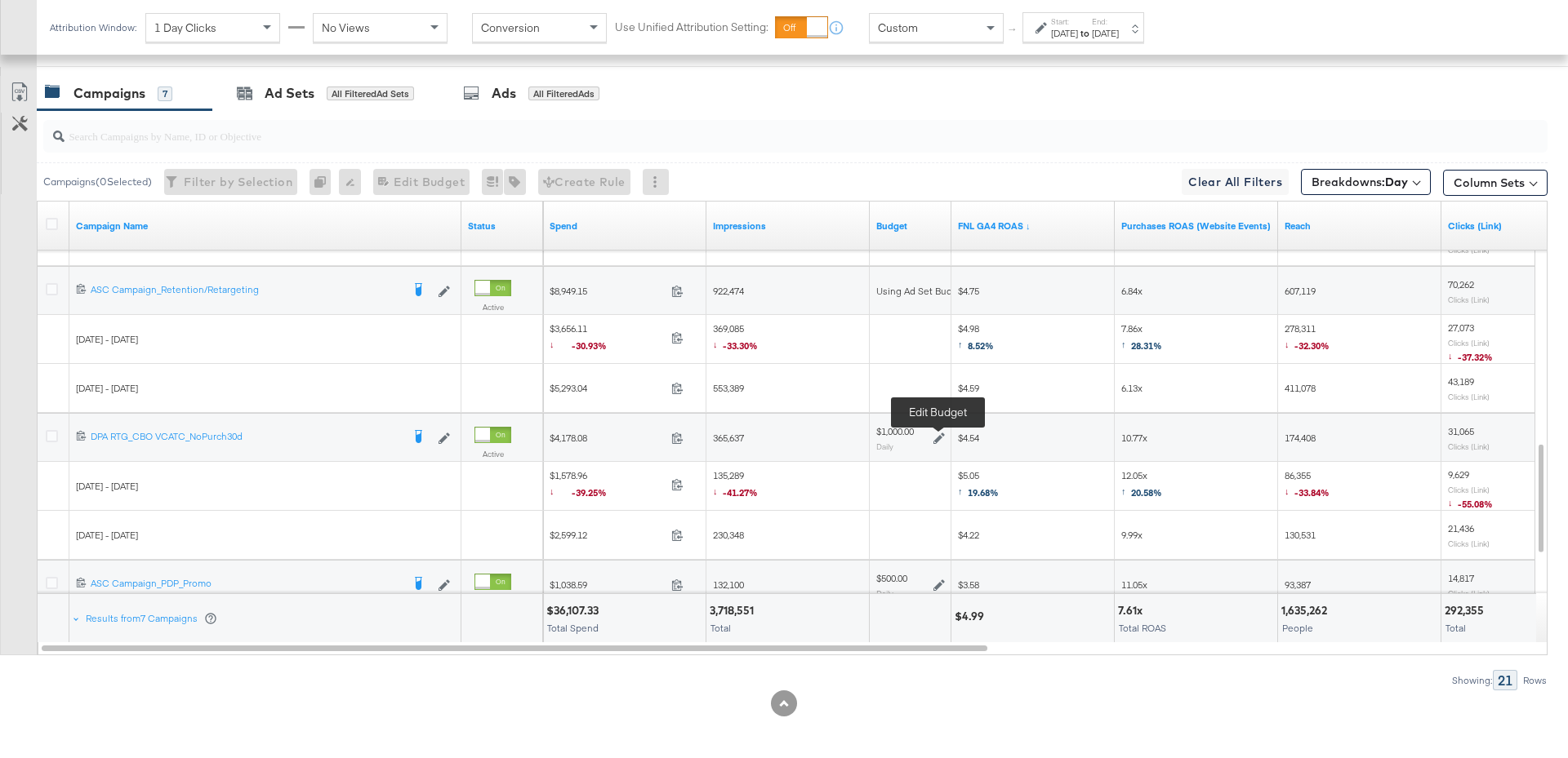
click at [943, 432] on icon at bounding box center [939, 438] width 11 height 11
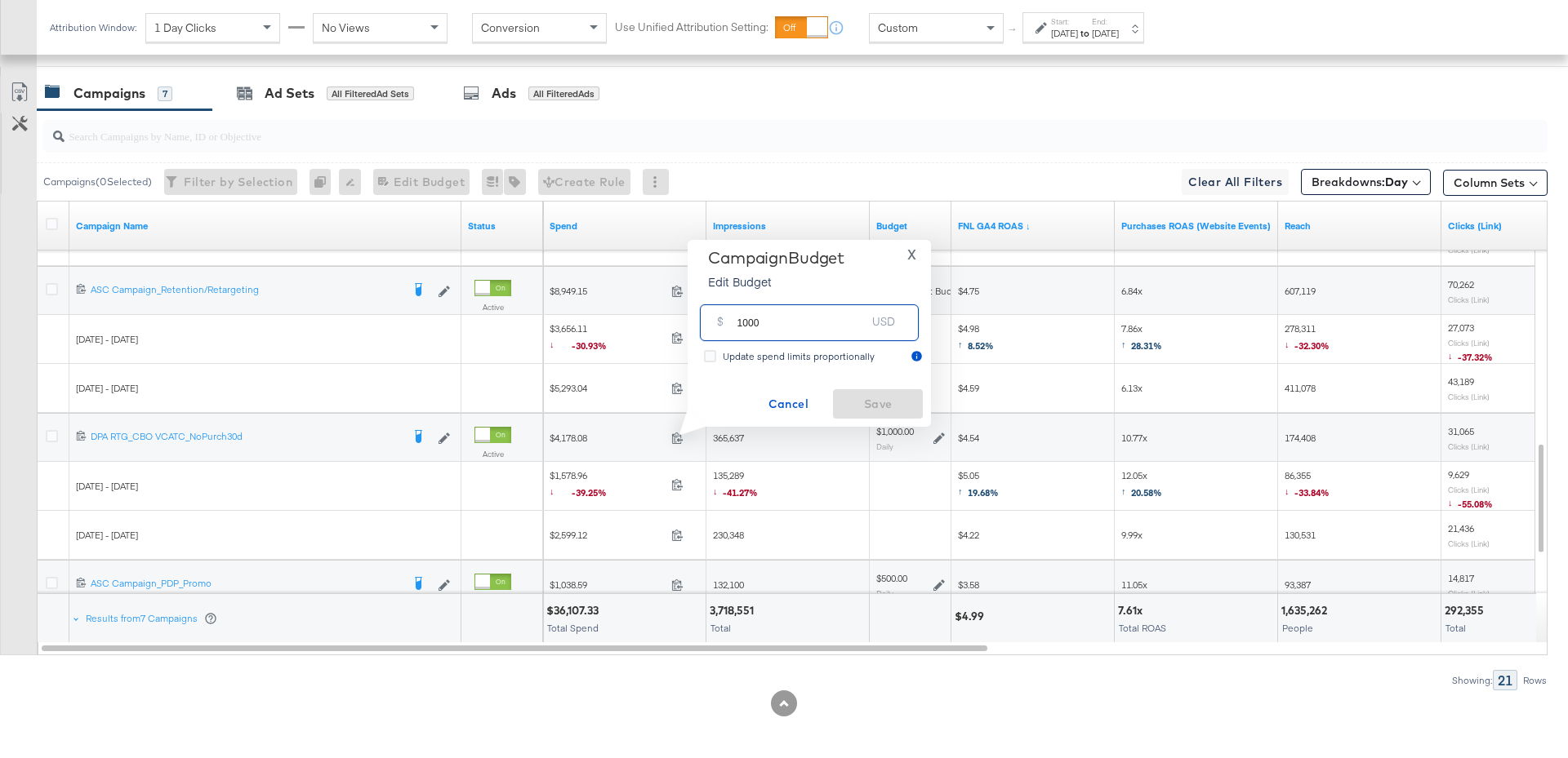
drag, startPoint x: 766, startPoint y: 326, endPoint x: 716, endPoint y: 333, distance: 50.5
click at [716, 333] on div "$ 1000 USD" at bounding box center [809, 322] width 219 height 37
type input "1700"
click at [880, 398] on span "Save" at bounding box center [877, 405] width 77 height 21
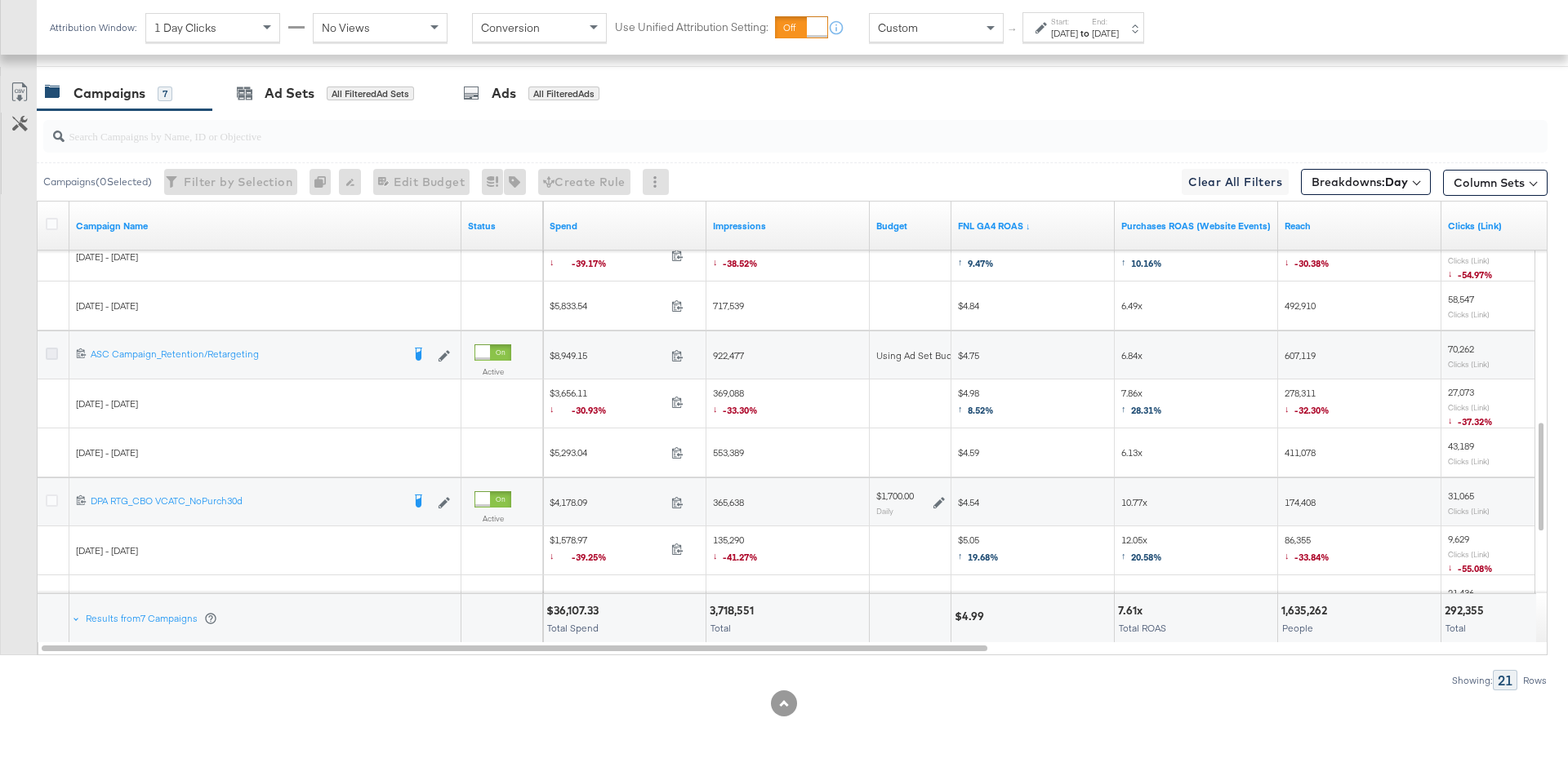
click at [50, 349] on icon at bounding box center [51, 353] width 12 height 12
click at [0, 0] on input "checkbox" at bounding box center [0, 0] width 0 height 0
click at [301, 95] on div "Ad Sets" at bounding box center [289, 94] width 50 height 19
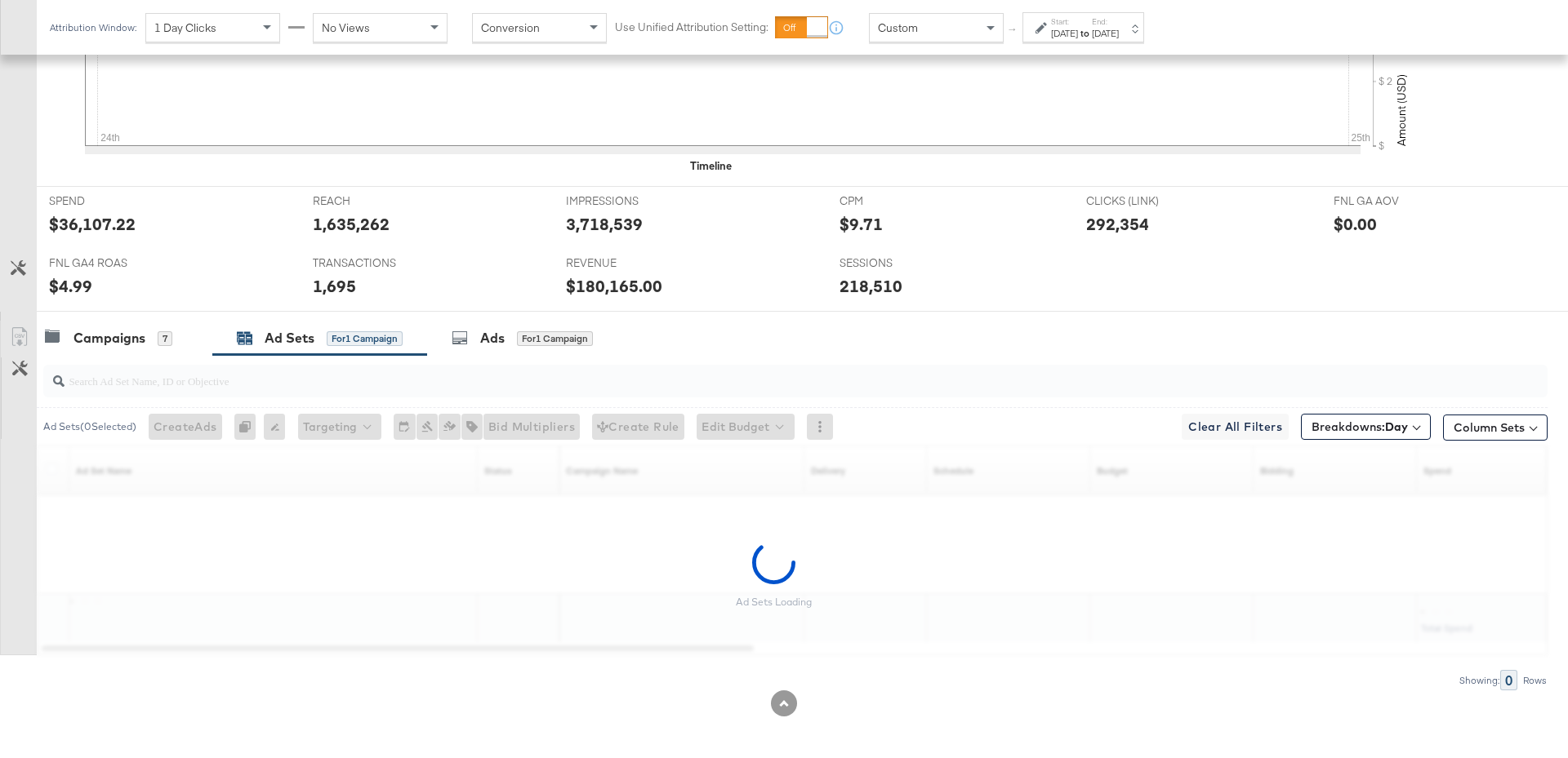
scroll to position [608, 0]
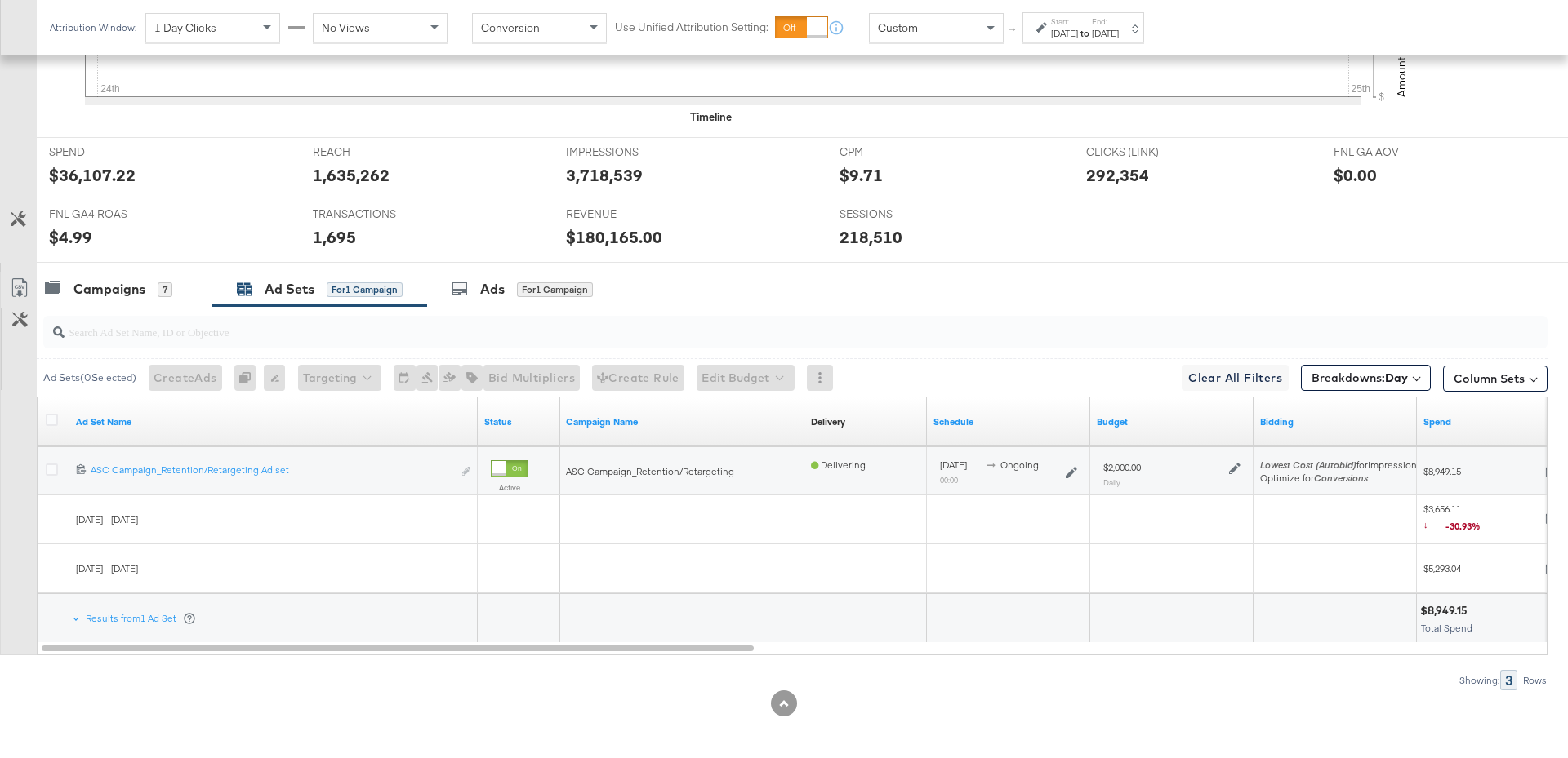
click at [1232, 466] on icon at bounding box center [1234, 468] width 11 height 11
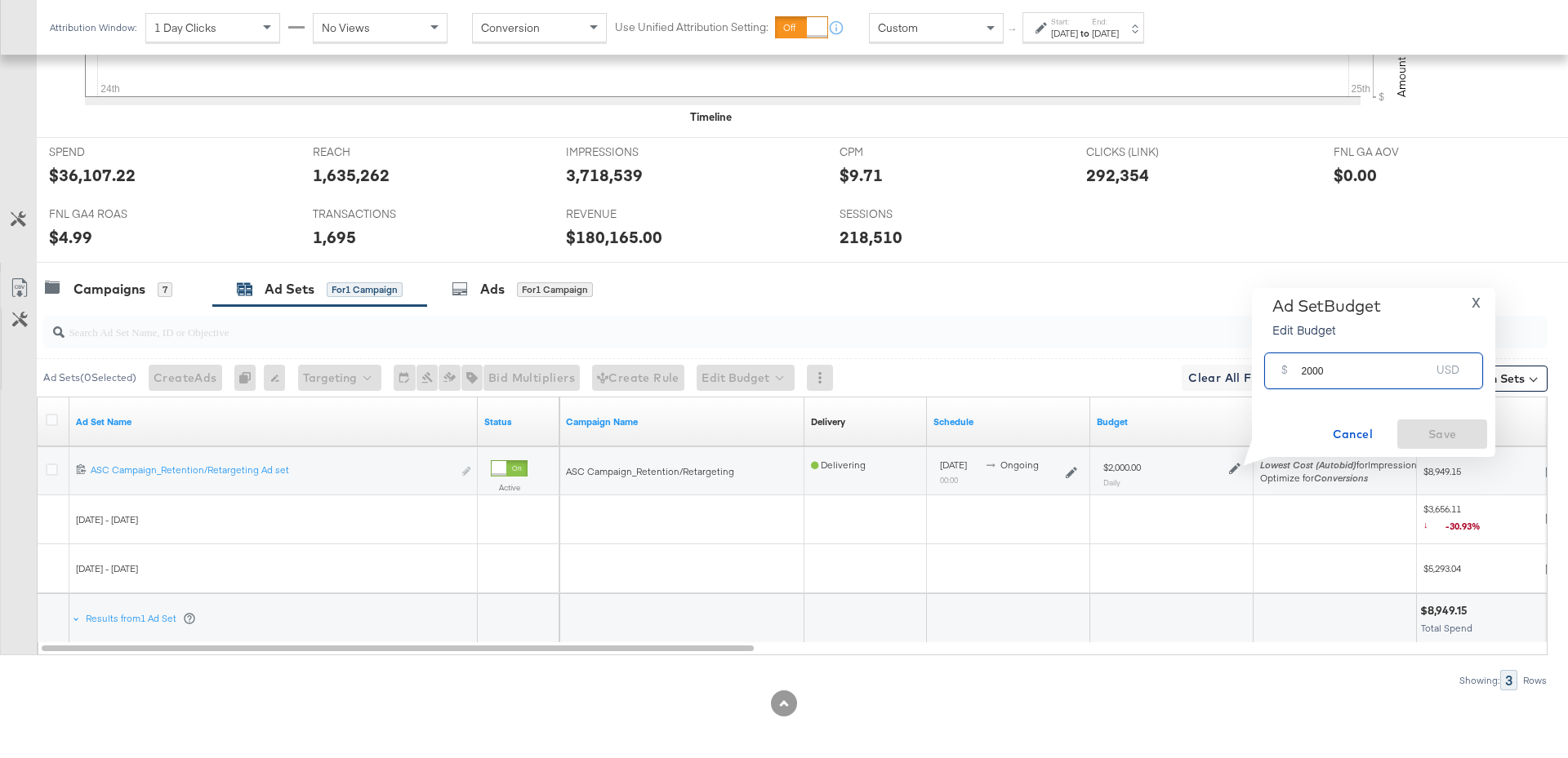
click at [1327, 375] on input "2000" at bounding box center [1365, 364] width 129 height 35
click at [1475, 303] on span "X" at bounding box center [1475, 302] width 9 height 23
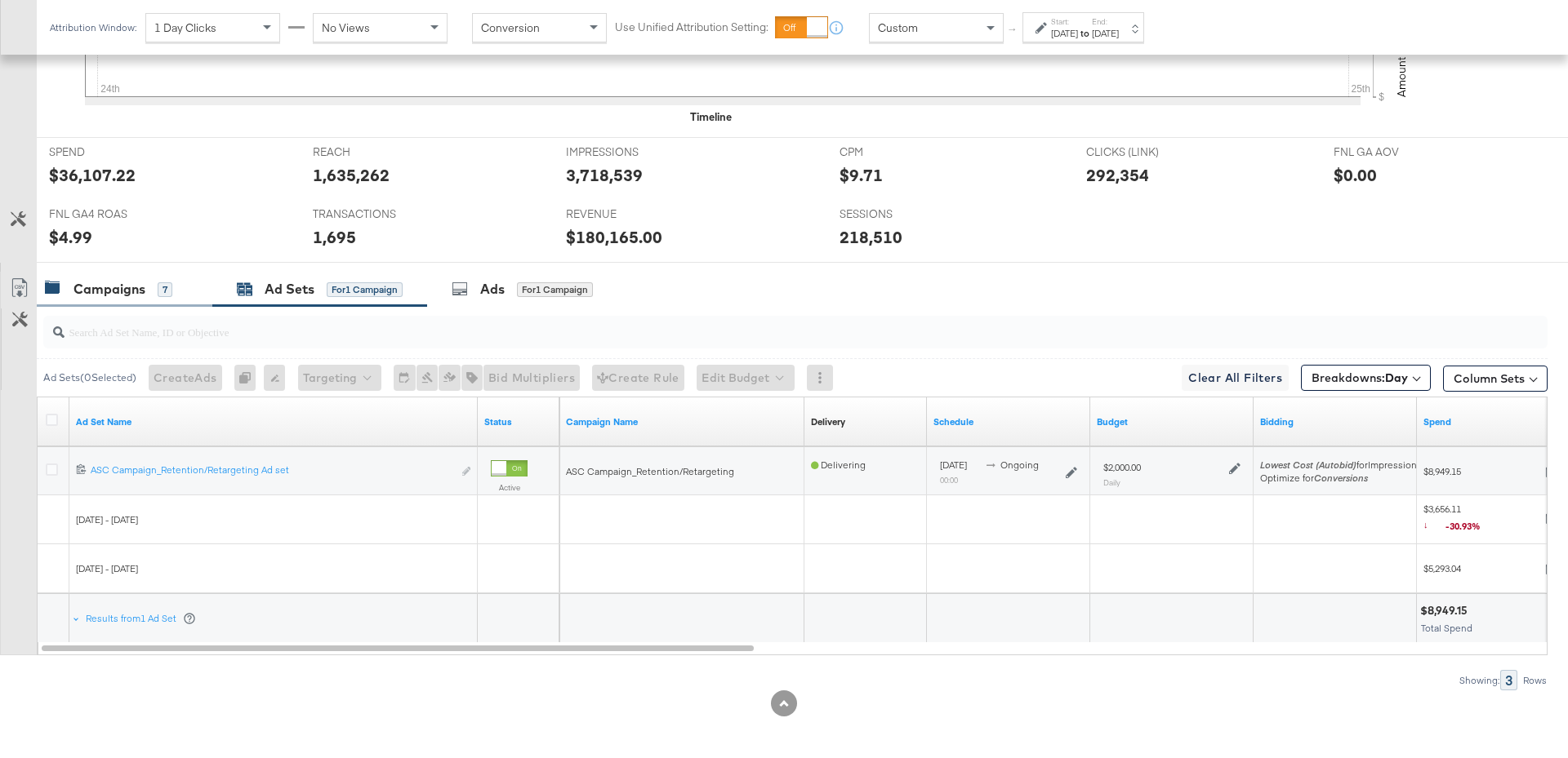
click at [112, 282] on div "Campaigns" at bounding box center [110, 289] width 72 height 19
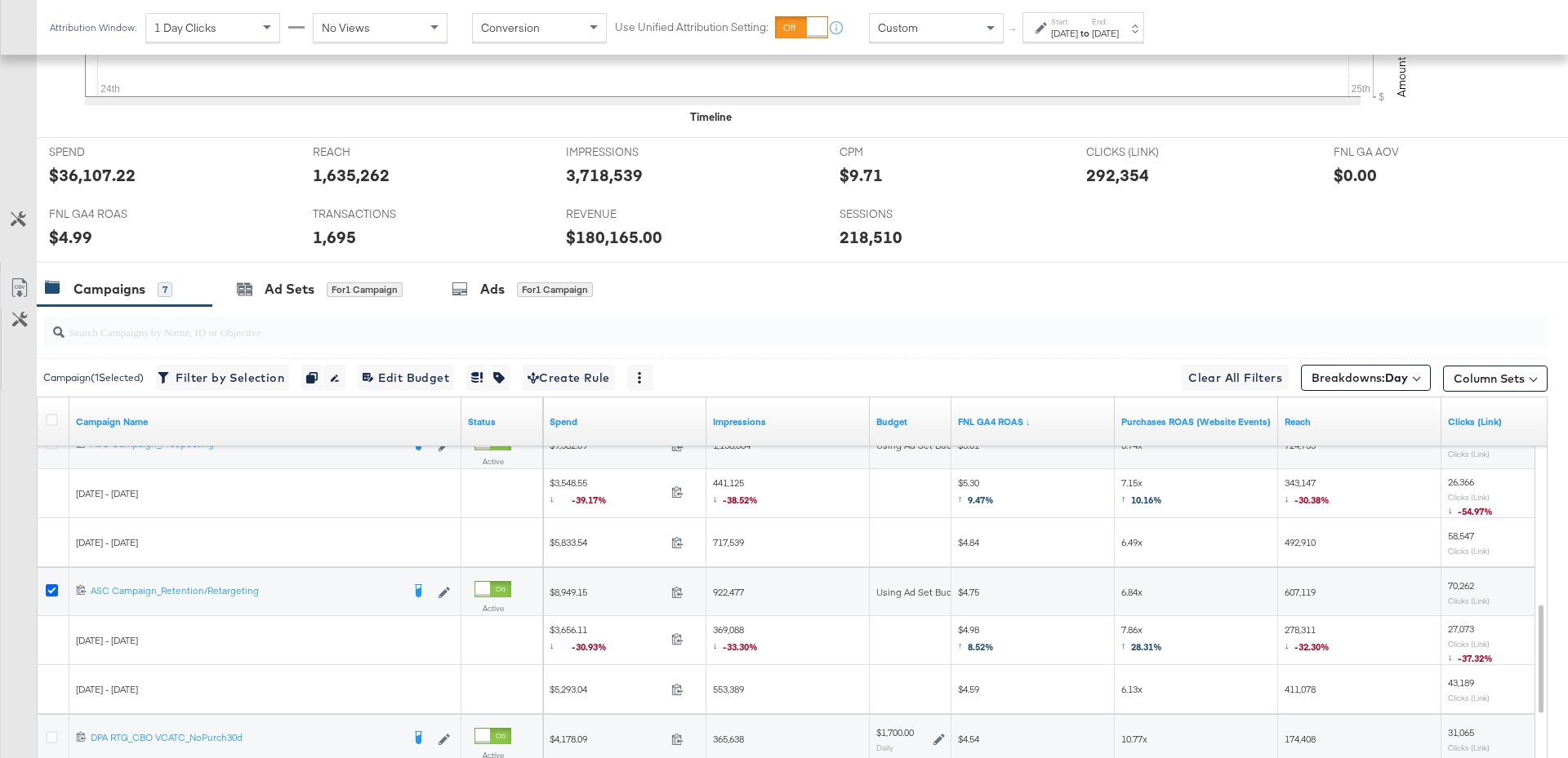
click at [47, 591] on icon at bounding box center [51, 590] width 12 height 12
click at [0, 0] on input "checkbox" at bounding box center [0, 0] width 0 height 0
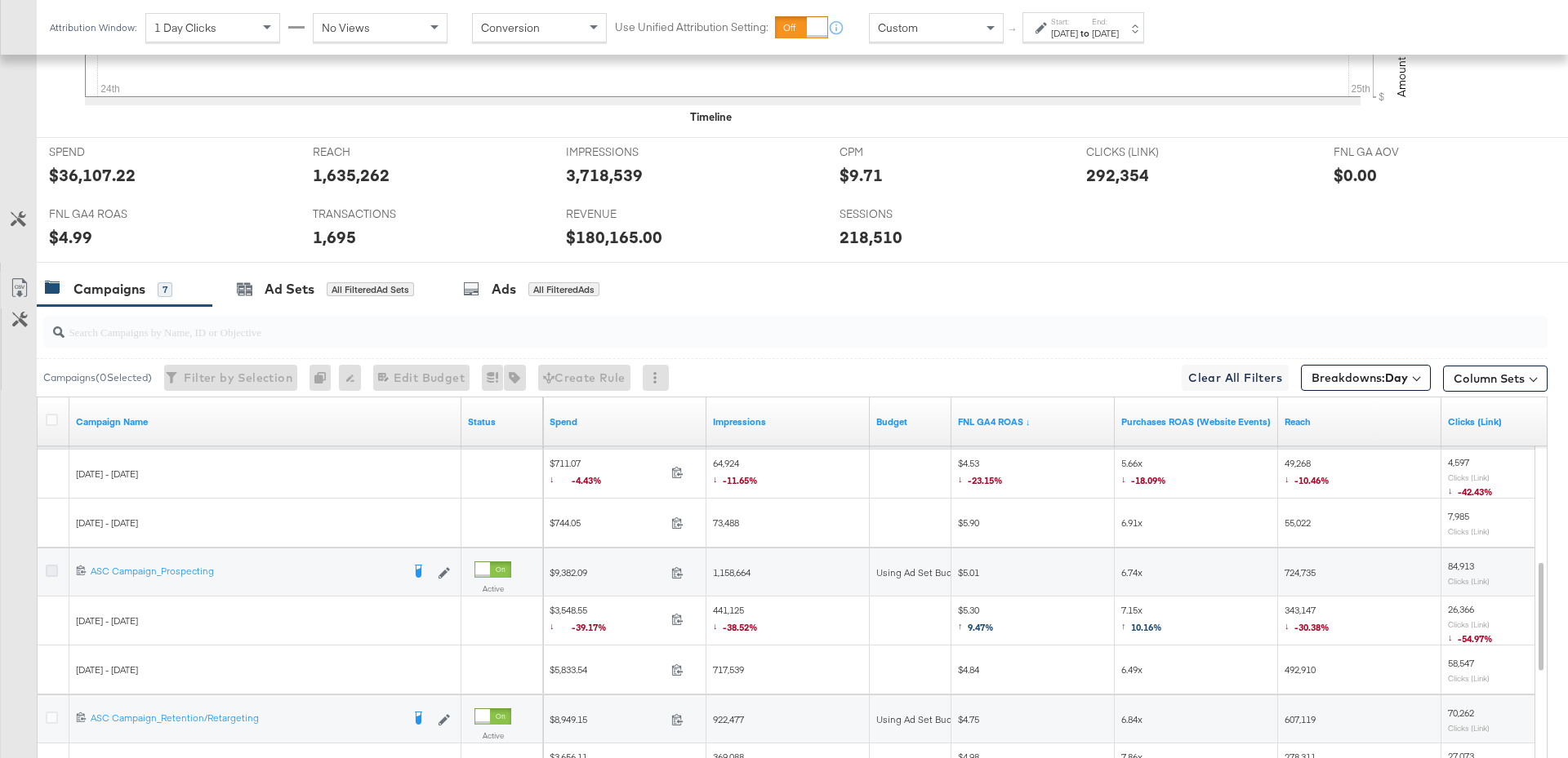
click at [49, 566] on icon at bounding box center [51, 570] width 12 height 12
click at [0, 0] on input "checkbox" at bounding box center [0, 0] width 0 height 0
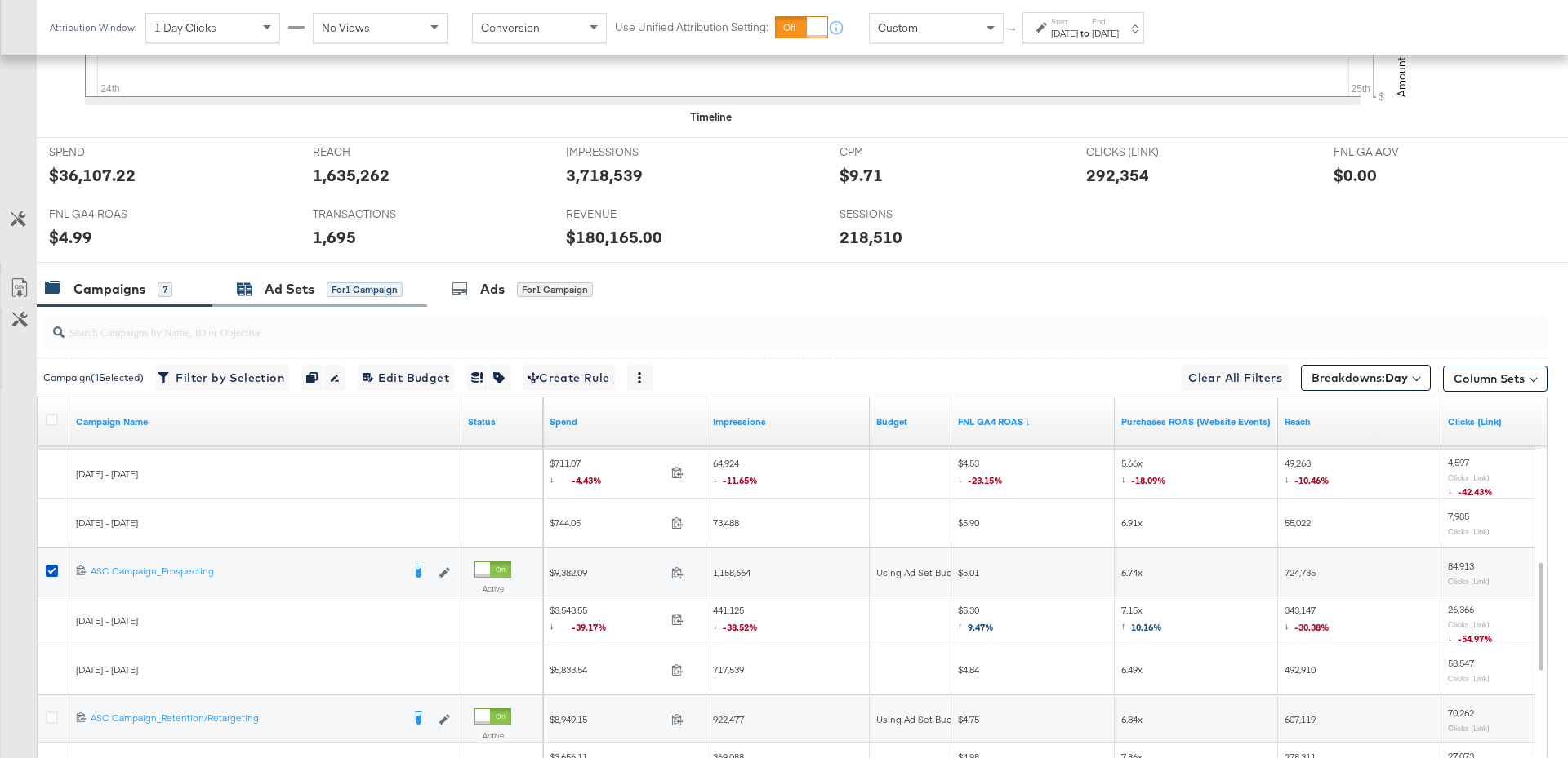
click at [294, 283] on div "Ad Sets" at bounding box center [289, 289] width 50 height 19
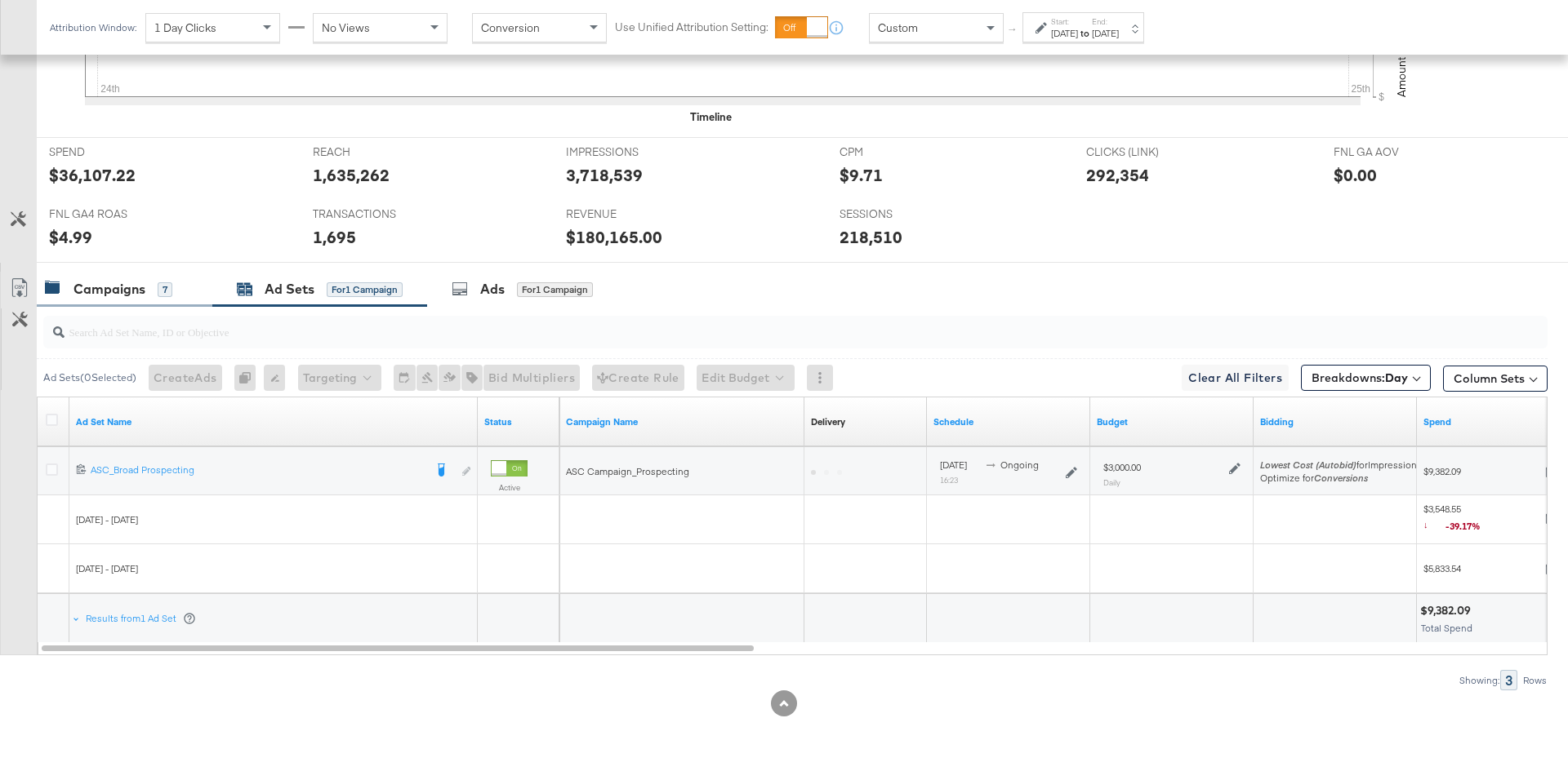
click at [142, 286] on div "Campaigns" at bounding box center [110, 289] width 72 height 19
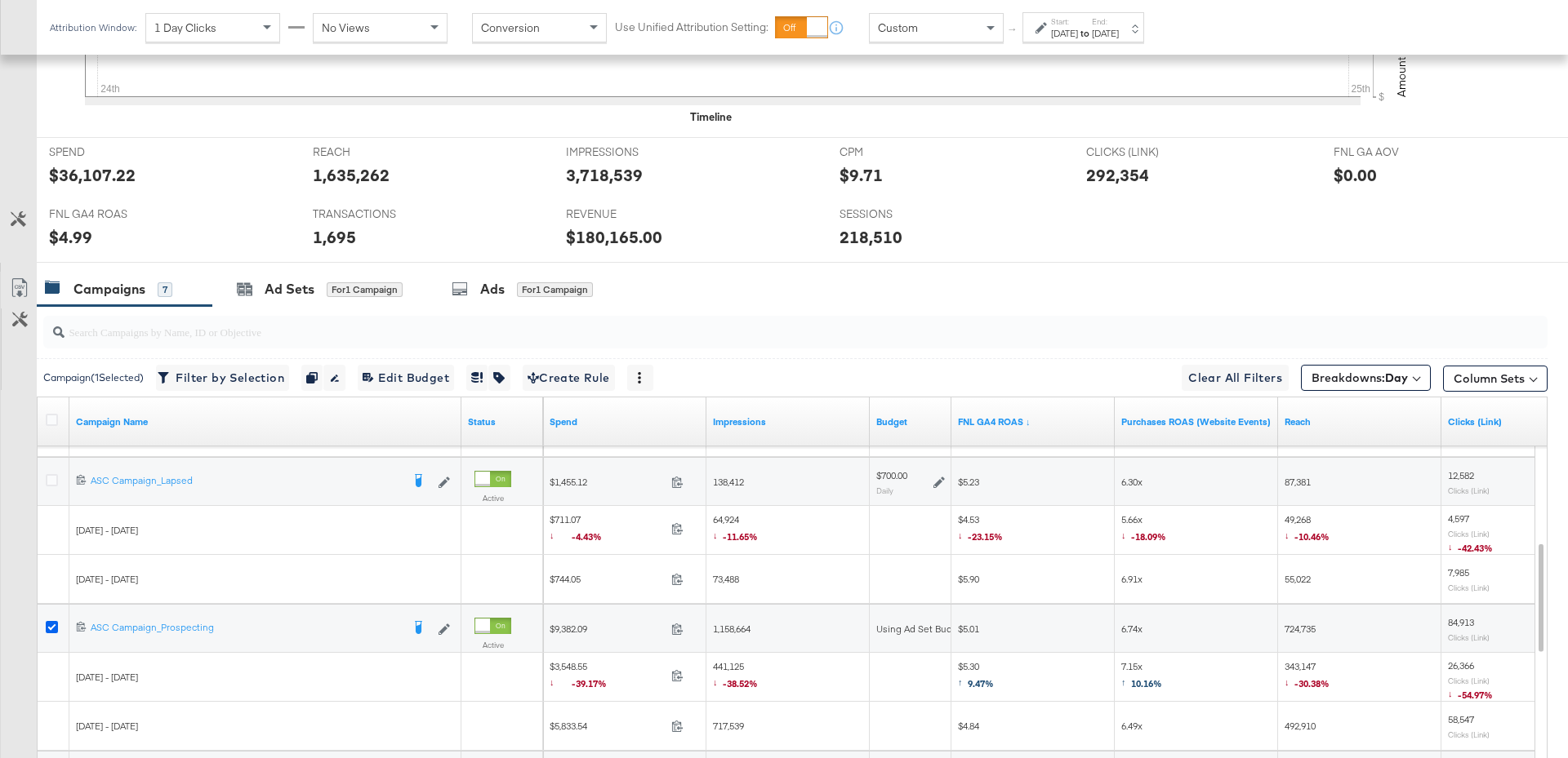
click at [51, 621] on icon at bounding box center [51, 626] width 12 height 12
click at [0, 0] on input "checkbox" at bounding box center [0, 0] width 0 height 0
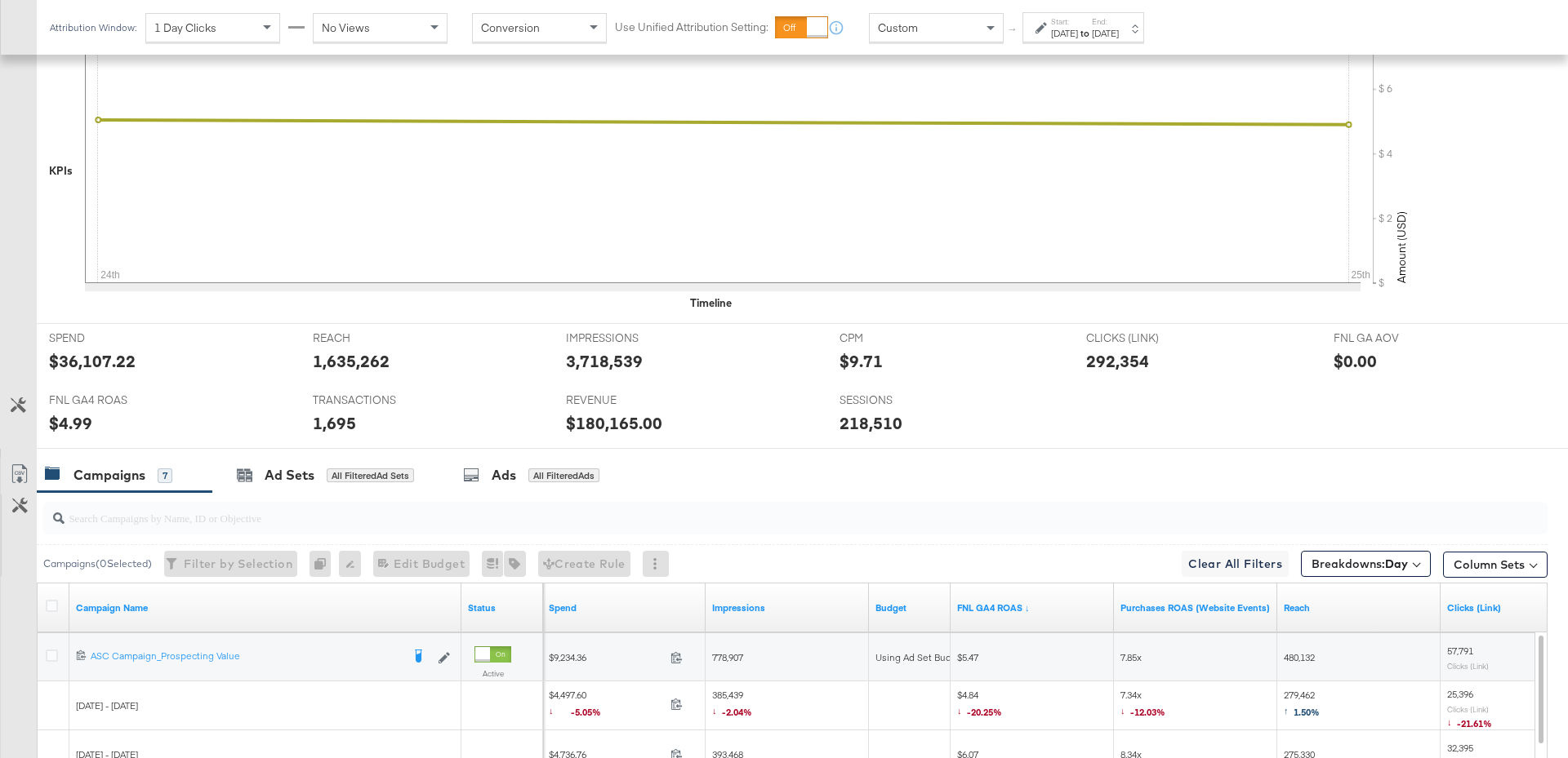
scroll to position [624, 0]
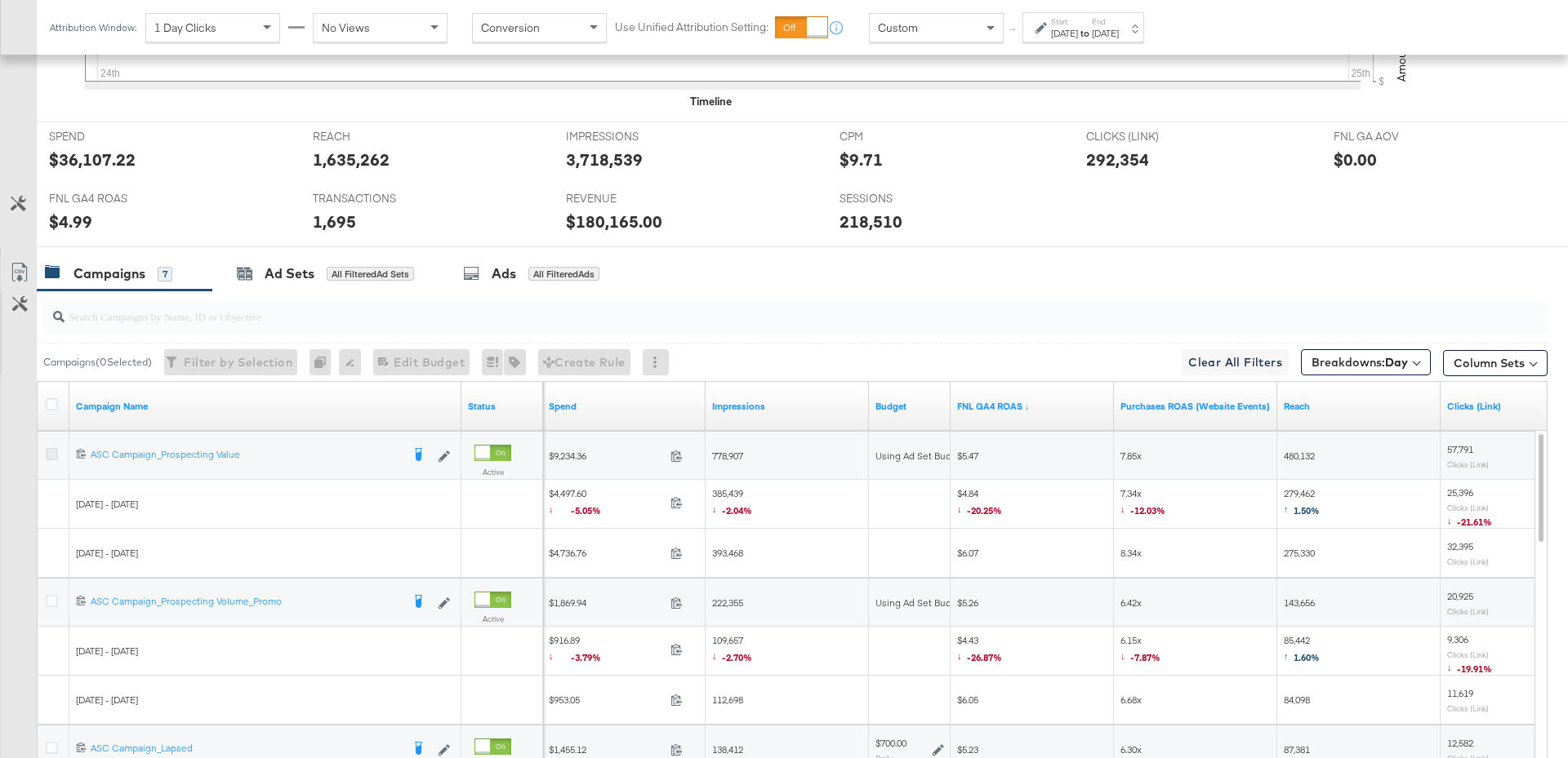
click at [54, 449] on icon at bounding box center [51, 454] width 12 height 12
click at [0, 0] on input "checkbox" at bounding box center [0, 0] width 0 height 0
click at [291, 285] on div "Ad Sets for 1 Campaign" at bounding box center [319, 273] width 215 height 35
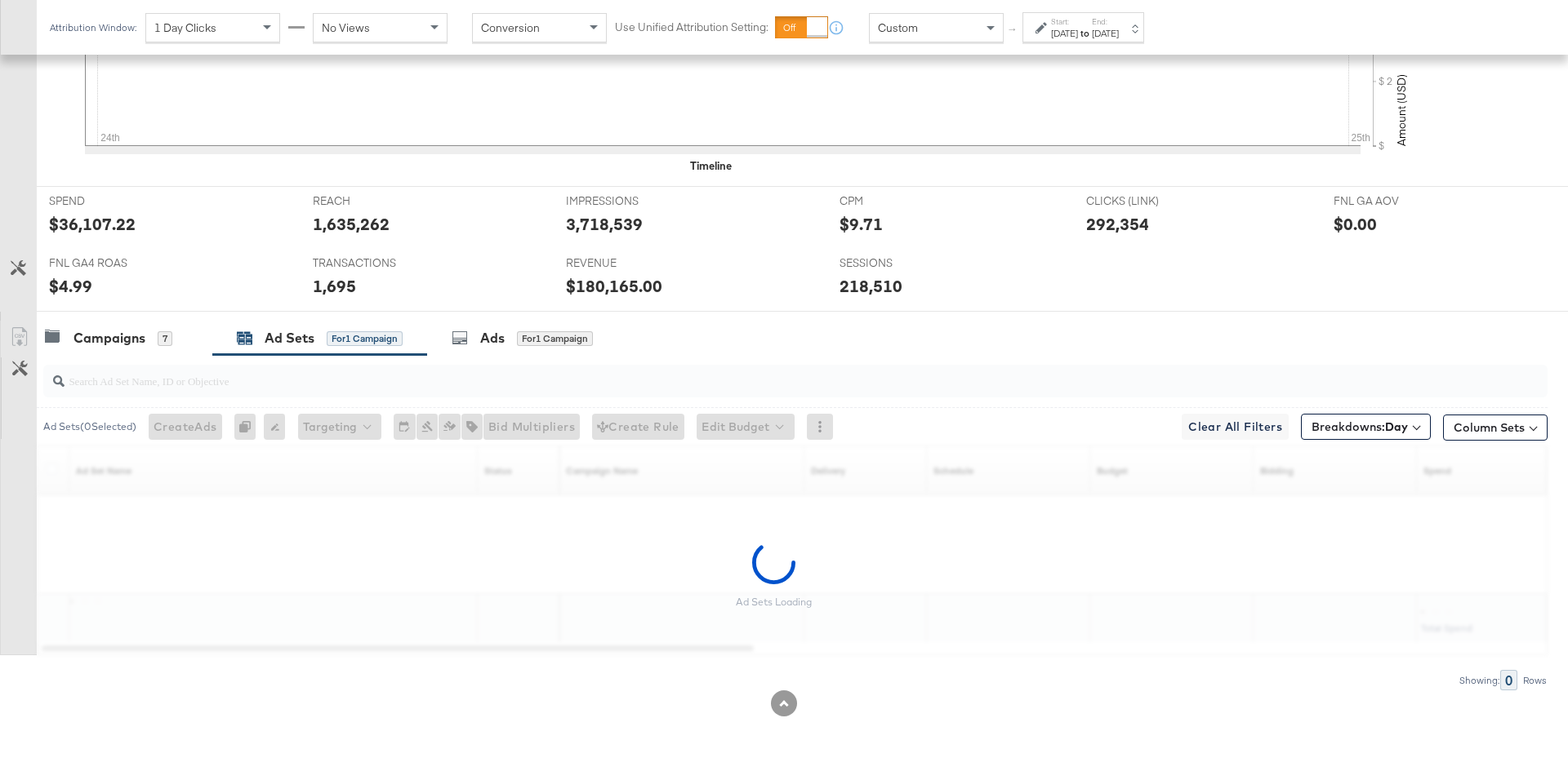
scroll to position [608, 0]
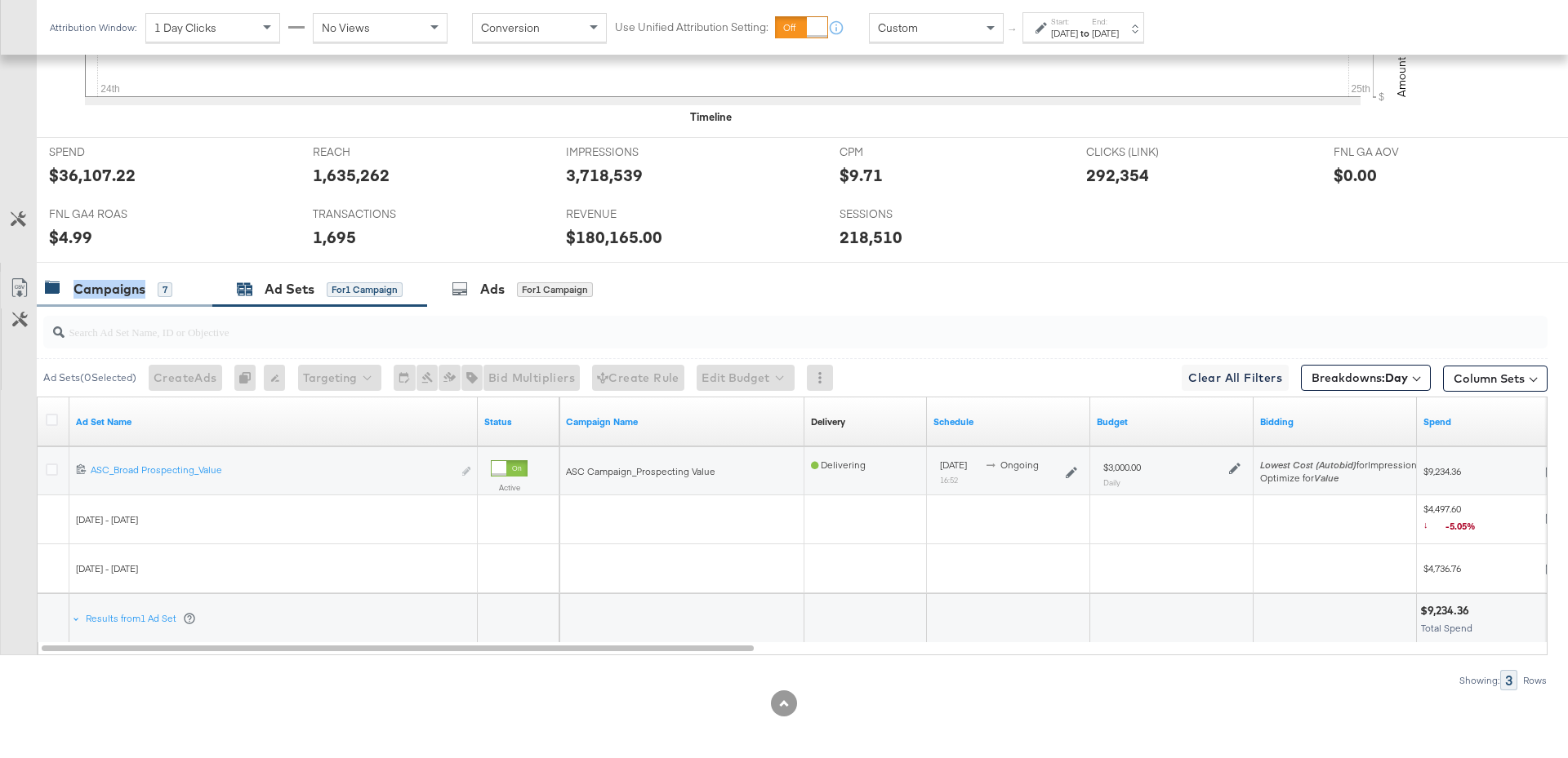
click at [144, 280] on div "Campaigns" at bounding box center [110, 289] width 72 height 19
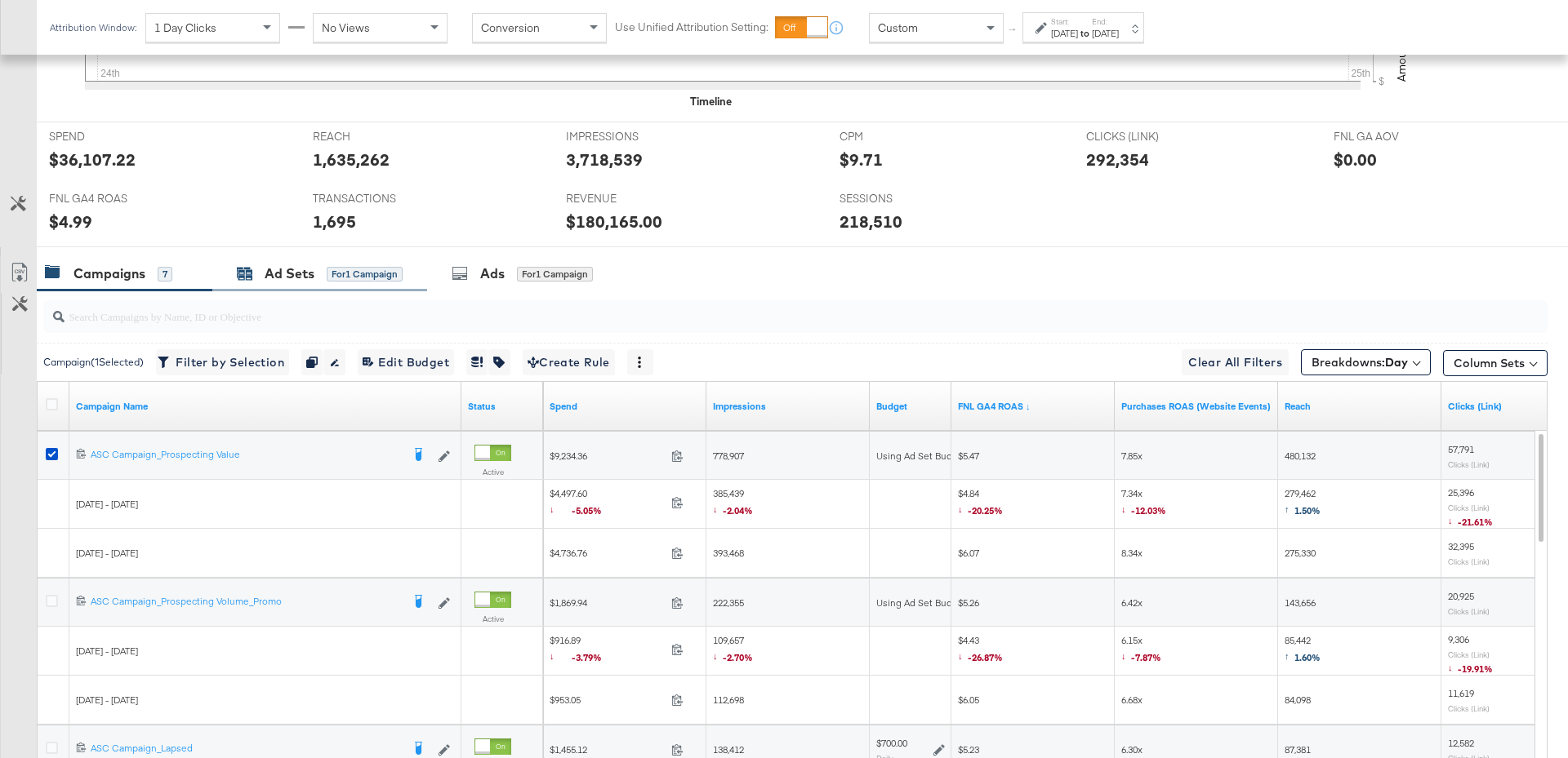
click at [342, 275] on div "for 1 Campaign" at bounding box center [364, 275] width 76 height 15
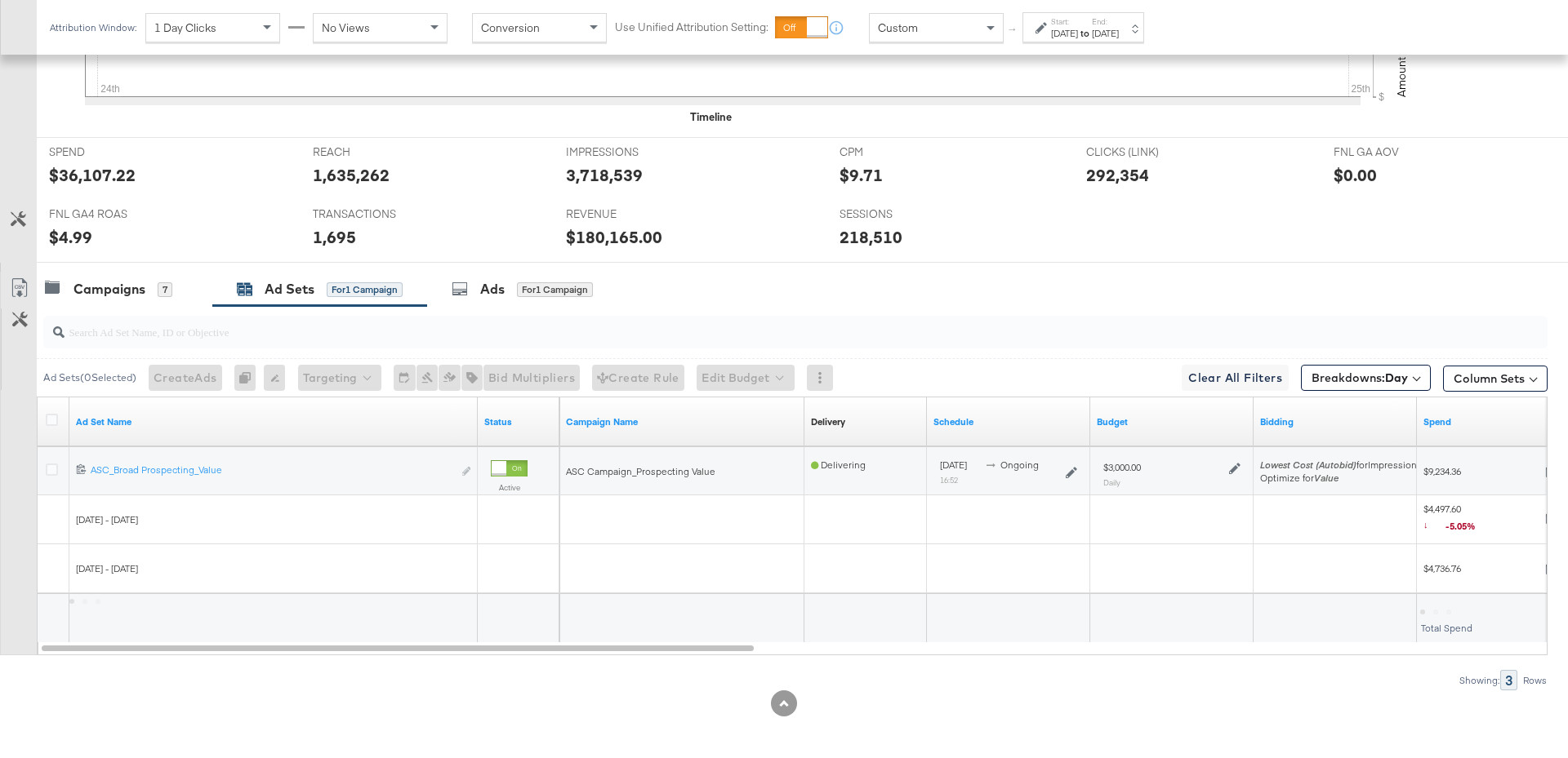
click at [1232, 464] on icon at bounding box center [1234, 468] width 11 height 11
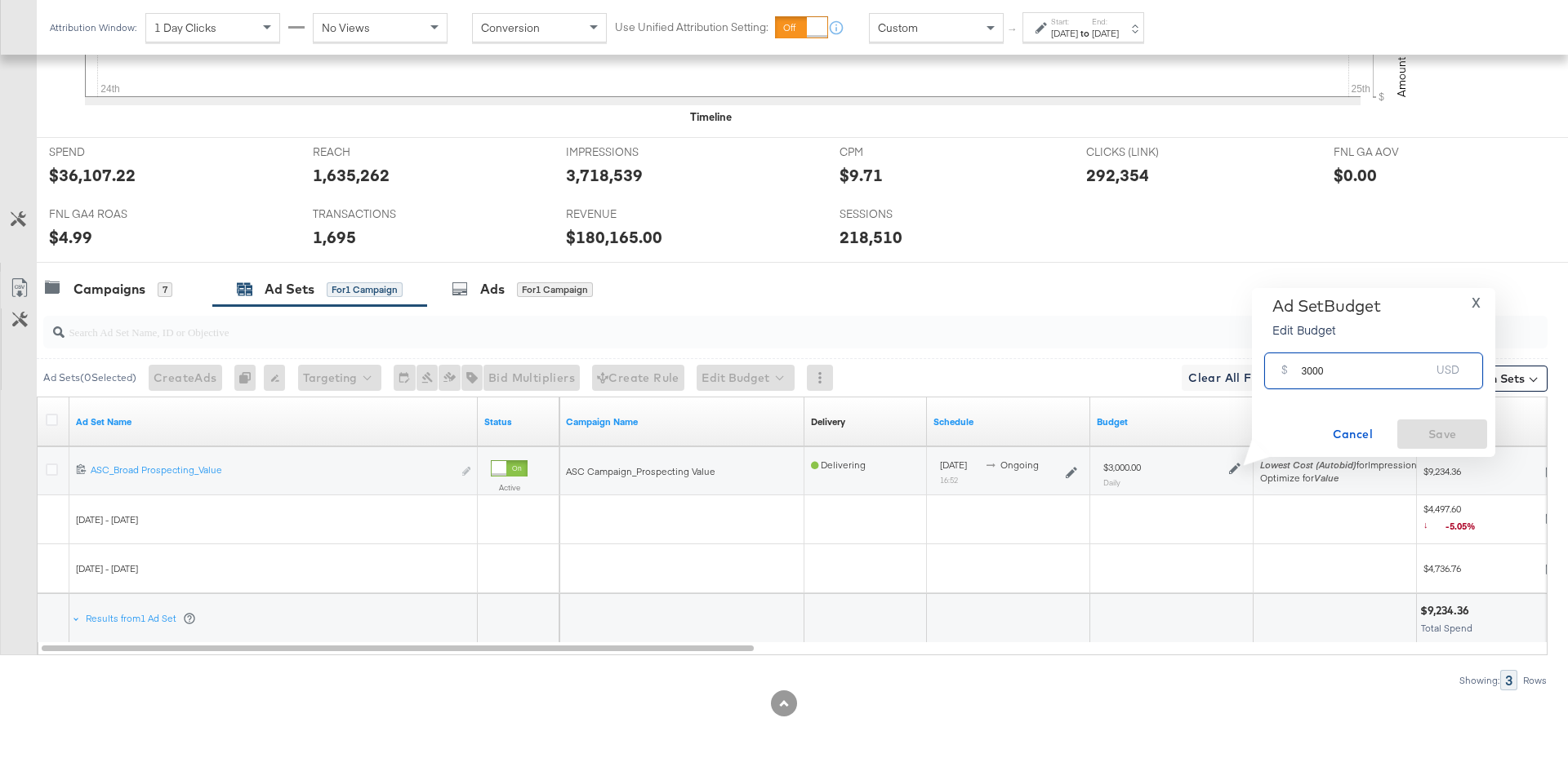
drag, startPoint x: 1321, startPoint y: 374, endPoint x: 1288, endPoint y: 372, distance: 33.1
click at [1288, 372] on div "$ 3000 USD" at bounding box center [1373, 370] width 219 height 37
type input "2500"
click at [1447, 421] on button "Save" at bounding box center [1442, 434] width 90 height 29
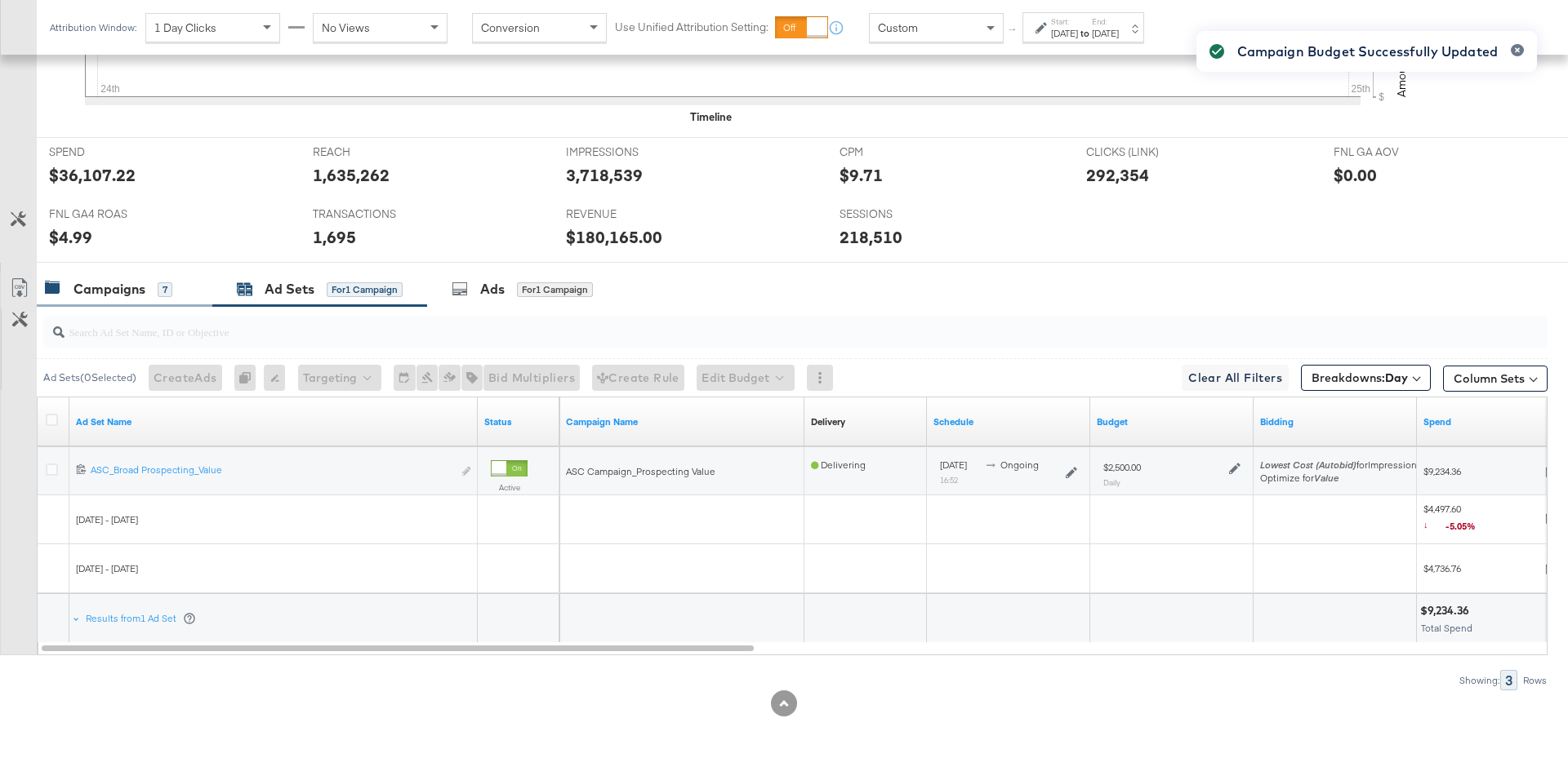
click at [146, 291] on div "Campaigns 7" at bounding box center [108, 289] width 127 height 19
